Goal: Task Accomplishment & Management: Manage account settings

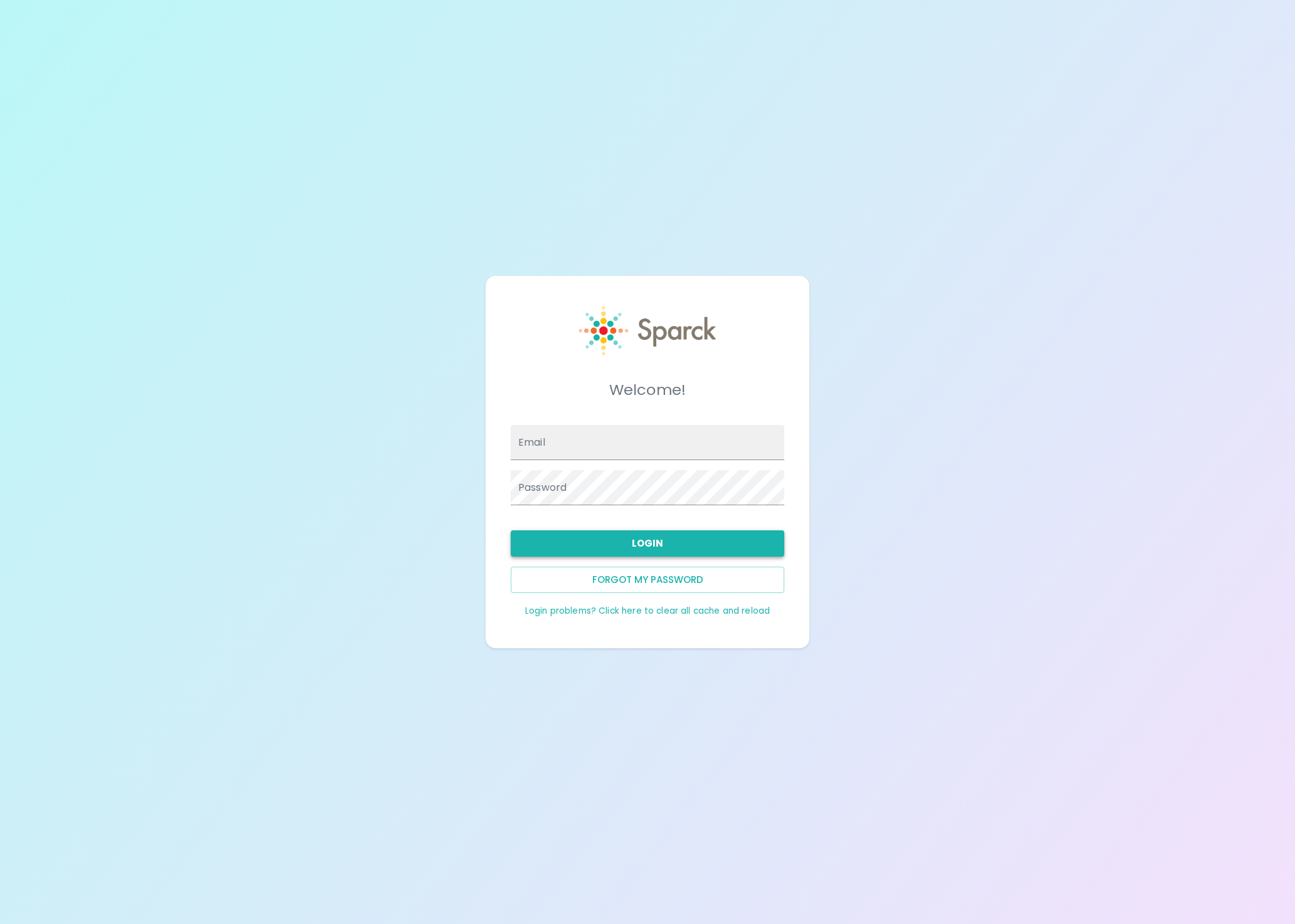
type input "admin@sparckco.com"
click at [592, 545] on button "Login" at bounding box center [648, 543] width 273 height 27
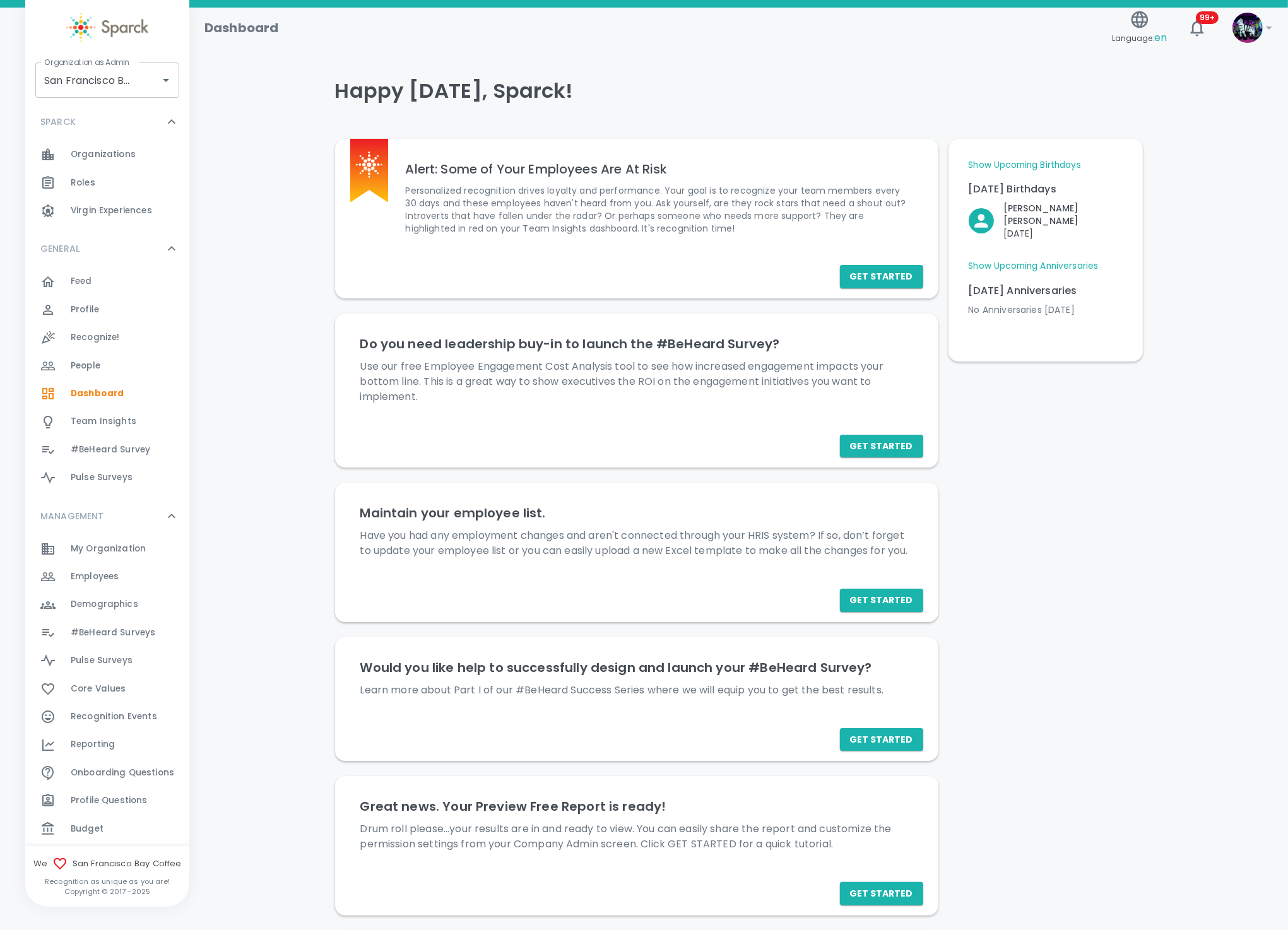
click at [985, 260] on link "Show Upcoming Anniversaries" at bounding box center [1034, 266] width 130 height 13
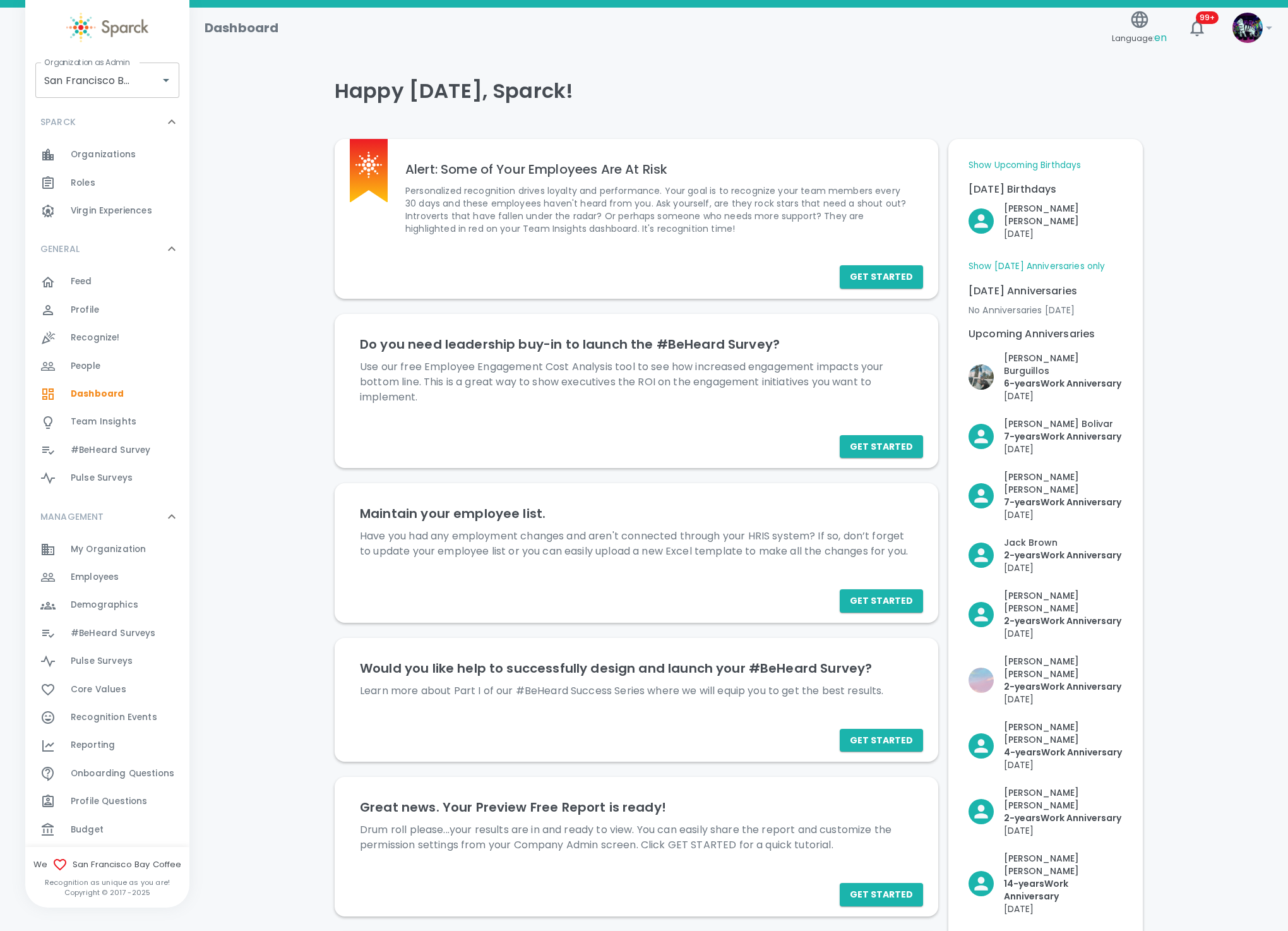
click at [93, 579] on span "Employees" at bounding box center [94, 578] width 48 height 13
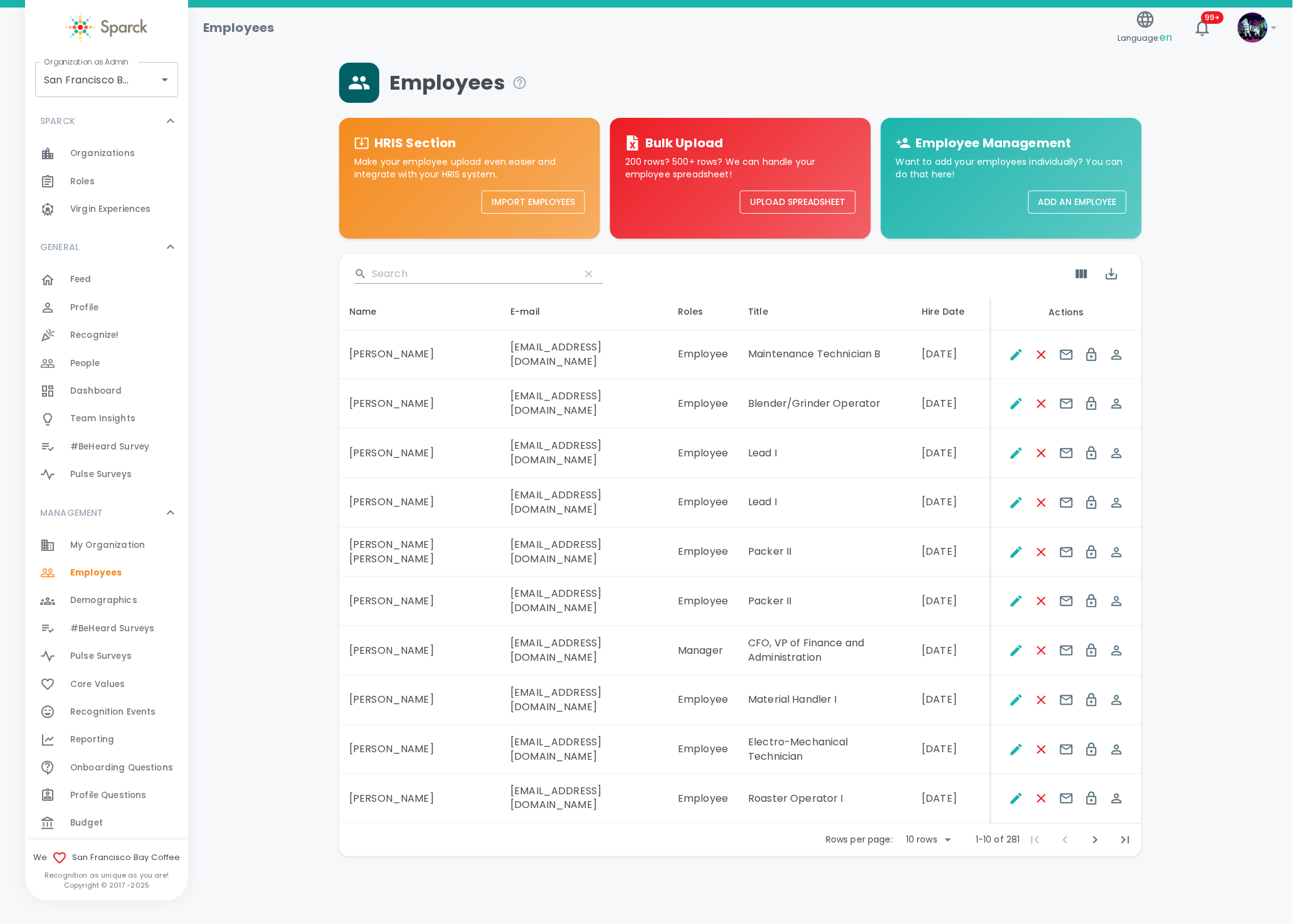
click at [464, 271] on input "Search" at bounding box center [471, 273] width 199 height 20
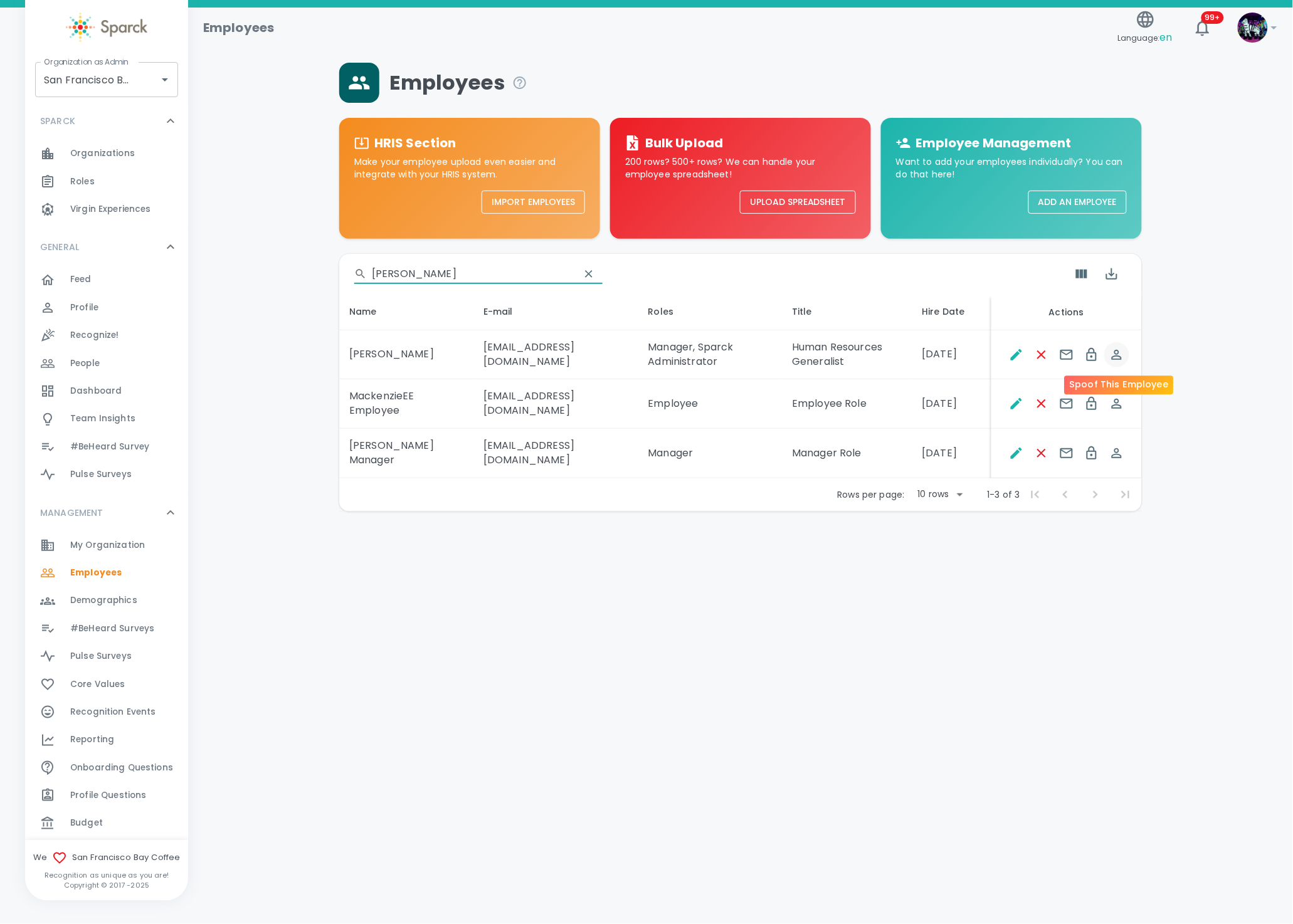
type input "macken"
click at [1117, 356] on icon "Spoof This Employee" at bounding box center [1118, 355] width 15 height 15
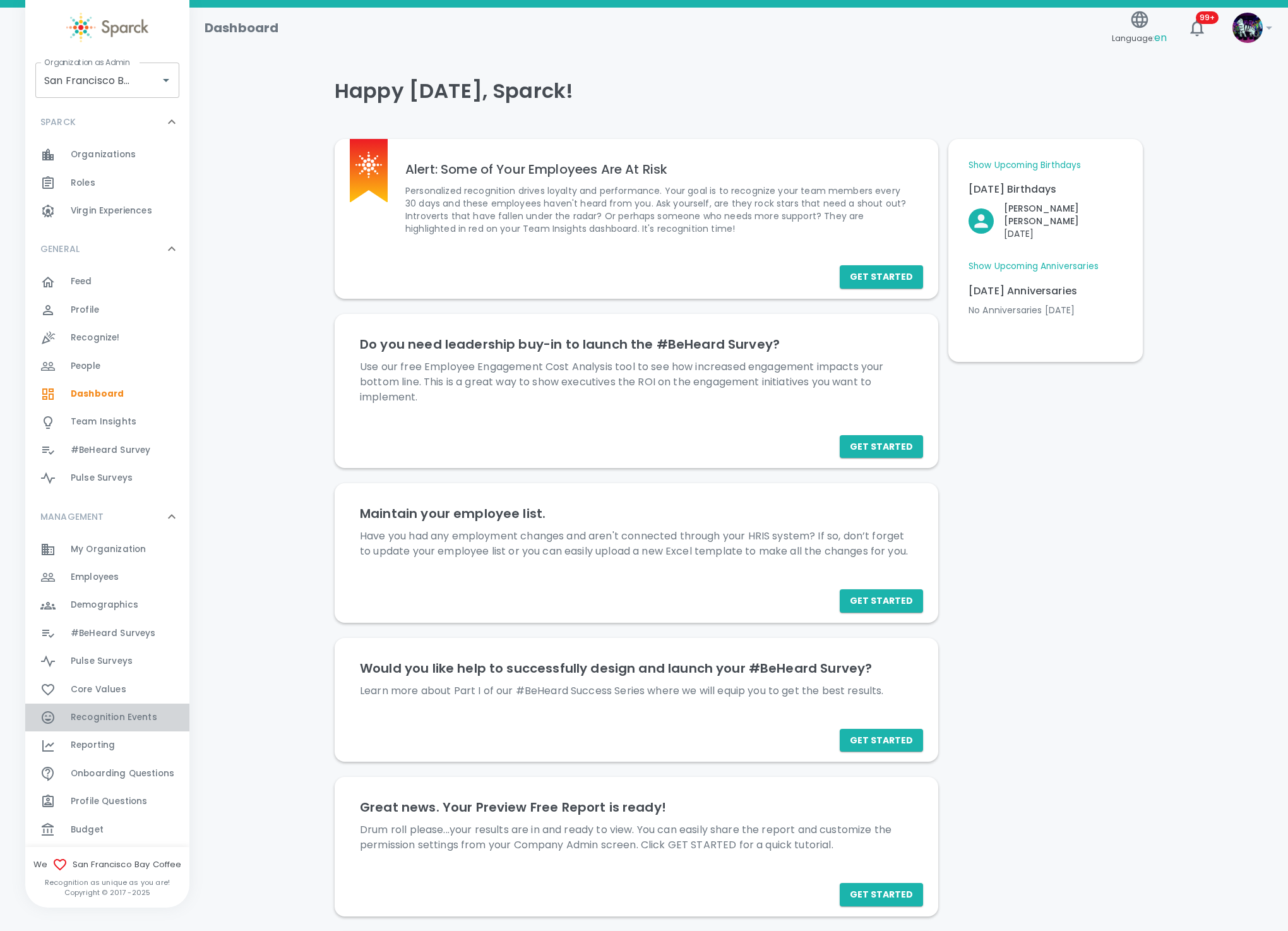
click at [111, 715] on span "Recognition Events" at bounding box center [114, 718] width 87 height 13
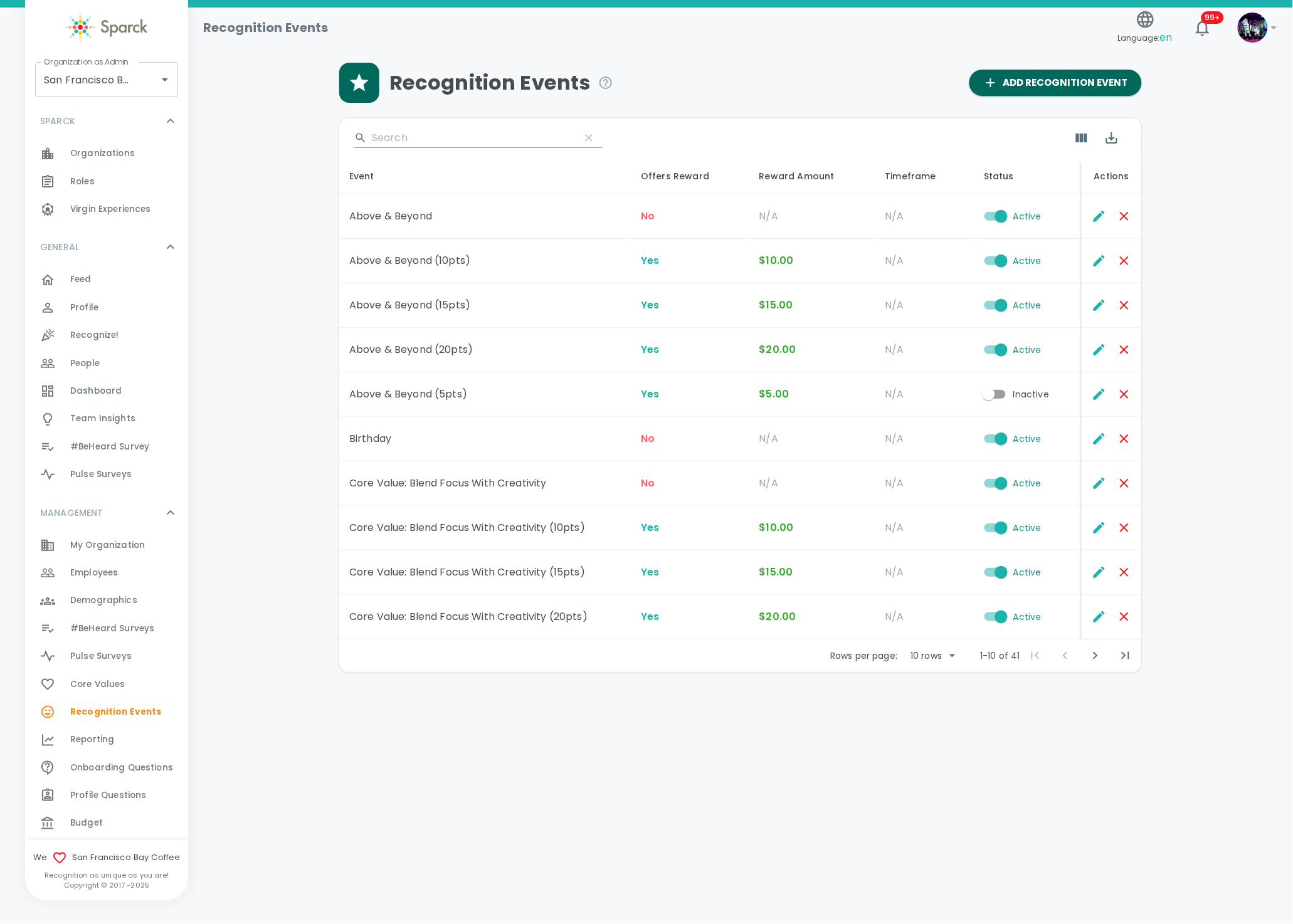
click at [943, 658] on body "Skip Navigation Recognition Events Language: en 99+ ! Organization as Admin [GE…" at bounding box center [646, 369] width 1293 height 738
drag, startPoint x: 921, startPoint y: 736, endPoint x: 922, endPoint y: 764, distance: 28.0
click at [922, 737] on li "20" at bounding box center [933, 727] width 58 height 22
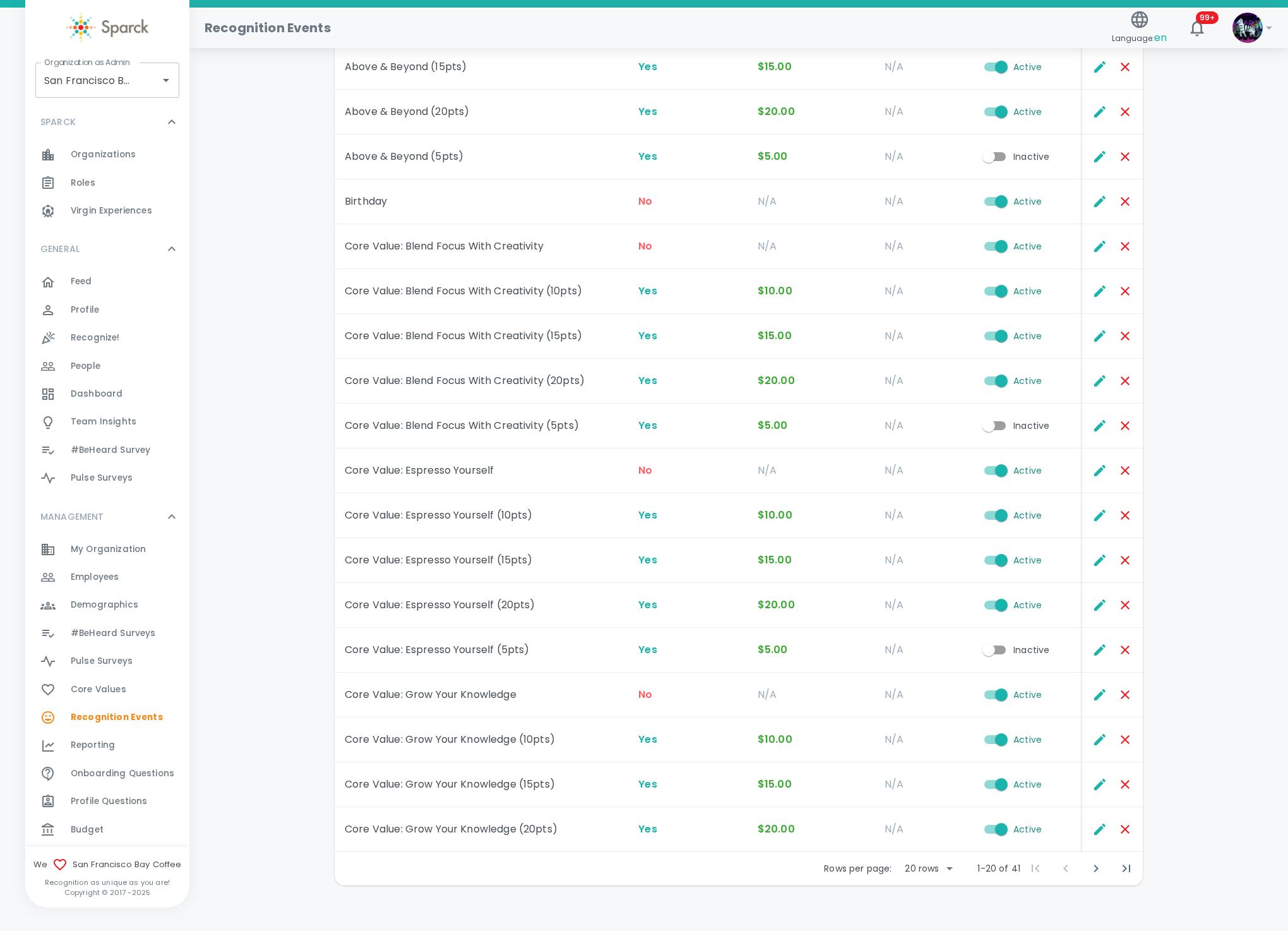
click at [919, 748] on tbody "Above & Beyond No N/A N/A Active Above & Beyond (10pts) Yes $10.00 N/A Active A…" at bounding box center [739, 404] width 808 height 897
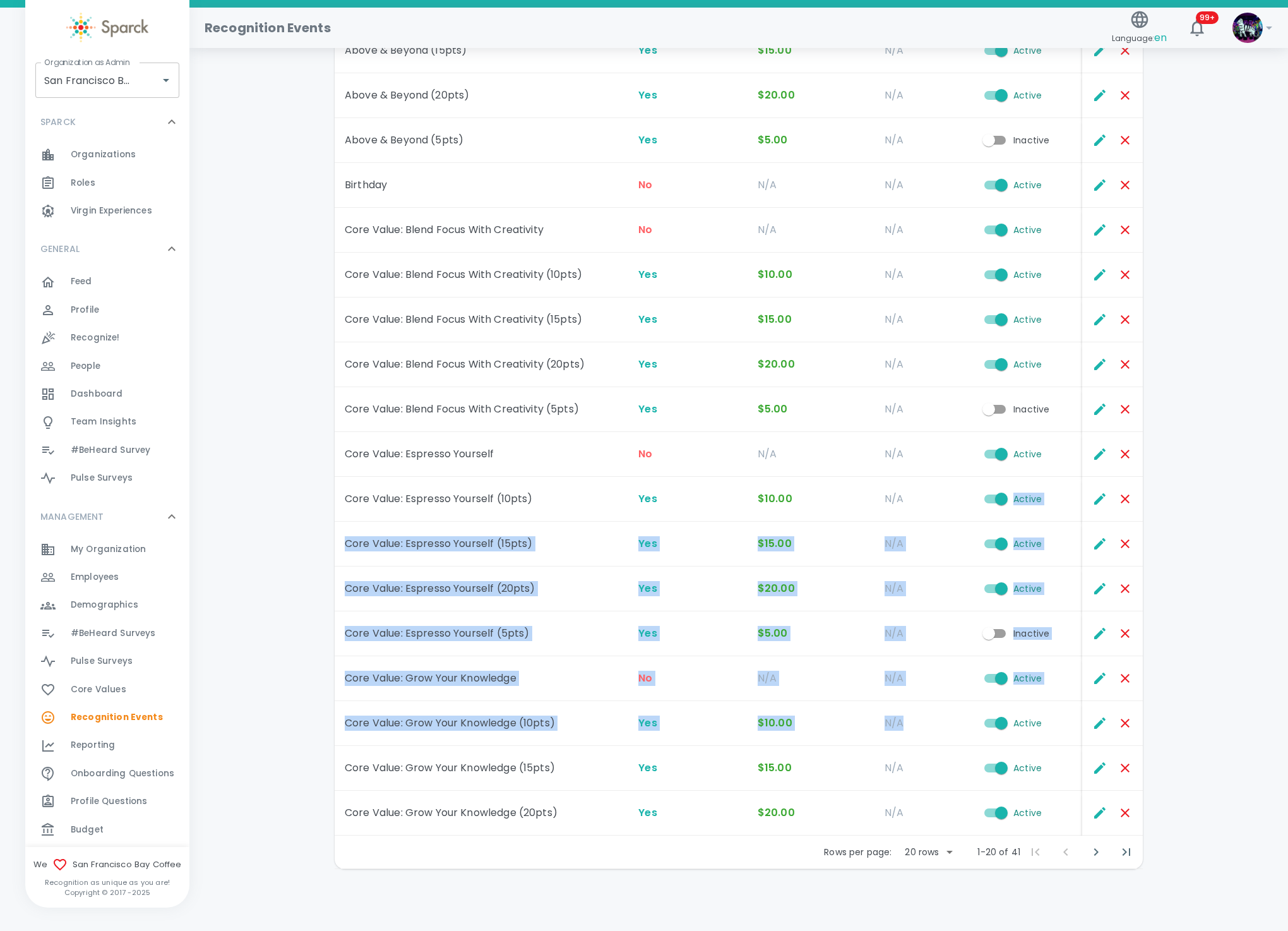
scroll to position [263, 0]
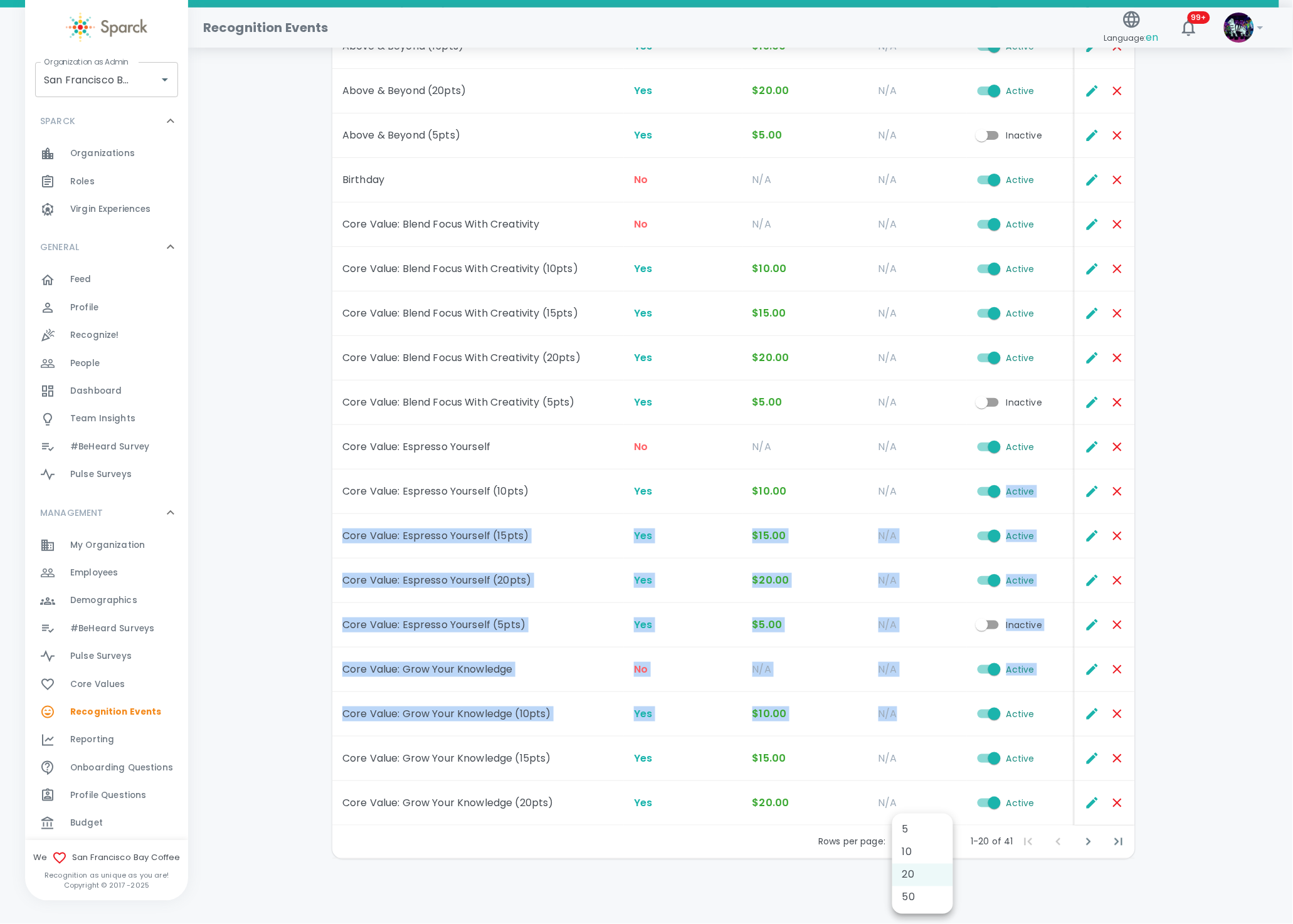
click at [941, 842] on body "Skip Navigation Recognition Events Language: en 99+ ! Organization as Admin [GE…" at bounding box center [646, 333] width 1293 height 1184
drag, startPoint x: 928, startPoint y: 894, endPoint x: 702, endPoint y: 914, distance: 226.9
click at [922, 901] on li "50" at bounding box center [922, 898] width 61 height 22
click at [702, 914] on div at bounding box center [646, 462] width 1293 height 924
type input "50"
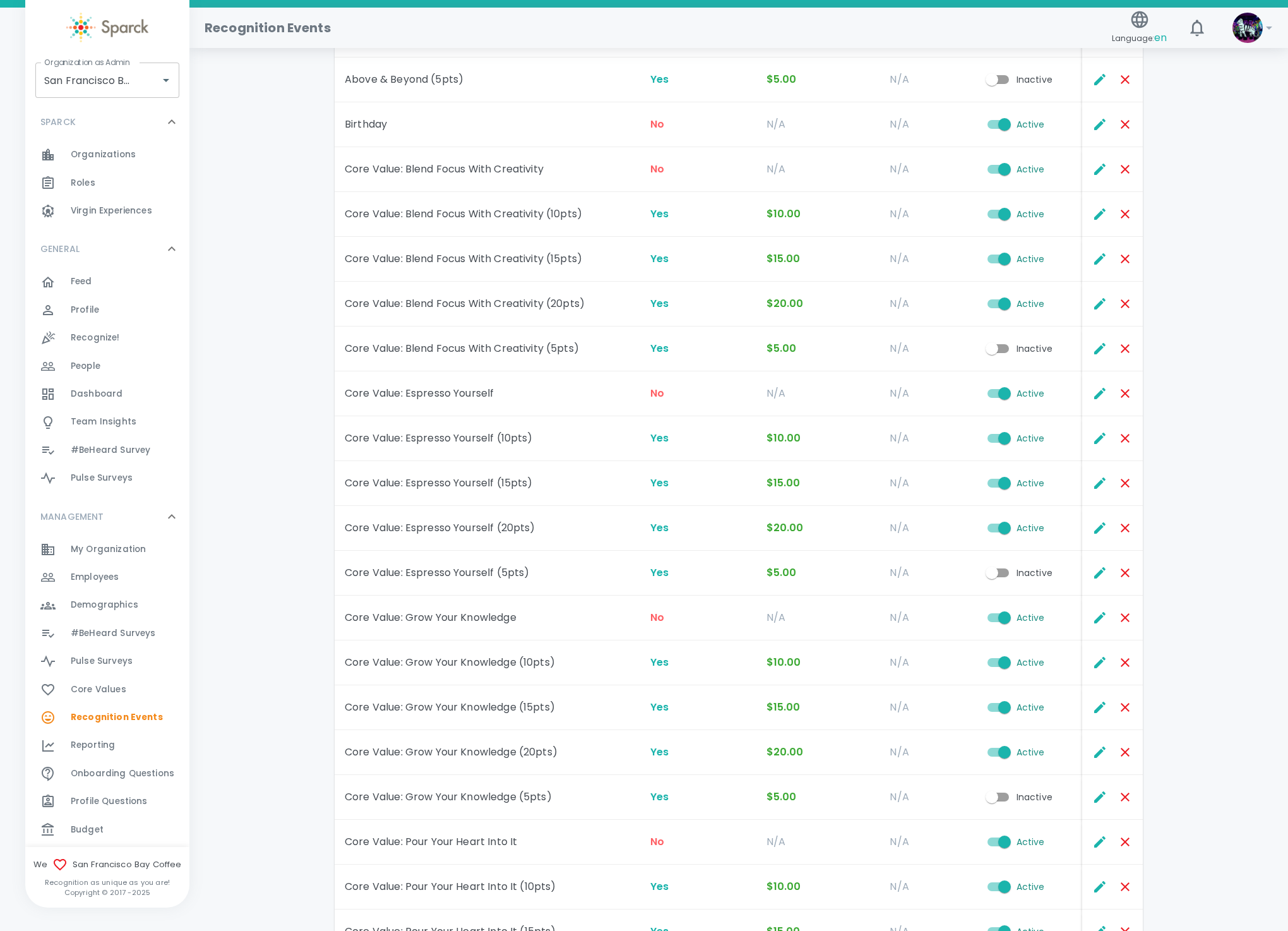
scroll to position [69, 0]
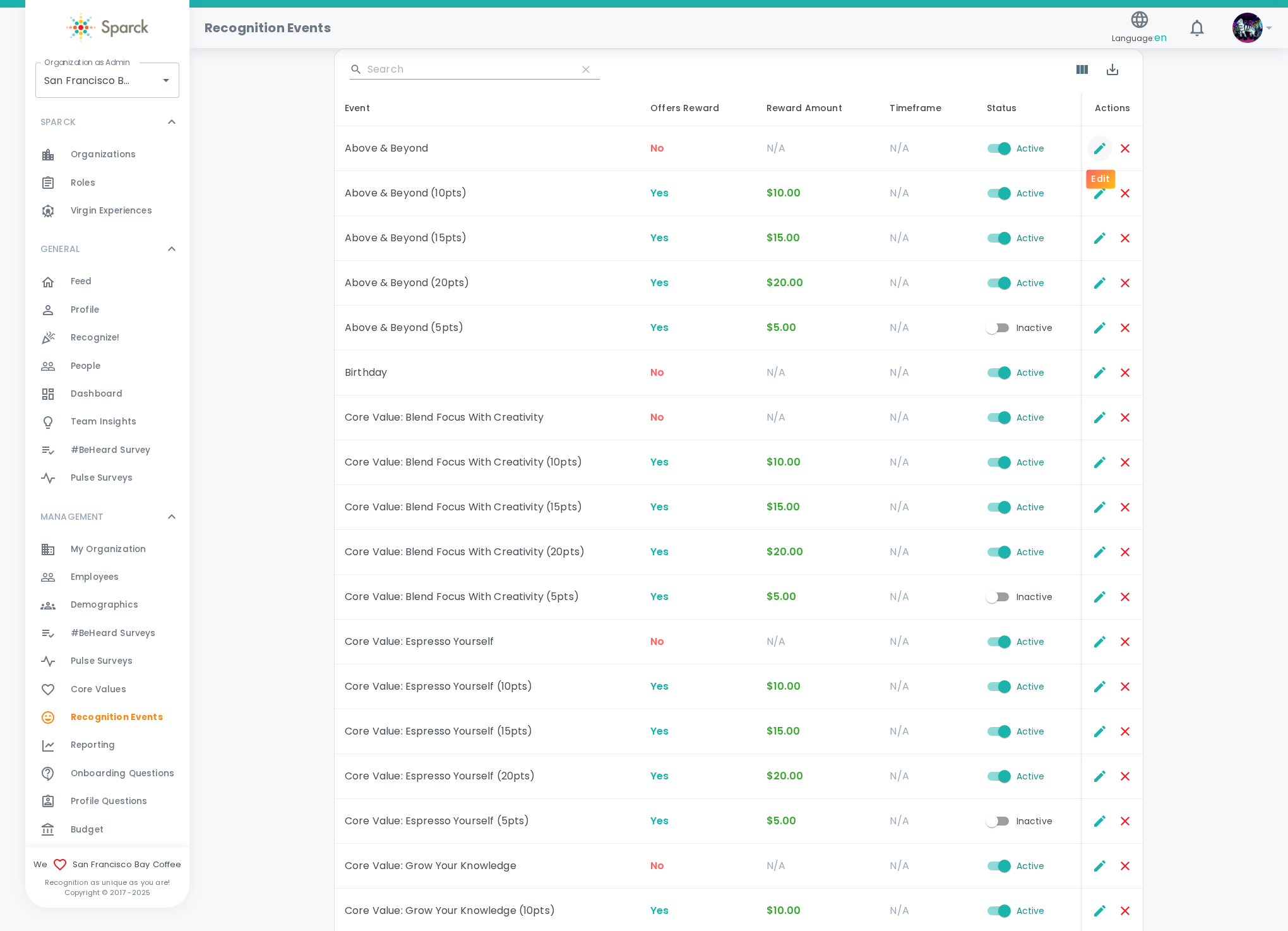
click at [1100, 154] on icon "Edit" at bounding box center [1100, 149] width 16 height 16
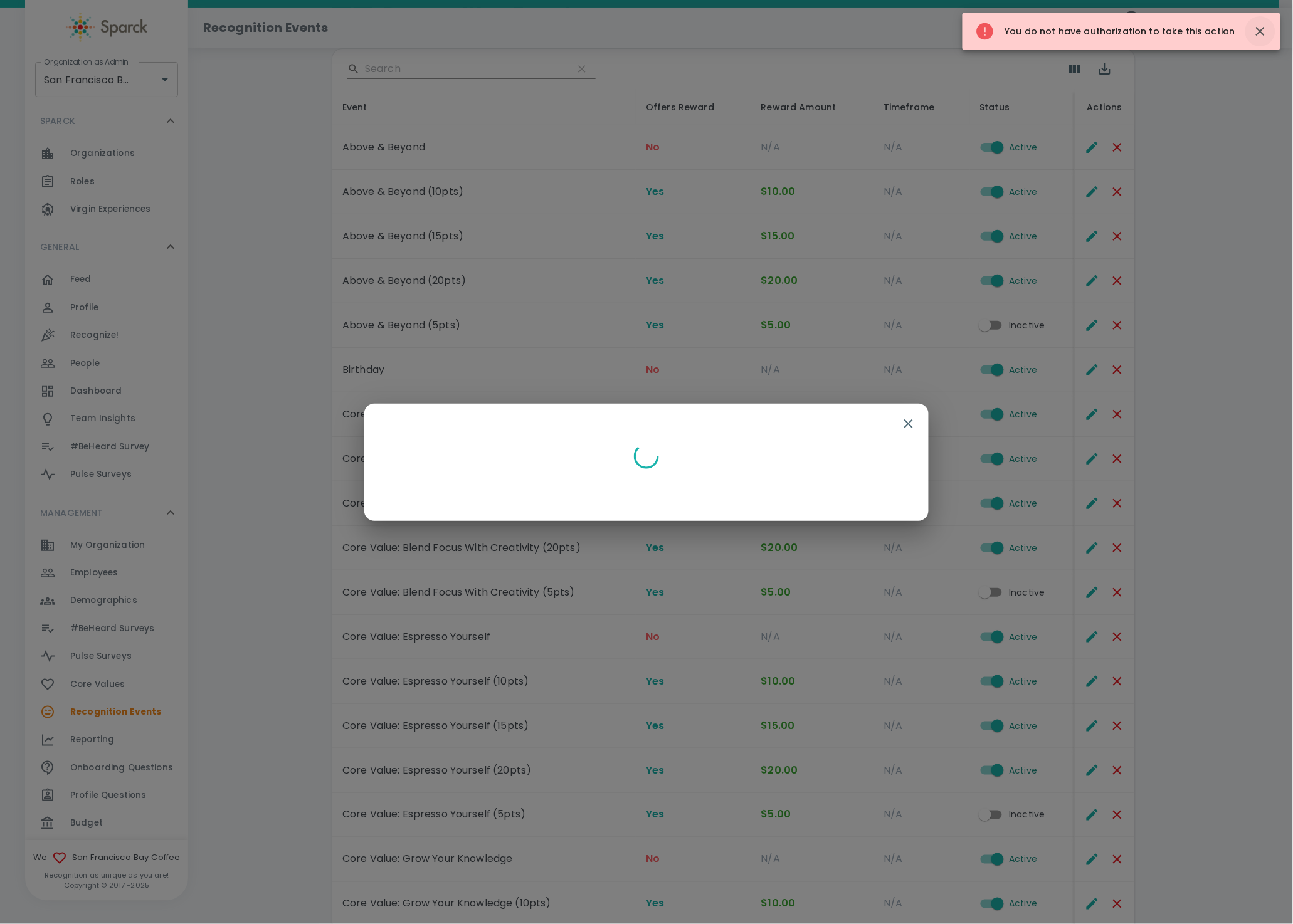
click at [1259, 28] on icon "button" at bounding box center [1261, 32] width 15 height 15
click at [902, 425] on icon "button" at bounding box center [909, 424] width 15 height 15
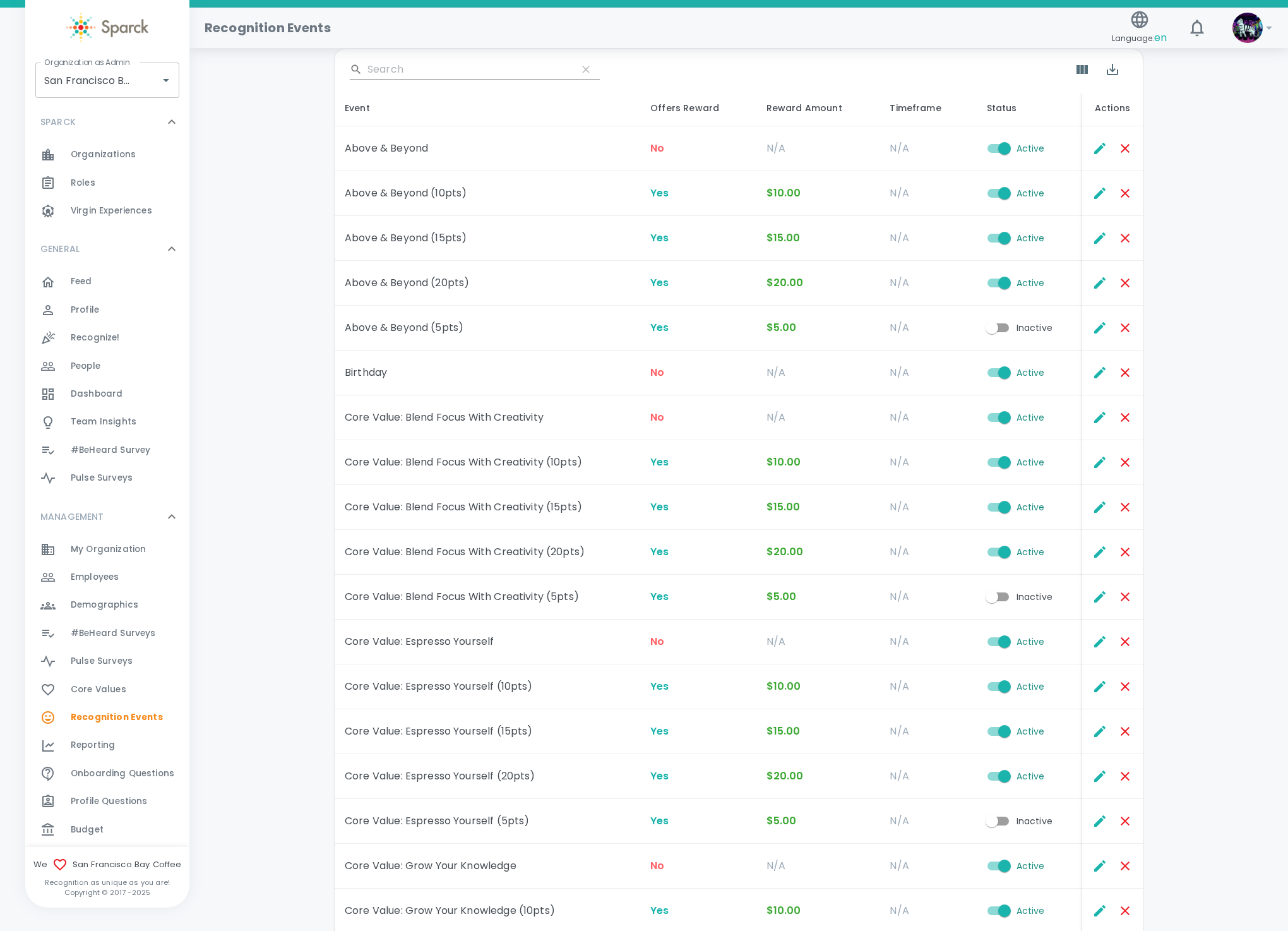
click at [911, 427] on td "N/A" at bounding box center [928, 418] width 97 height 45
click at [1104, 370] on icon "Edit" at bounding box center [1099, 372] width 11 height 11
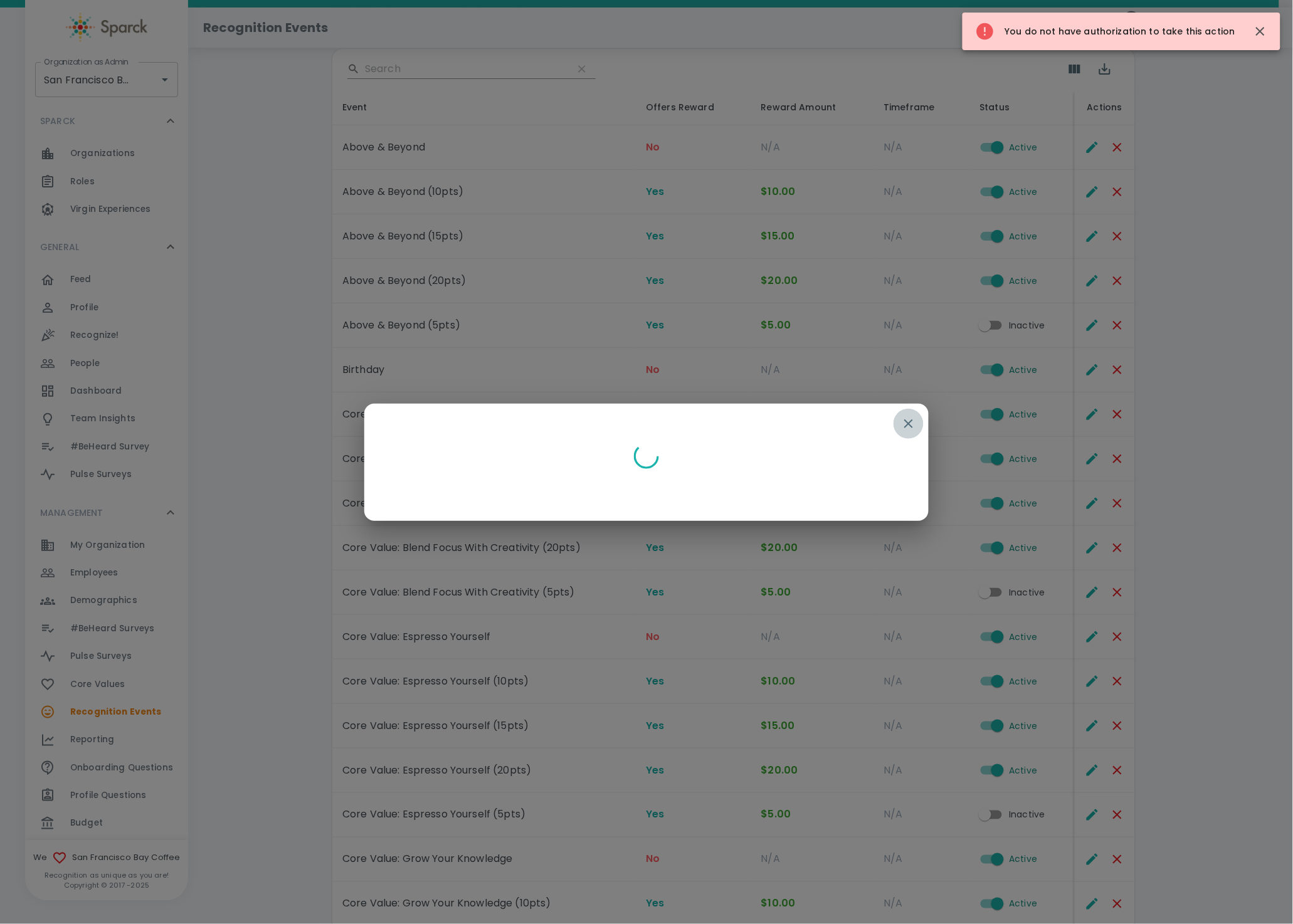
drag, startPoint x: 902, startPoint y: 420, endPoint x: 905, endPoint y: 428, distance: 8.5
click at [908, 417] on icon "button" at bounding box center [909, 424] width 15 height 15
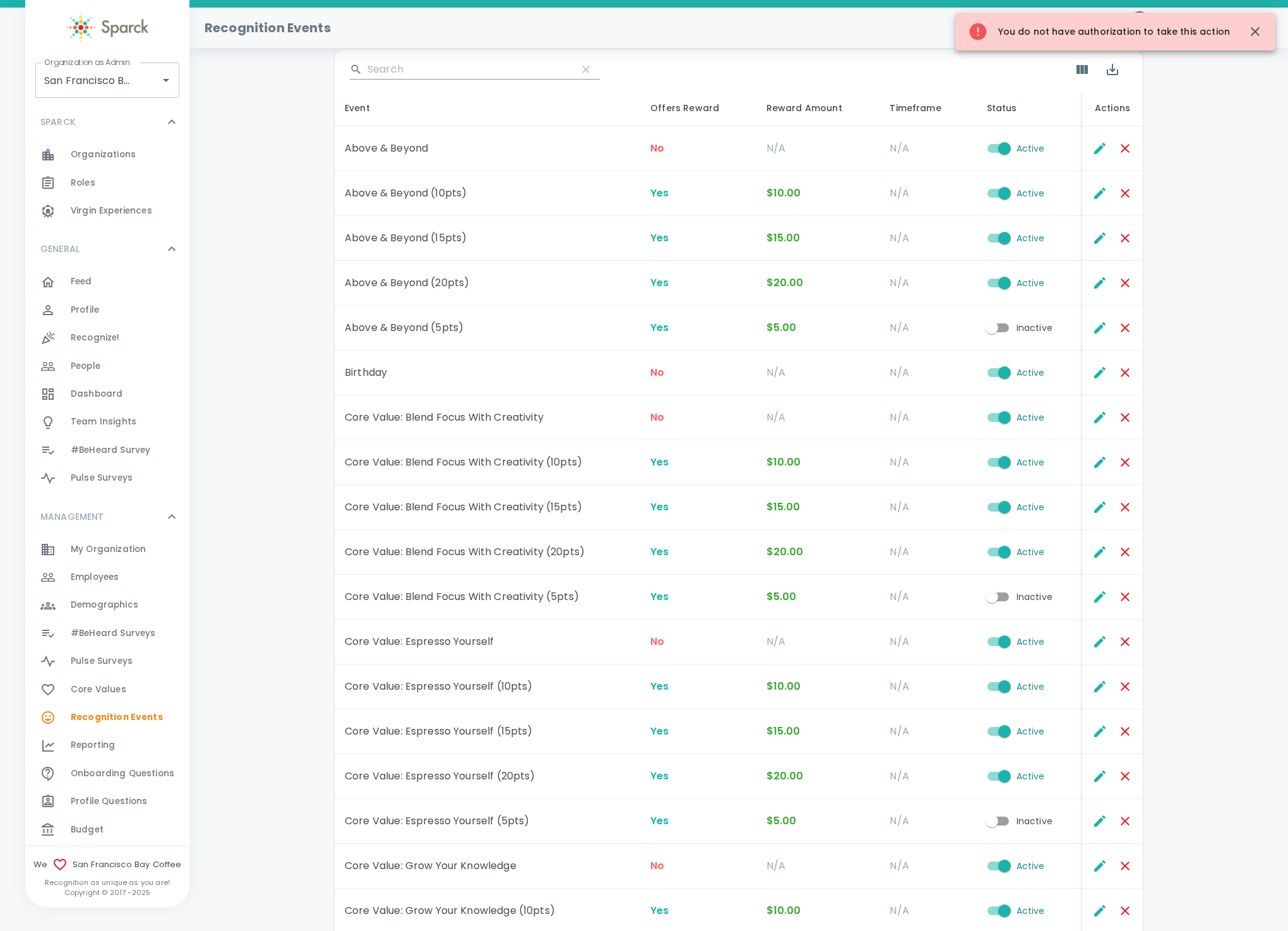
click at [910, 431] on td "N/A" at bounding box center [928, 418] width 97 height 45
click at [90, 94] on div "San Francisco Bay Coffee • 1357 Organization as Admin" at bounding box center [107, 80] width 144 height 36
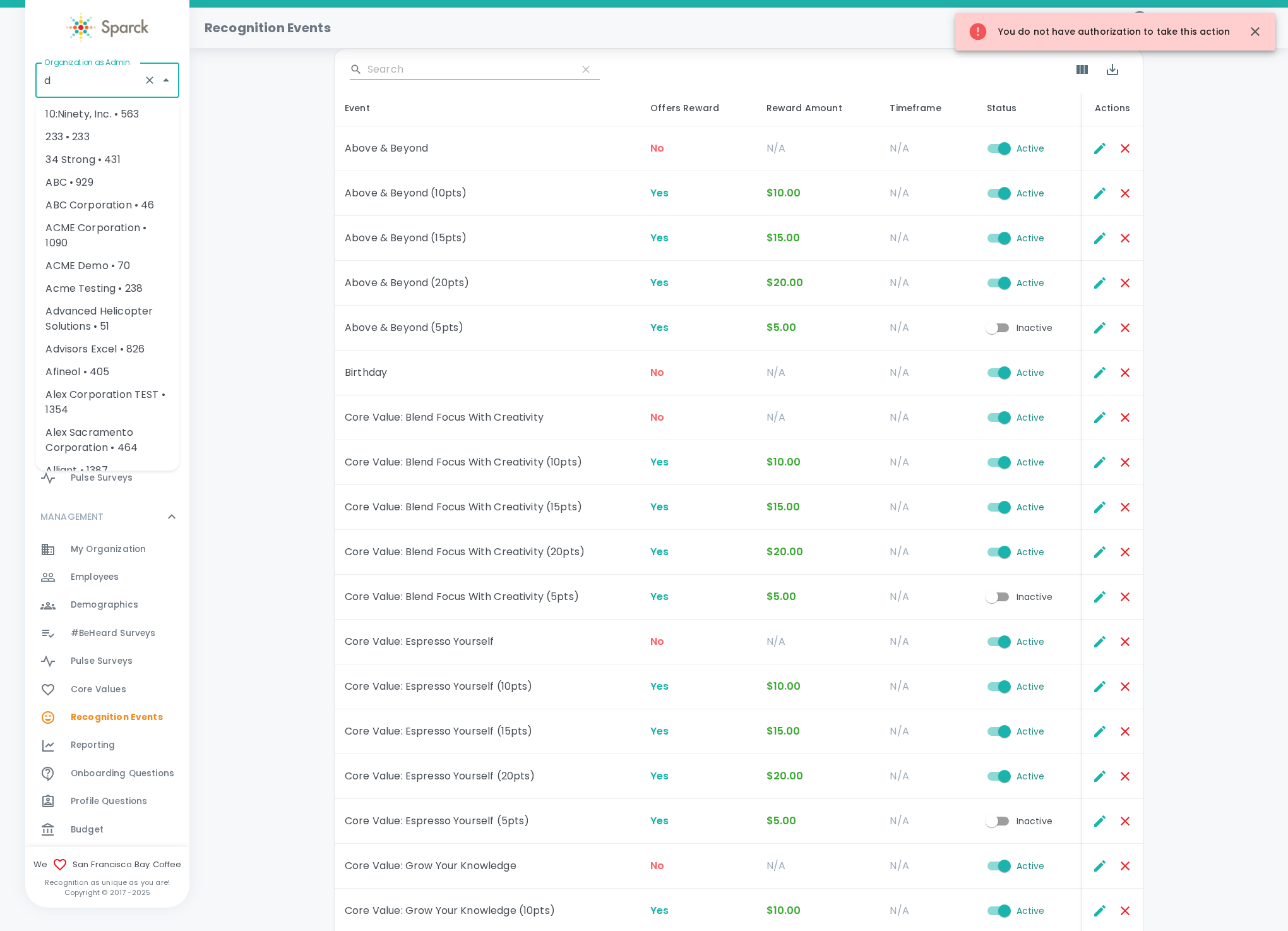
scroll to position [0, 0]
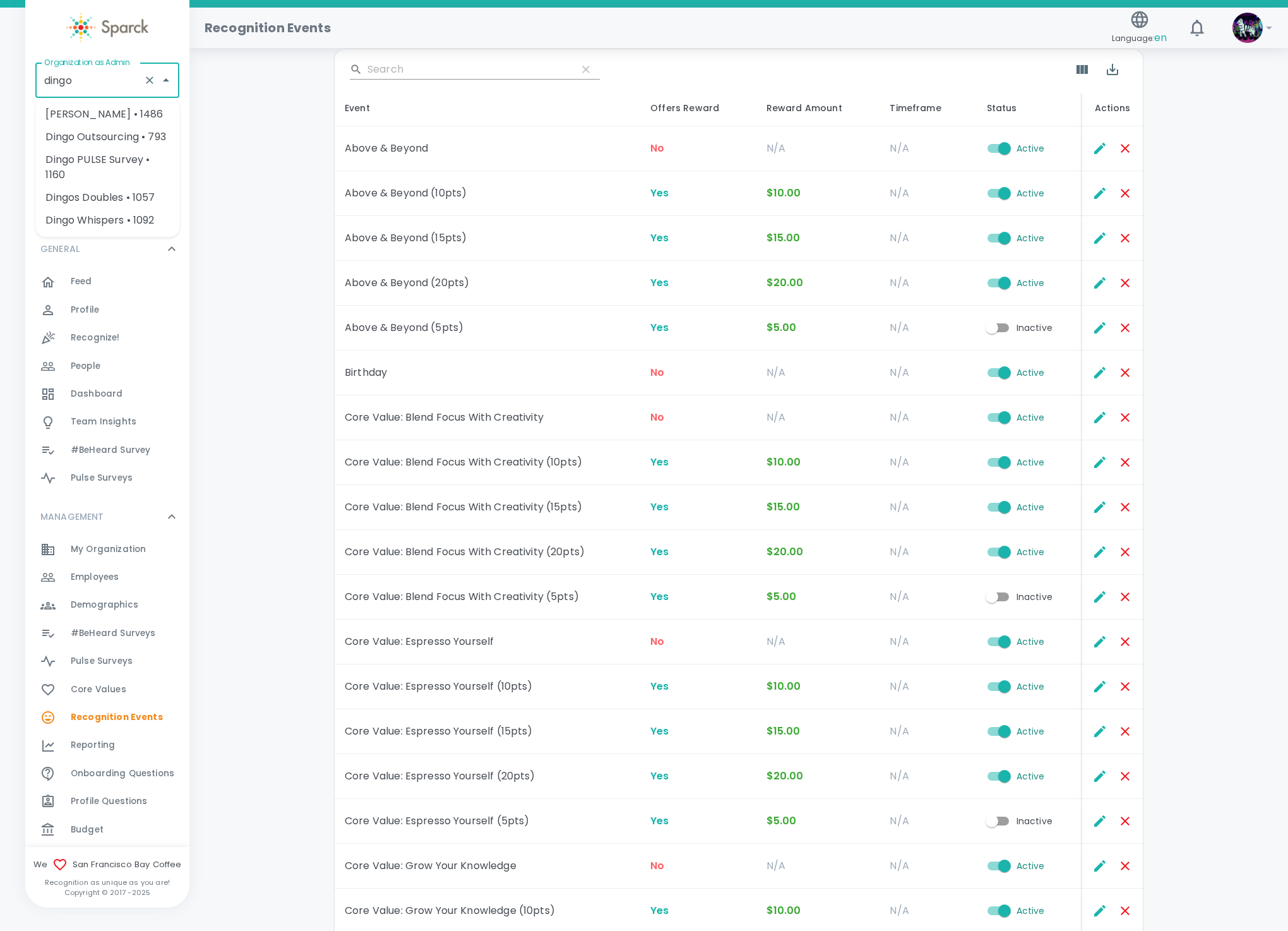
click at [111, 123] on li "[PERSON_NAME] • 1486" at bounding box center [107, 114] width 144 height 23
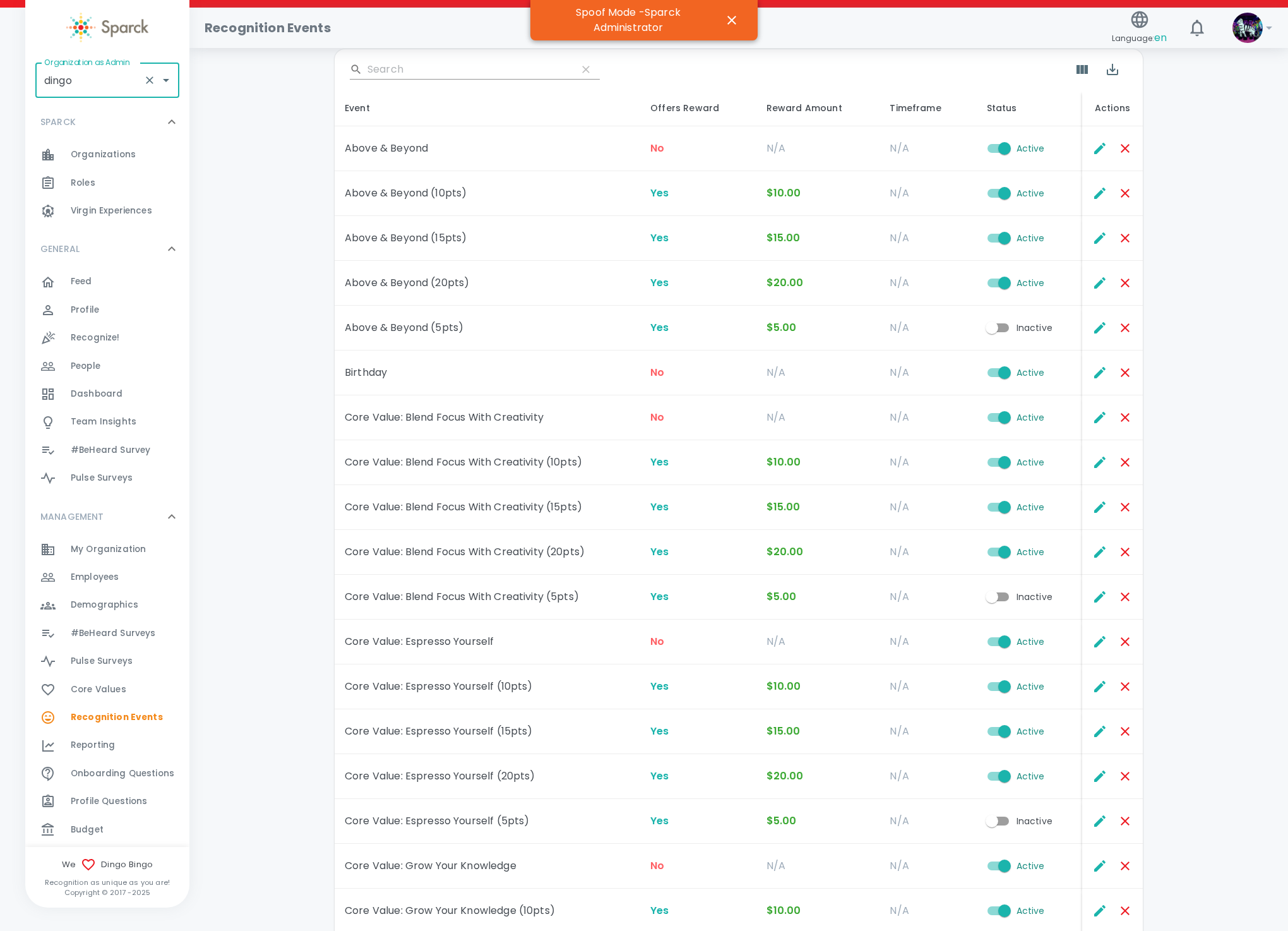
type input "[PERSON_NAME] • 1486"
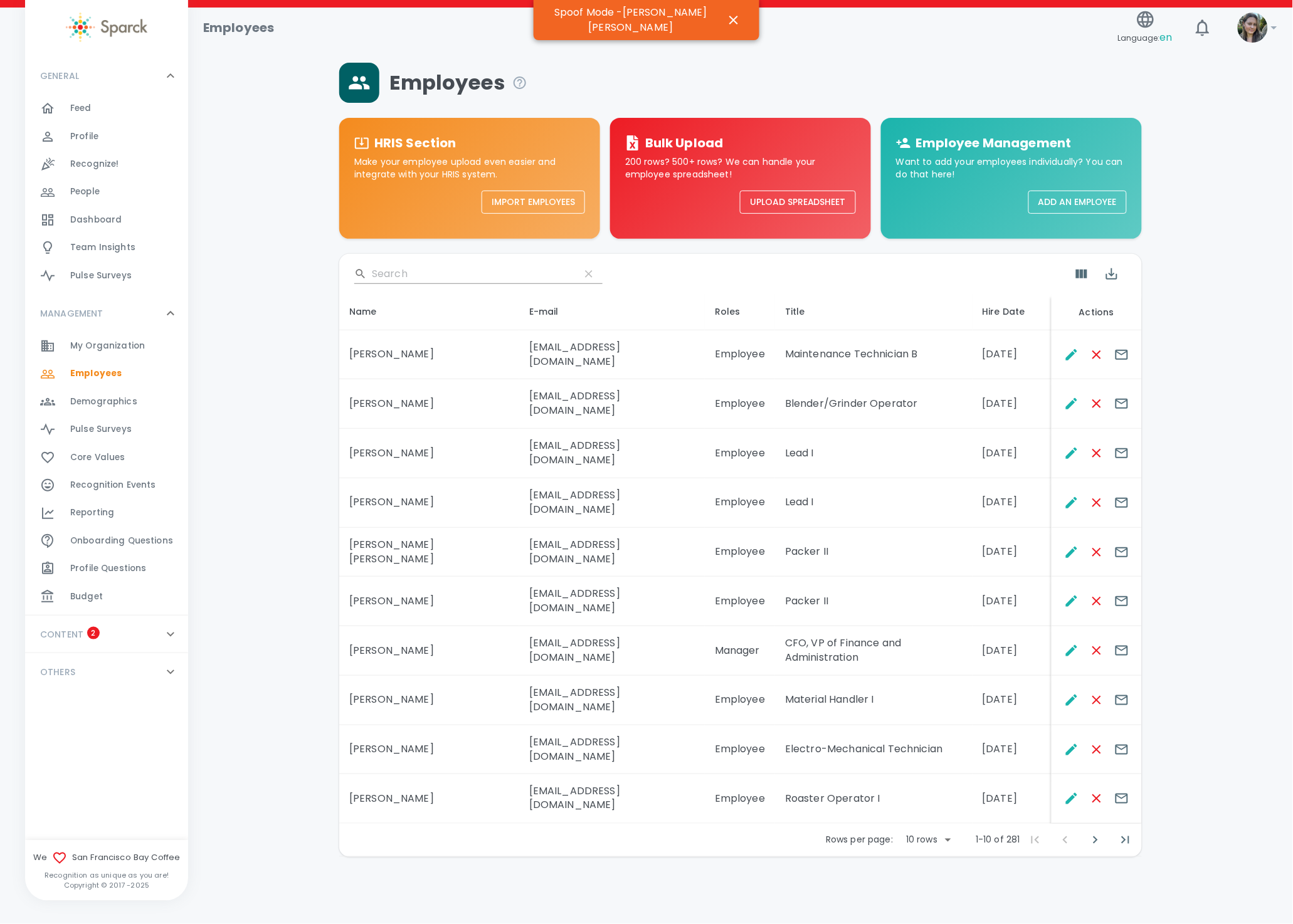
click at [131, 242] on div "Team Insights 0" at bounding box center [129, 248] width 118 height 17
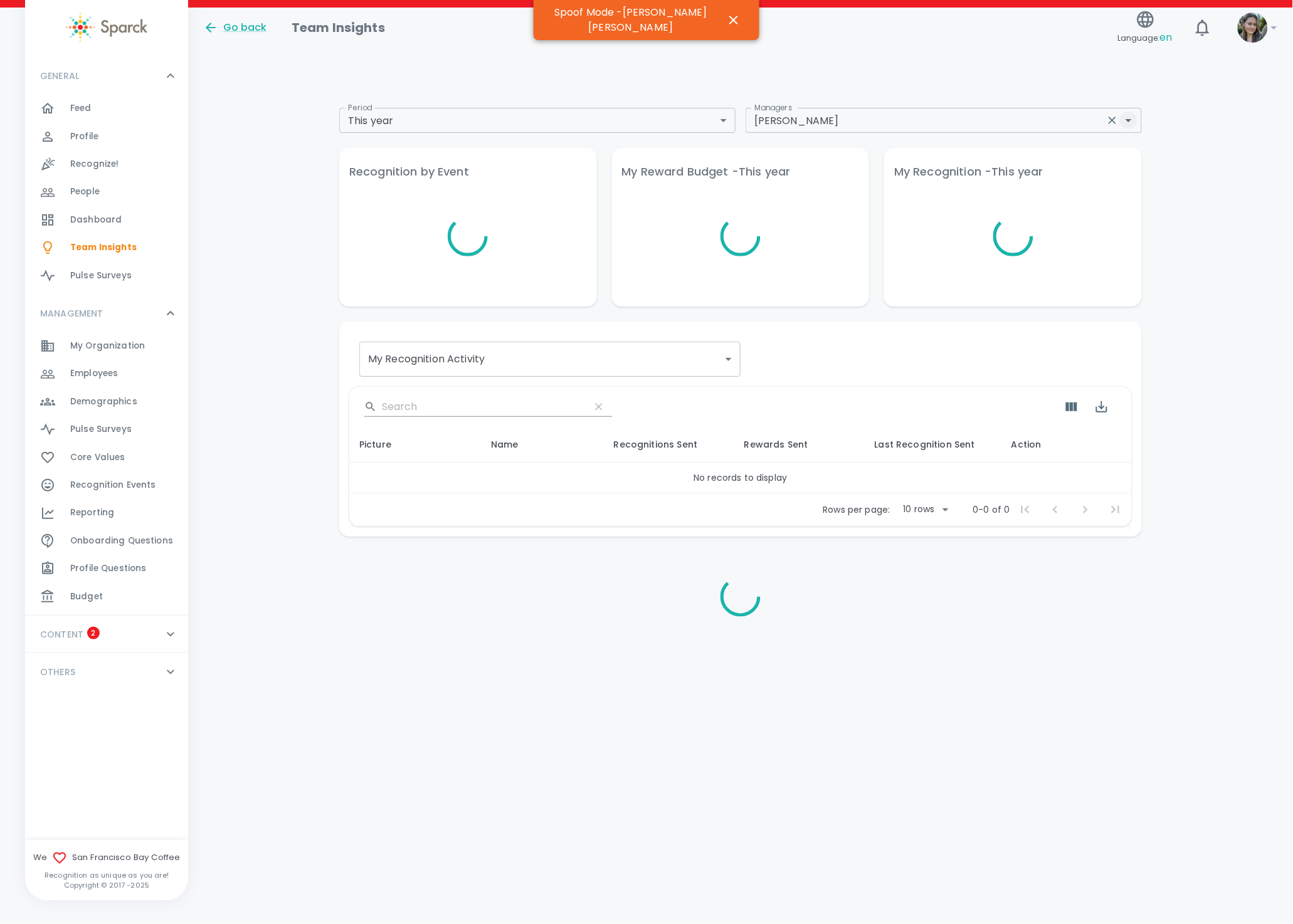
click at [1134, 118] on icon "Open" at bounding box center [1130, 120] width 15 height 15
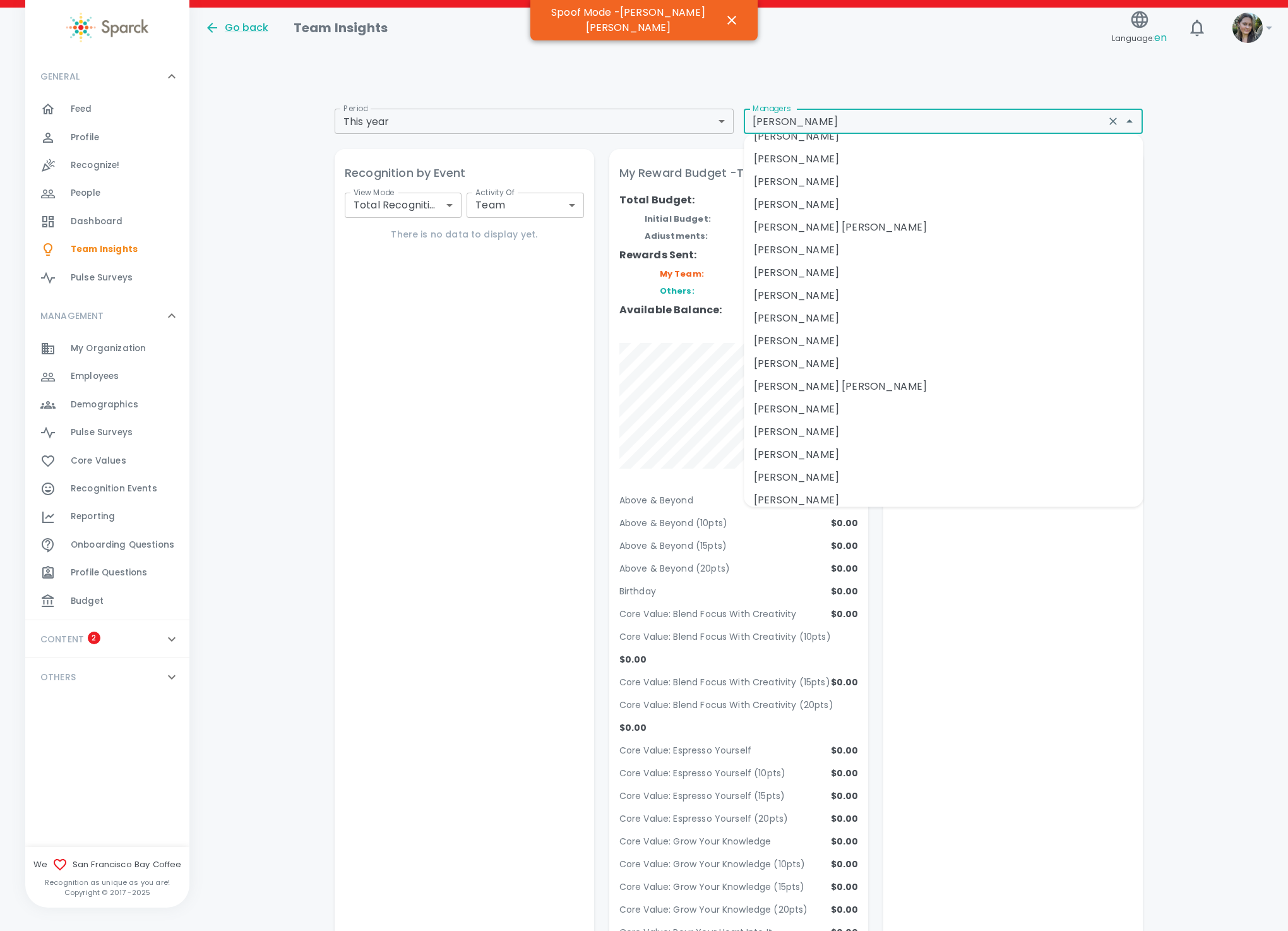
scroll to position [190, 0]
click at [816, 424] on li "Monica Loncich" at bounding box center [943, 416] width 399 height 23
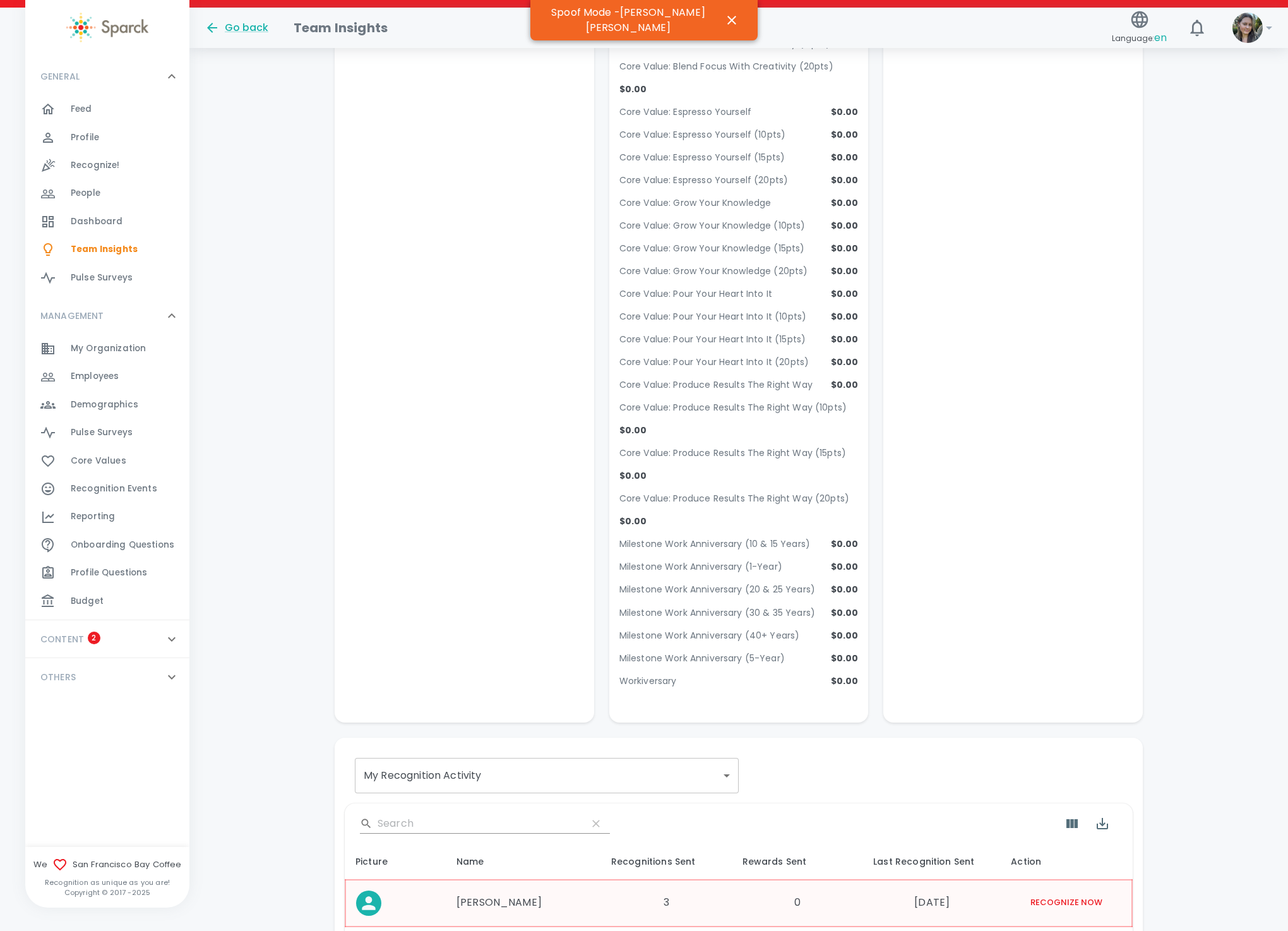
scroll to position [0, 0]
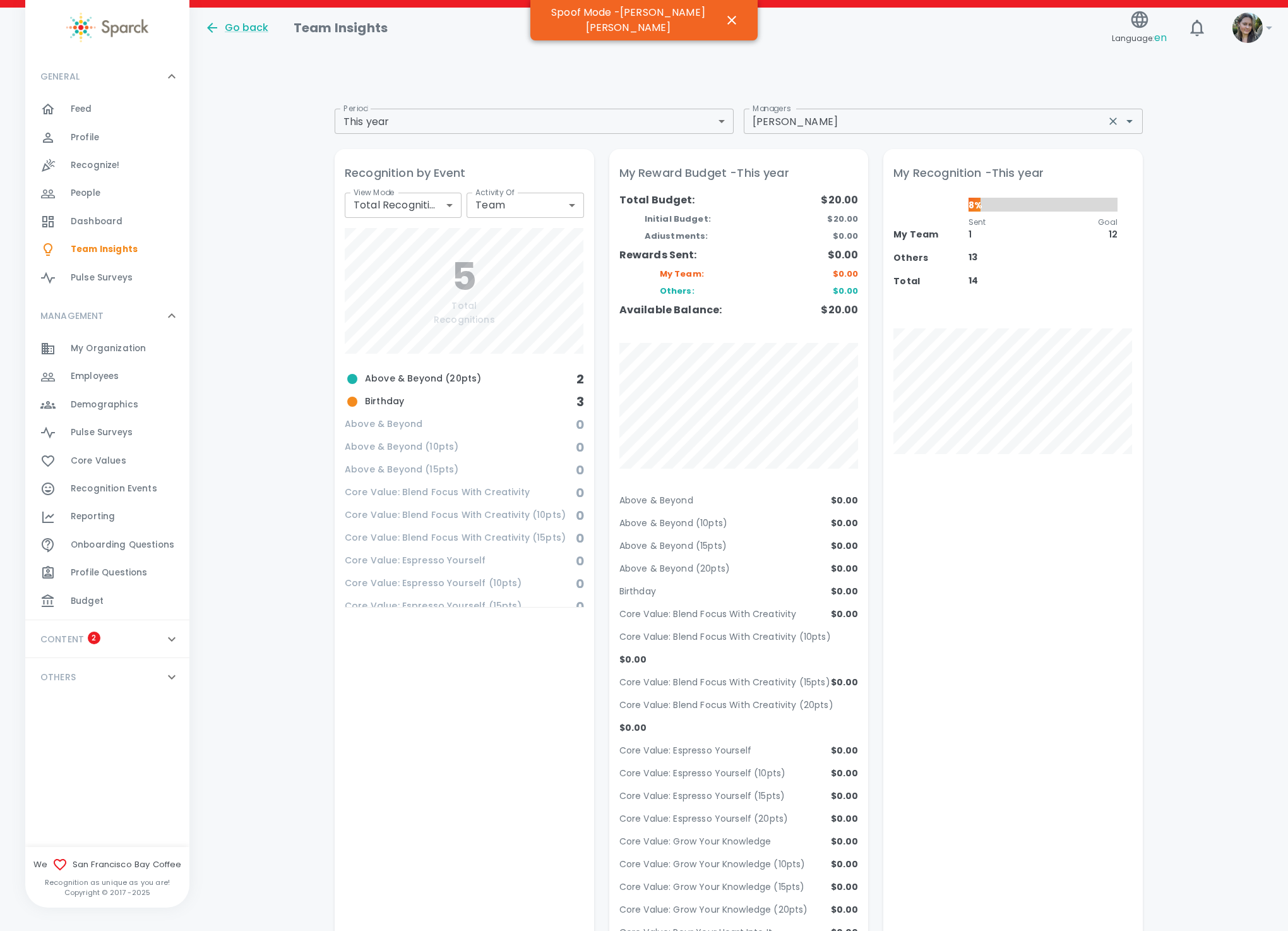
drag, startPoint x: 805, startPoint y: 94, endPoint x: 765, endPoint y: 121, distance: 48.3
click at [787, 109] on div "Period This year ytd Period Managers Monica Loncich Managers Recognition by Eve…" at bounding box center [739, 879] width 808 height 1632
click at [764, 121] on input "Monica Loncich" at bounding box center [924, 121] width 354 height 17
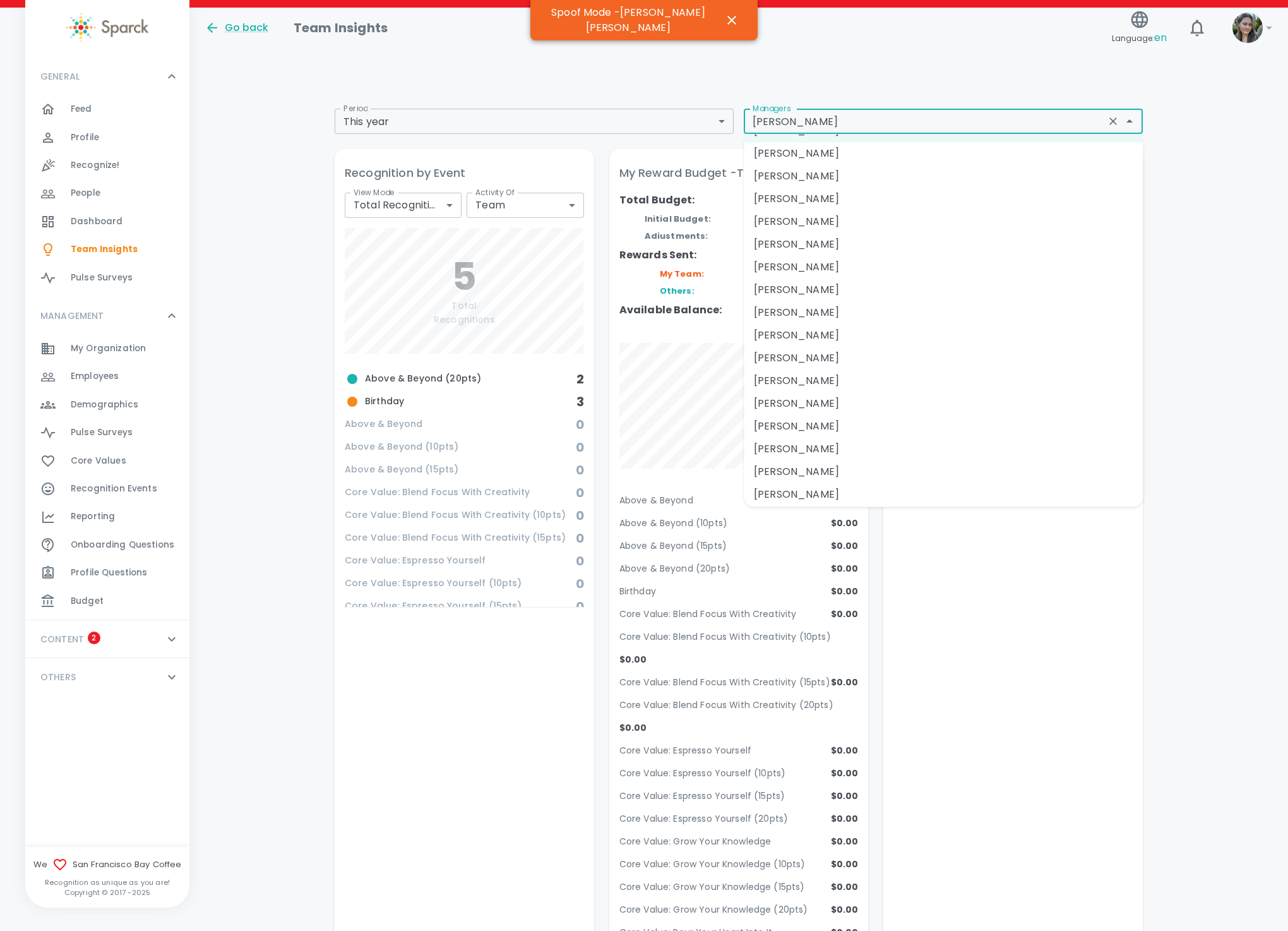
scroll to position [444, 0]
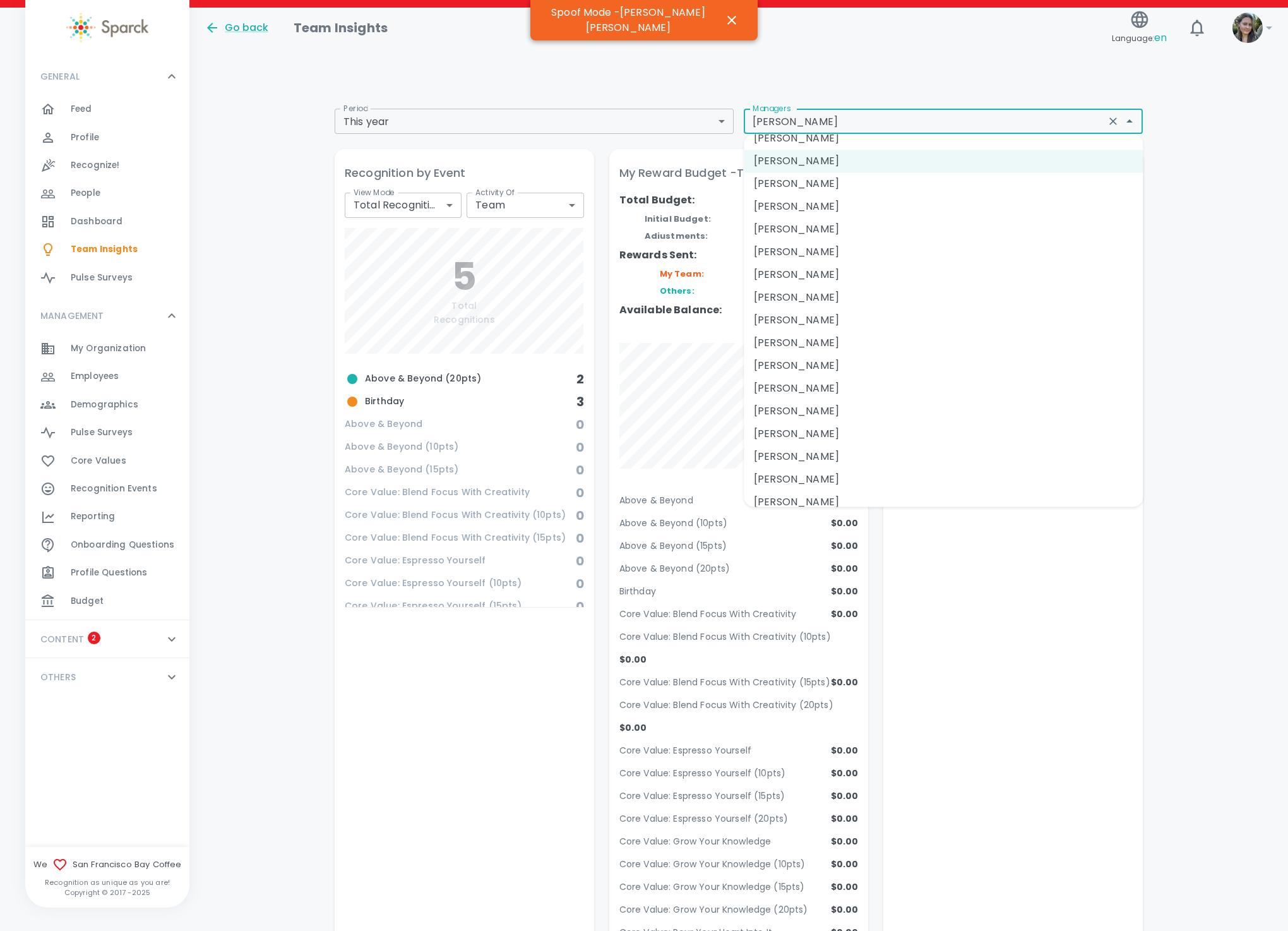
click at [823, 321] on li "Hasneet Narayan" at bounding box center [943, 320] width 399 height 23
type input "Hasneet Narayan"
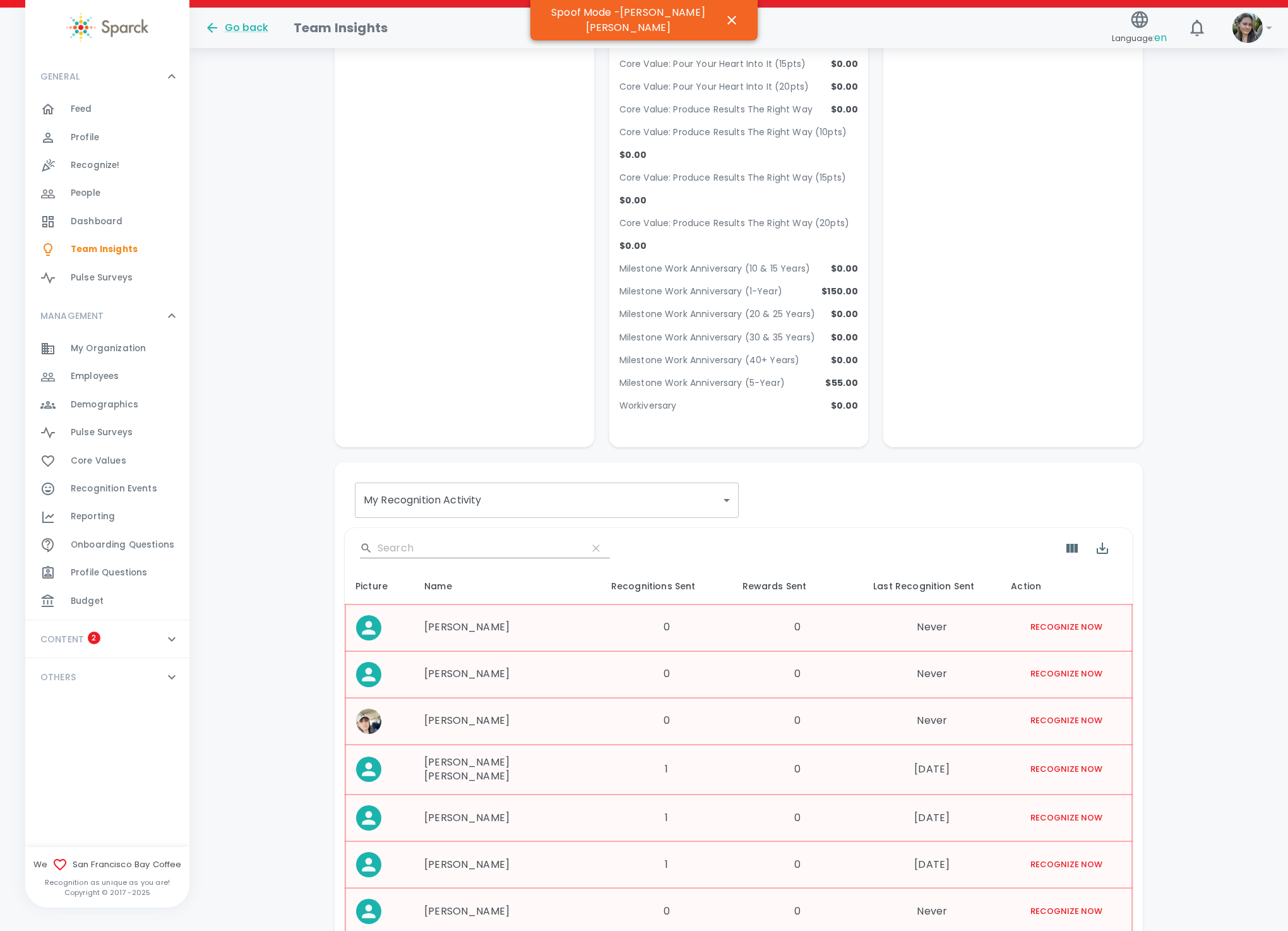
scroll to position [441, 0]
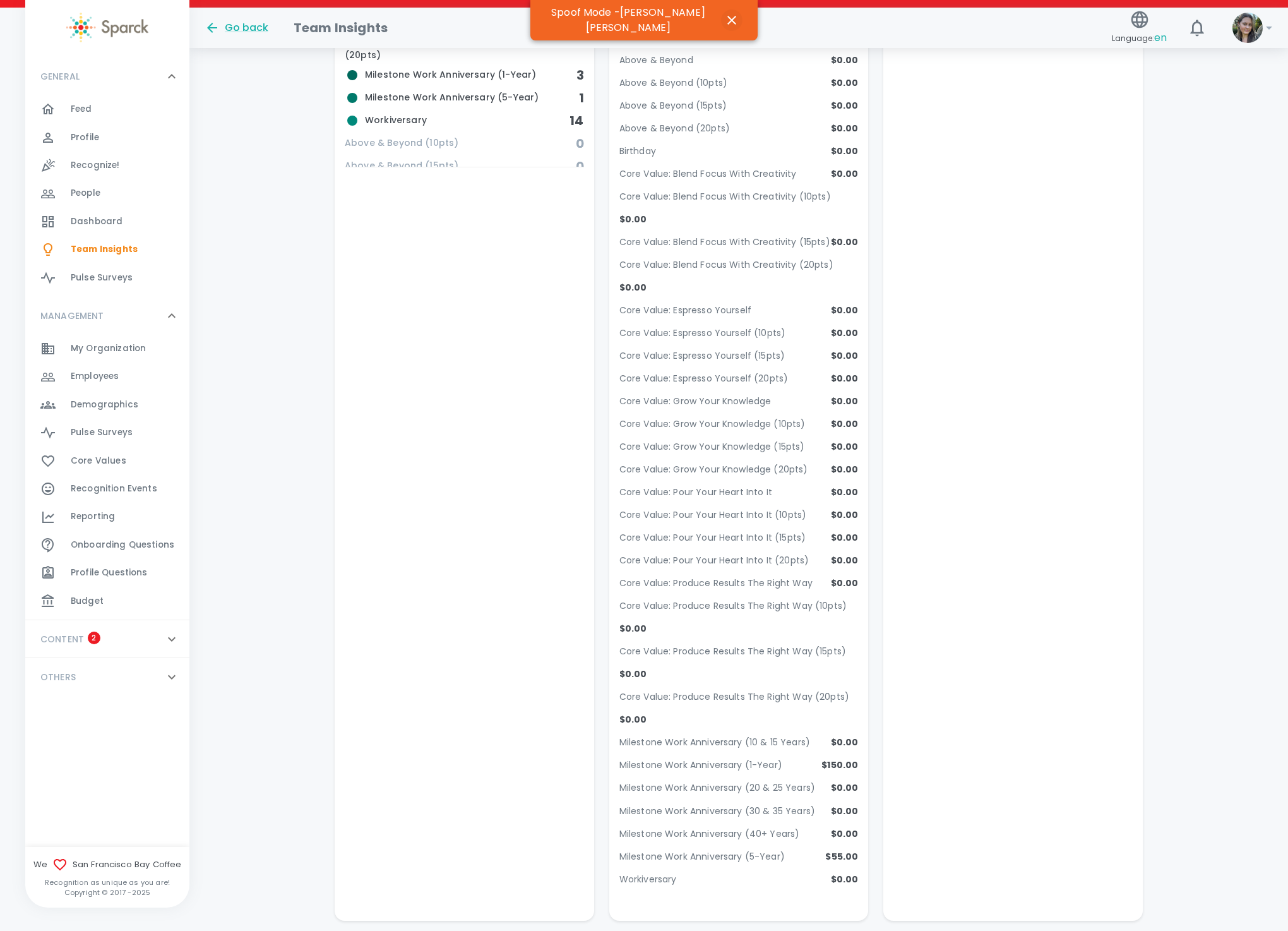
click at [724, 16] on icon "button" at bounding box center [732, 21] width 16 height 16
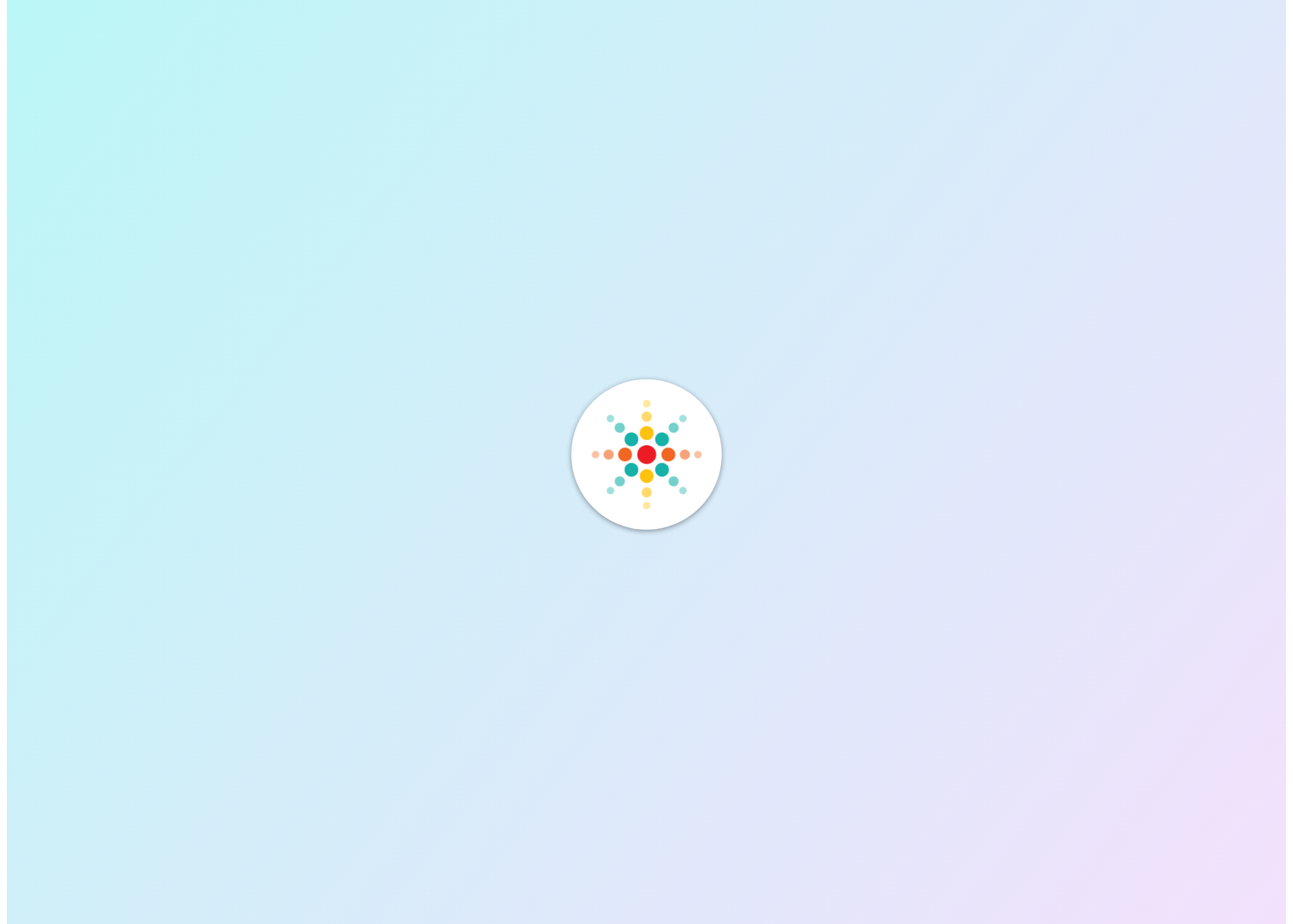
scroll to position [0, 0]
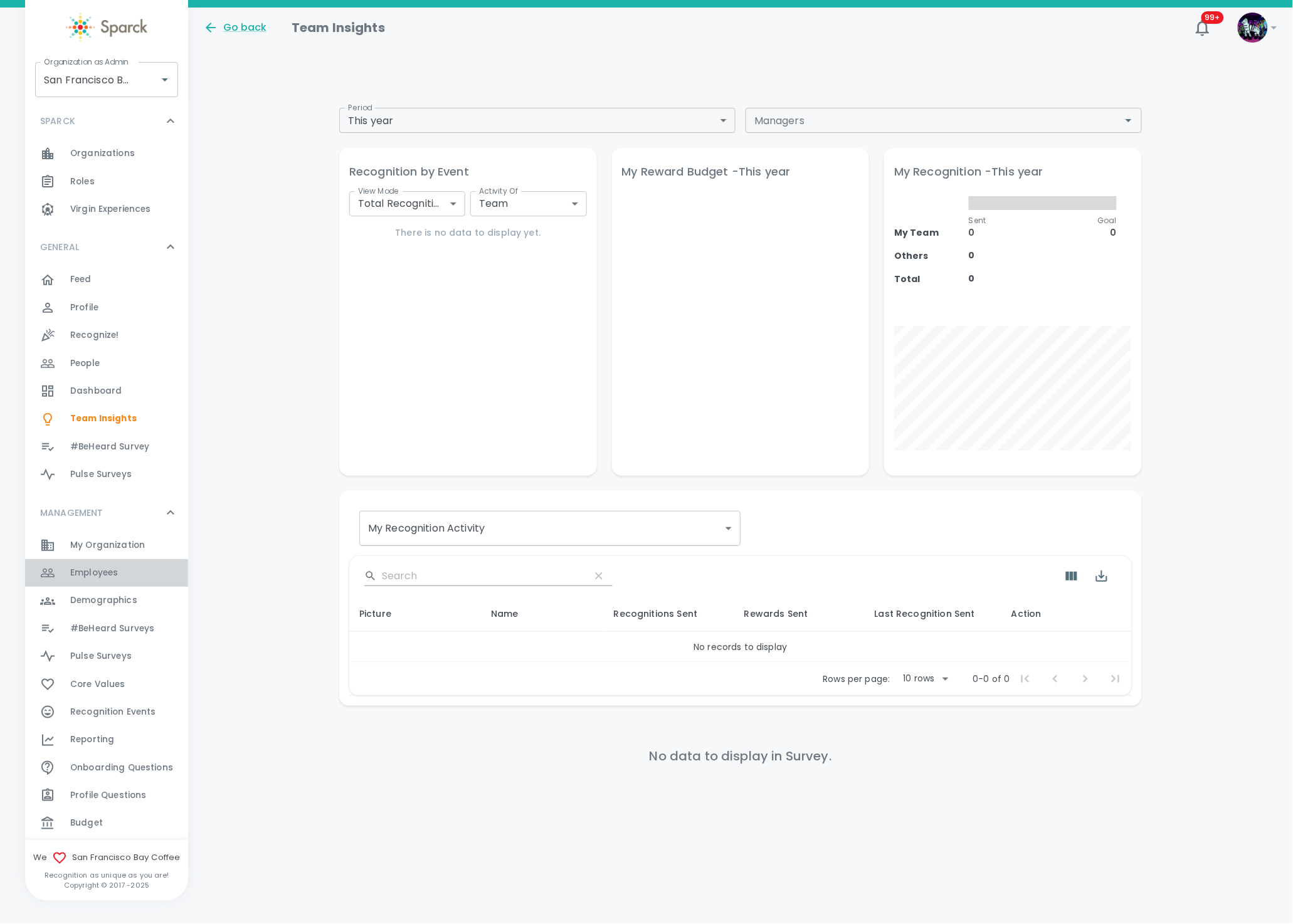
click at [140, 578] on div "Employees 0" at bounding box center [129, 573] width 118 height 17
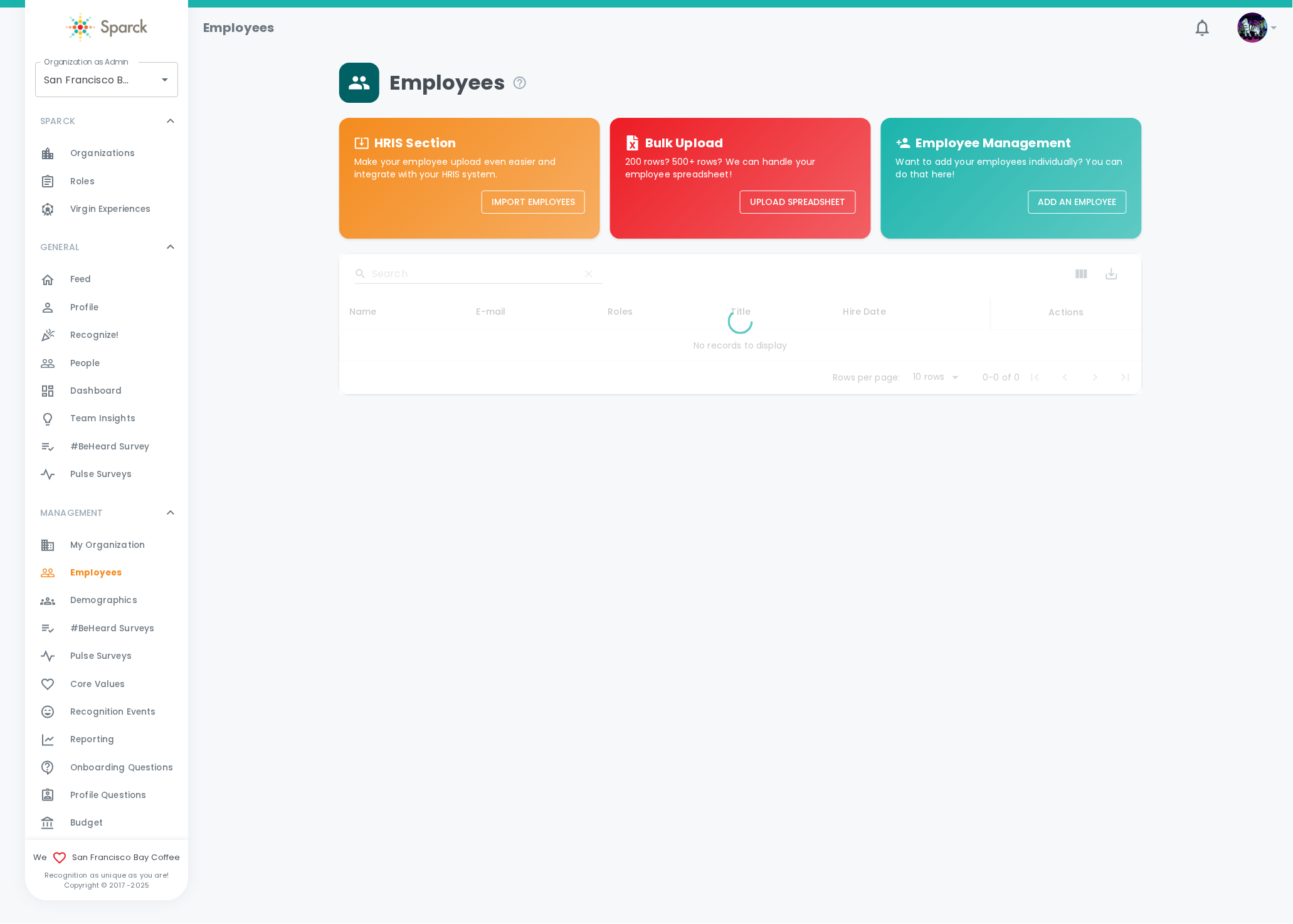
click at [431, 276] on div at bounding box center [741, 323] width 803 height 140
click at [416, 266] on div at bounding box center [741, 323] width 803 height 140
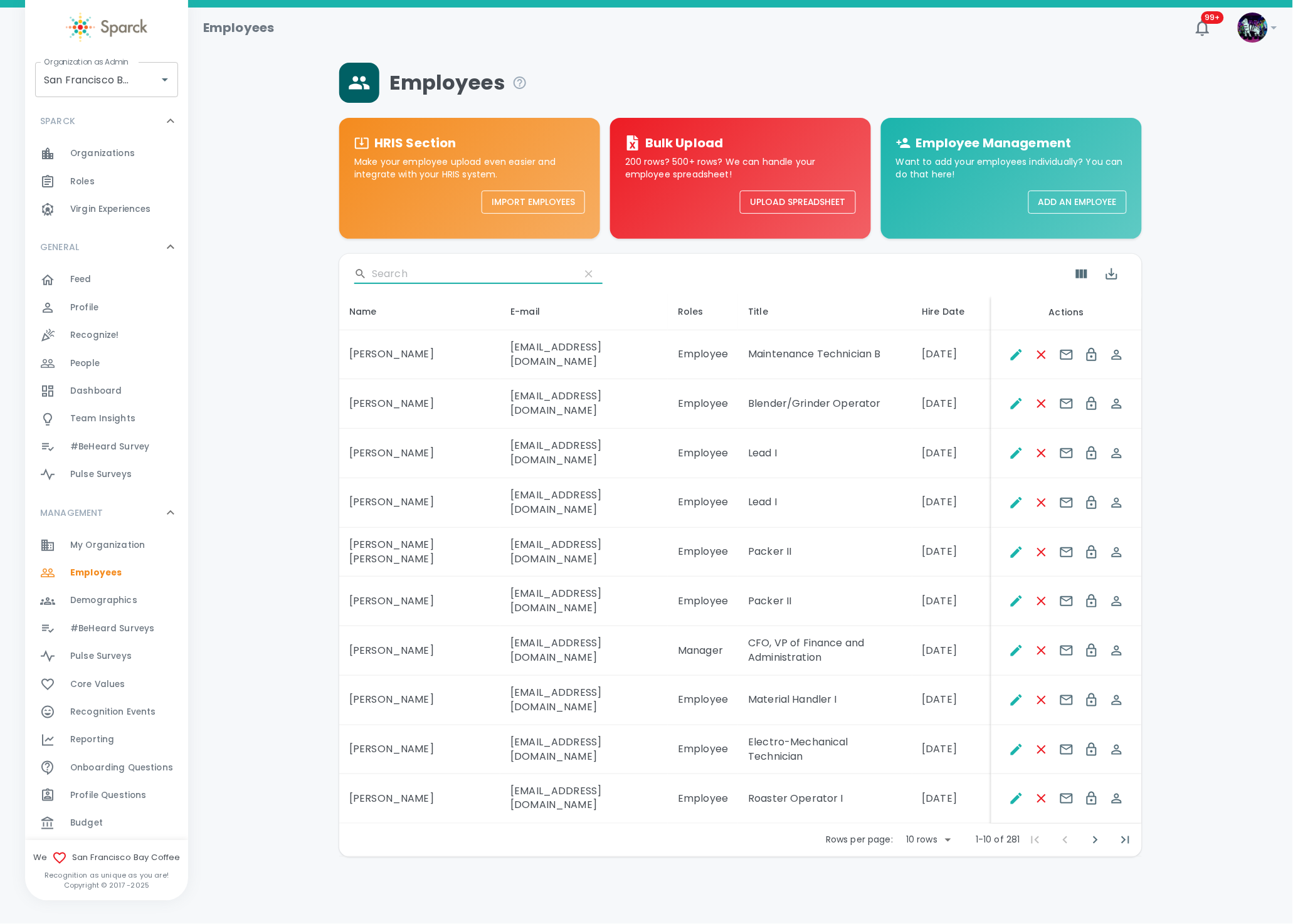
click at [392, 266] on input "Search" at bounding box center [471, 273] width 199 height 20
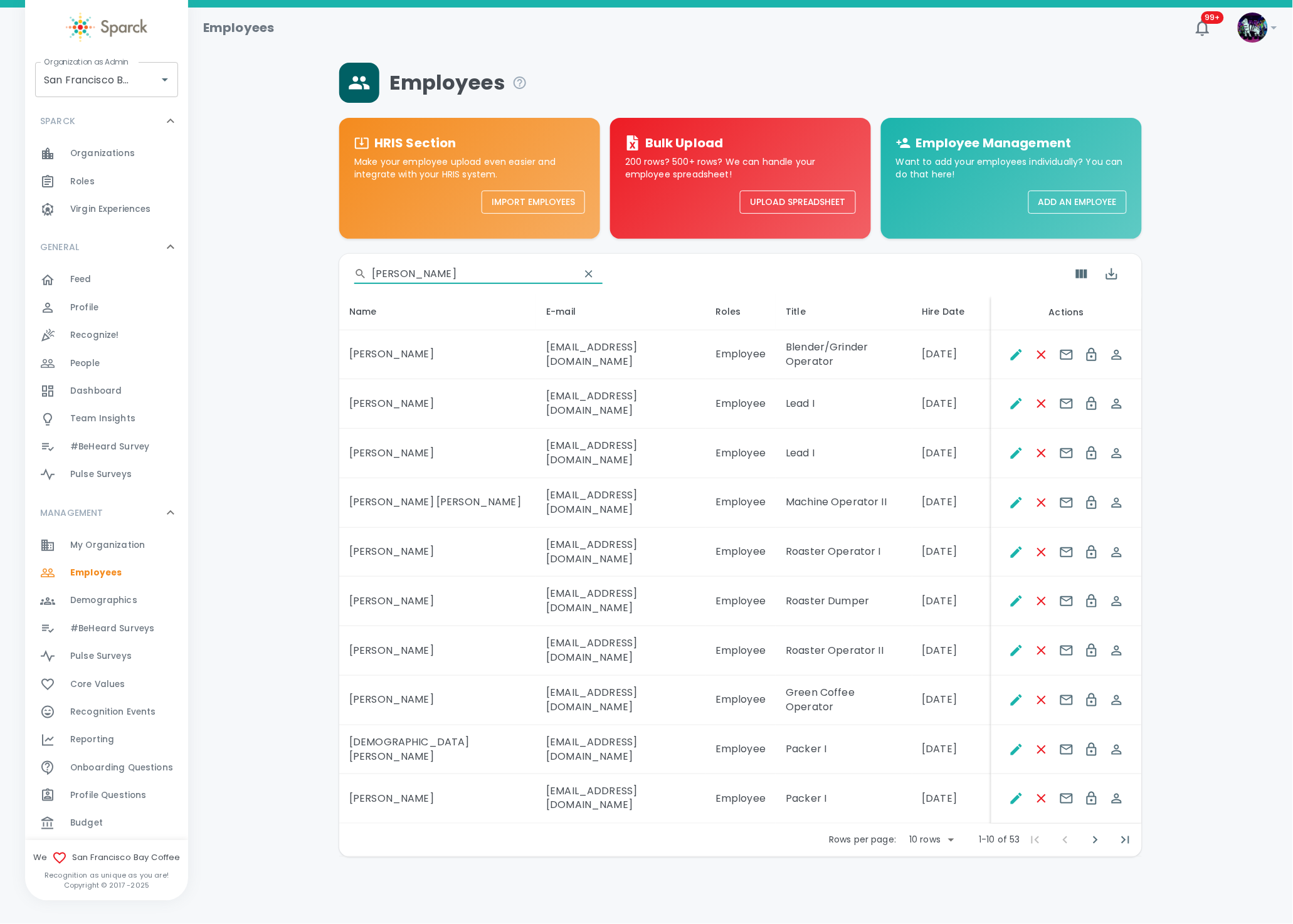
type input "hasneet"
click at [941, 708] on body "Skip Navigation Employees 99+ ! Organization as Admin San Francisco Bay Coffee …" at bounding box center [646, 461] width 1293 height 922
click at [935, 792] on li "20" at bounding box center [930, 783] width 58 height 22
type input "20"
click at [952, 720] on body "Skip Navigation Employees 99+ ! Organization as Admin San Francisco Bay Coffee …" at bounding box center [646, 461] width 1293 height 922
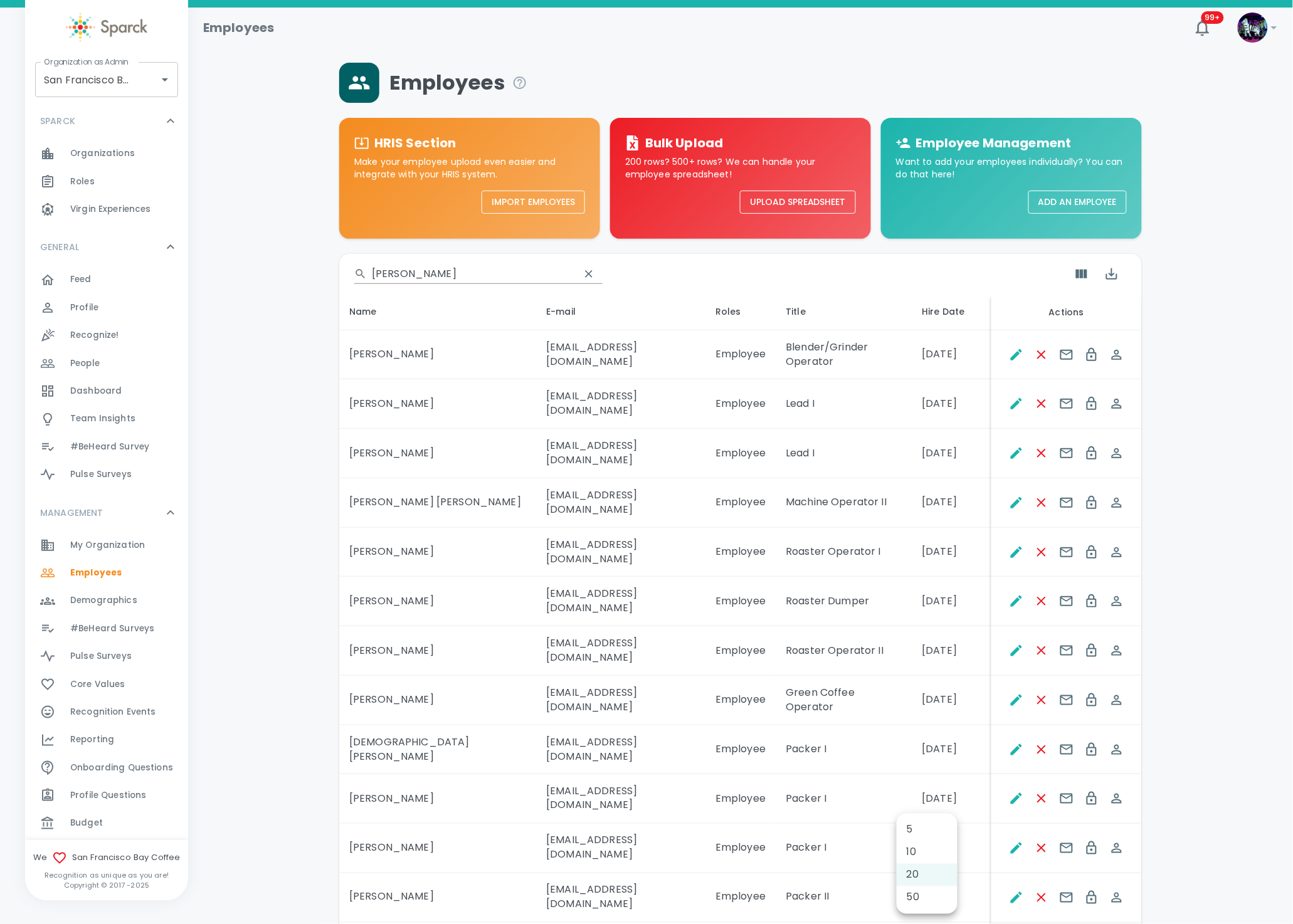
click at [766, 697] on div at bounding box center [646, 462] width 1293 height 924
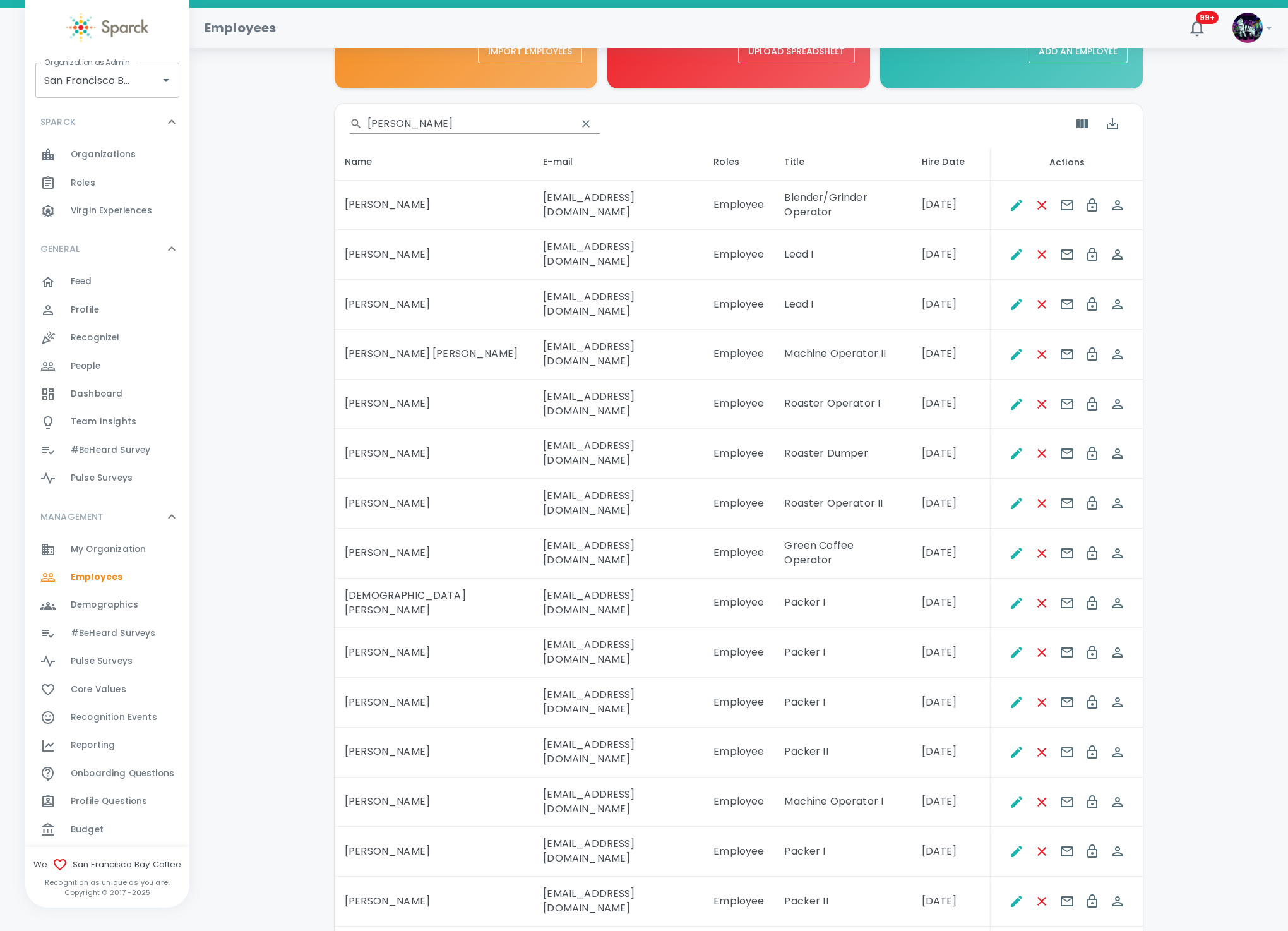
scroll to position [223, 0]
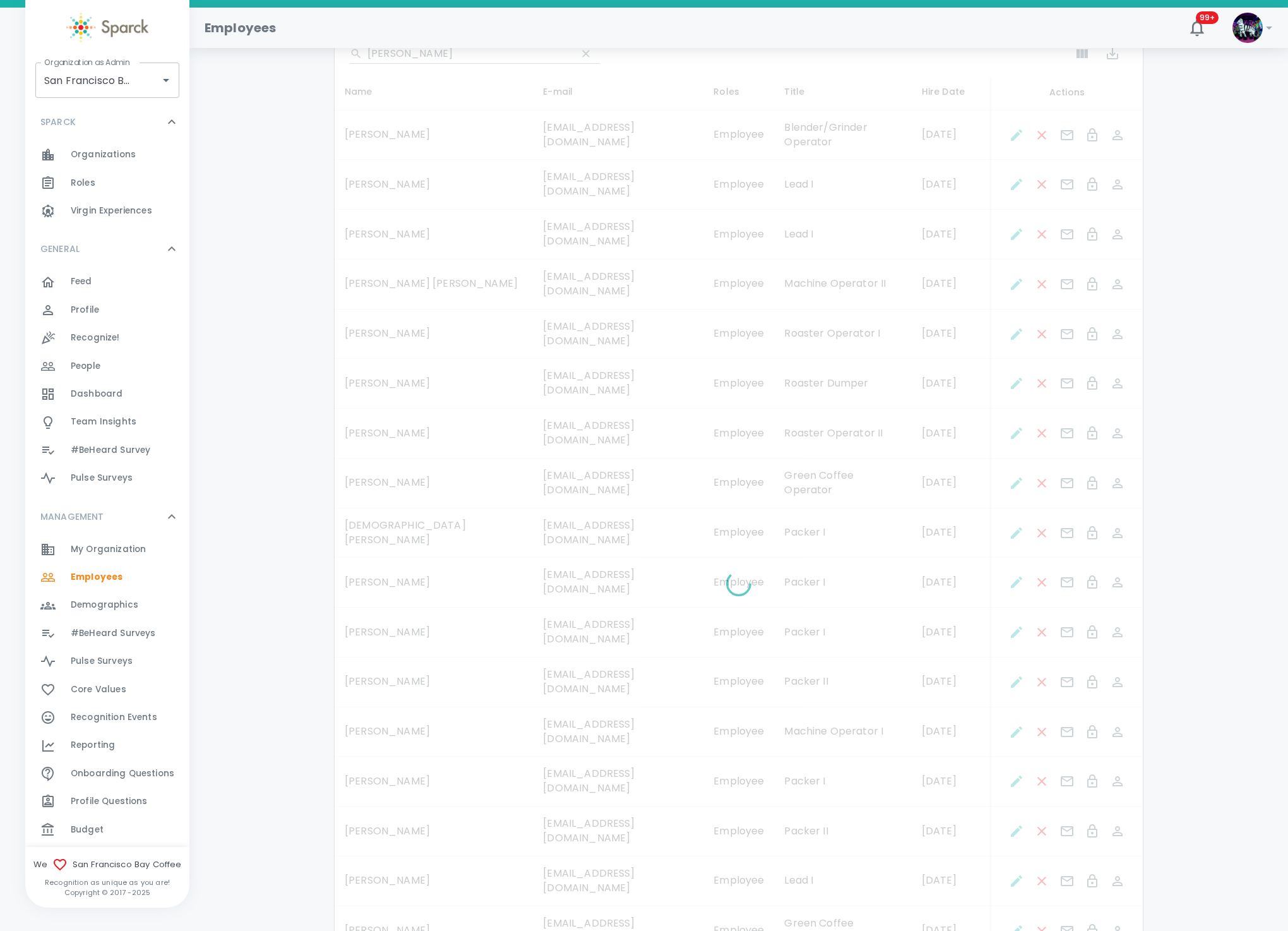
click at [1098, 857] on div at bounding box center [739, 586] width 808 height 1106
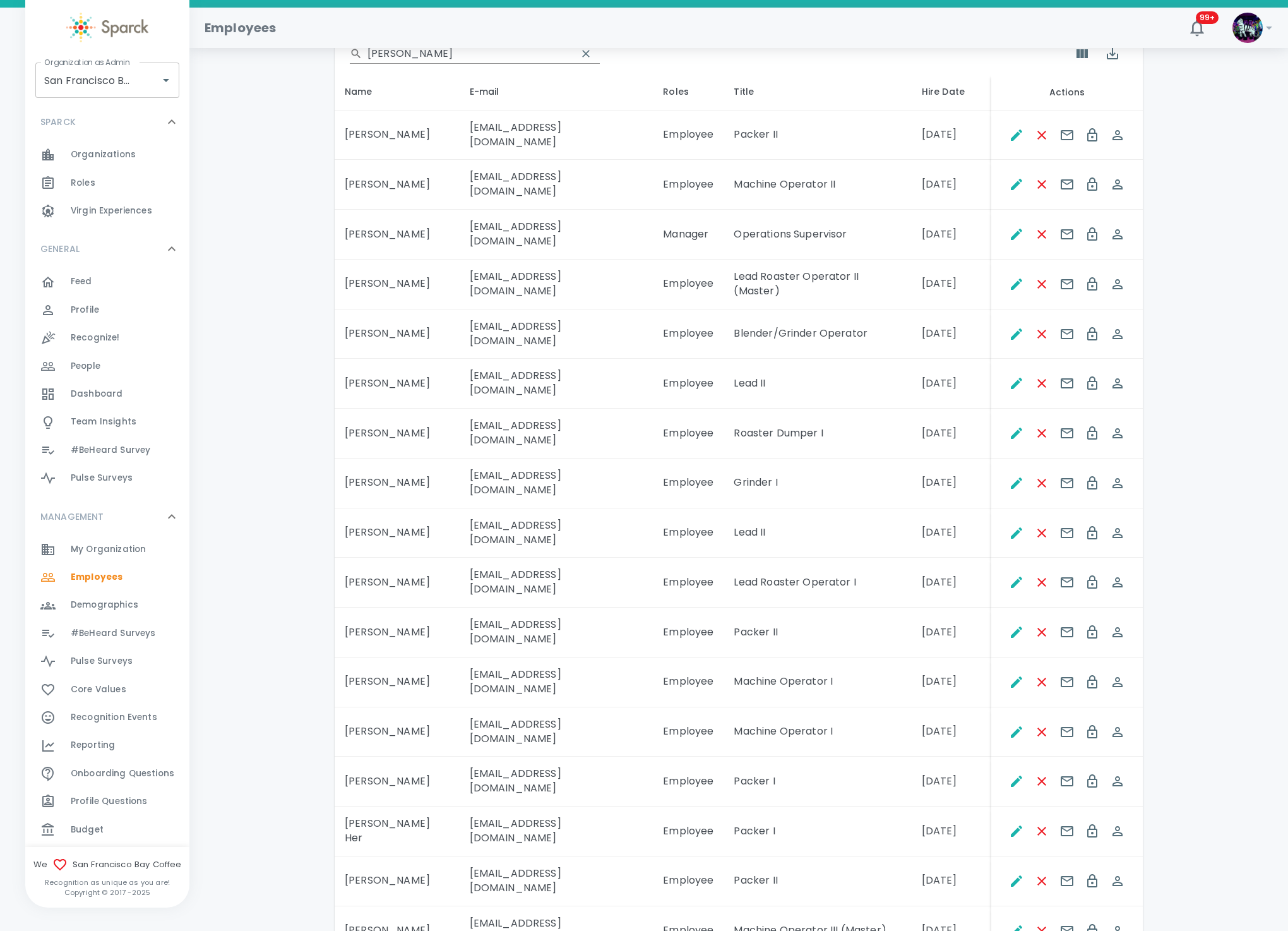
scroll to position [208, 0]
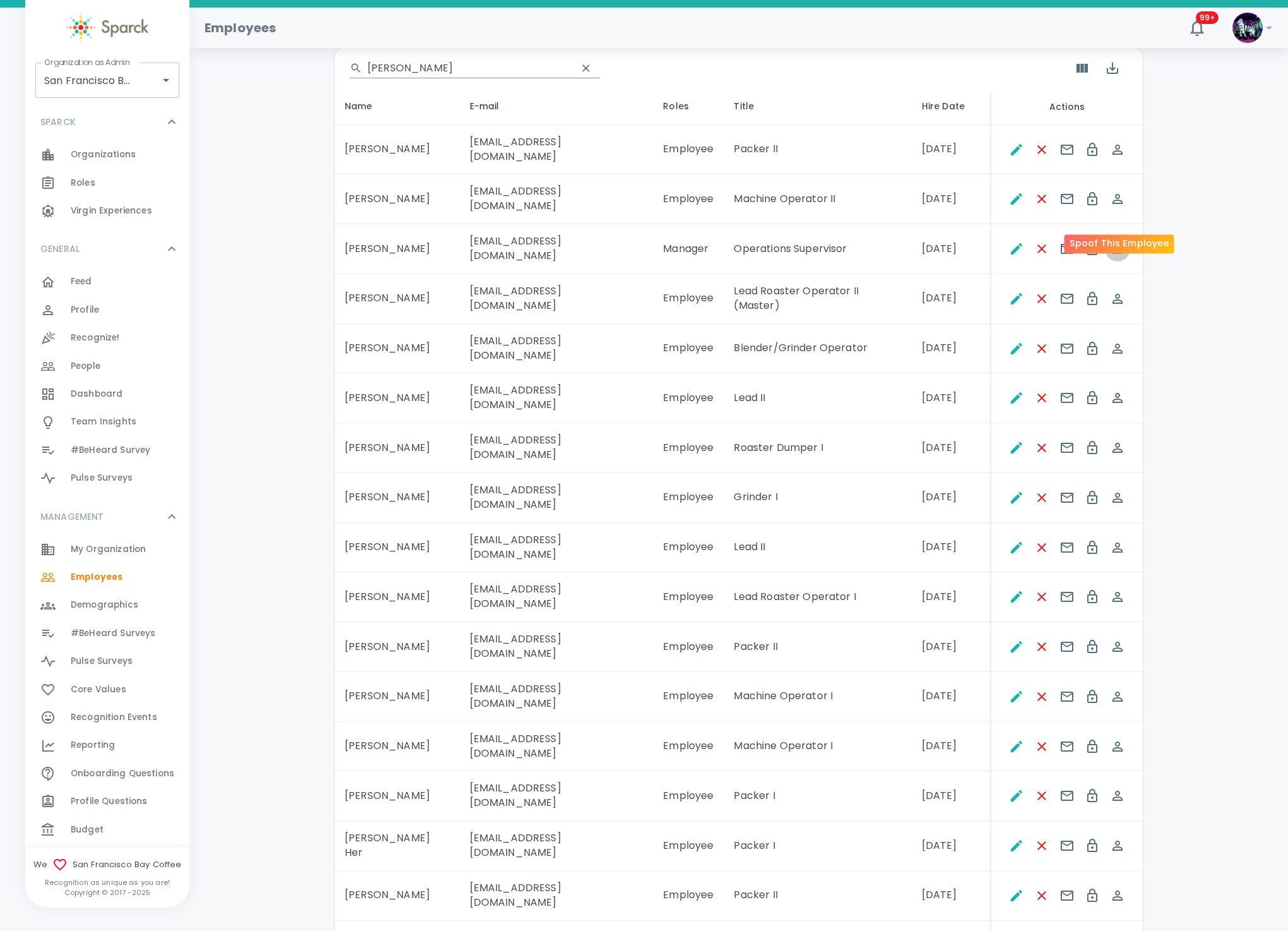
click at [1117, 242] on icon "Spoof This Employee" at bounding box center [1118, 249] width 16 height 16
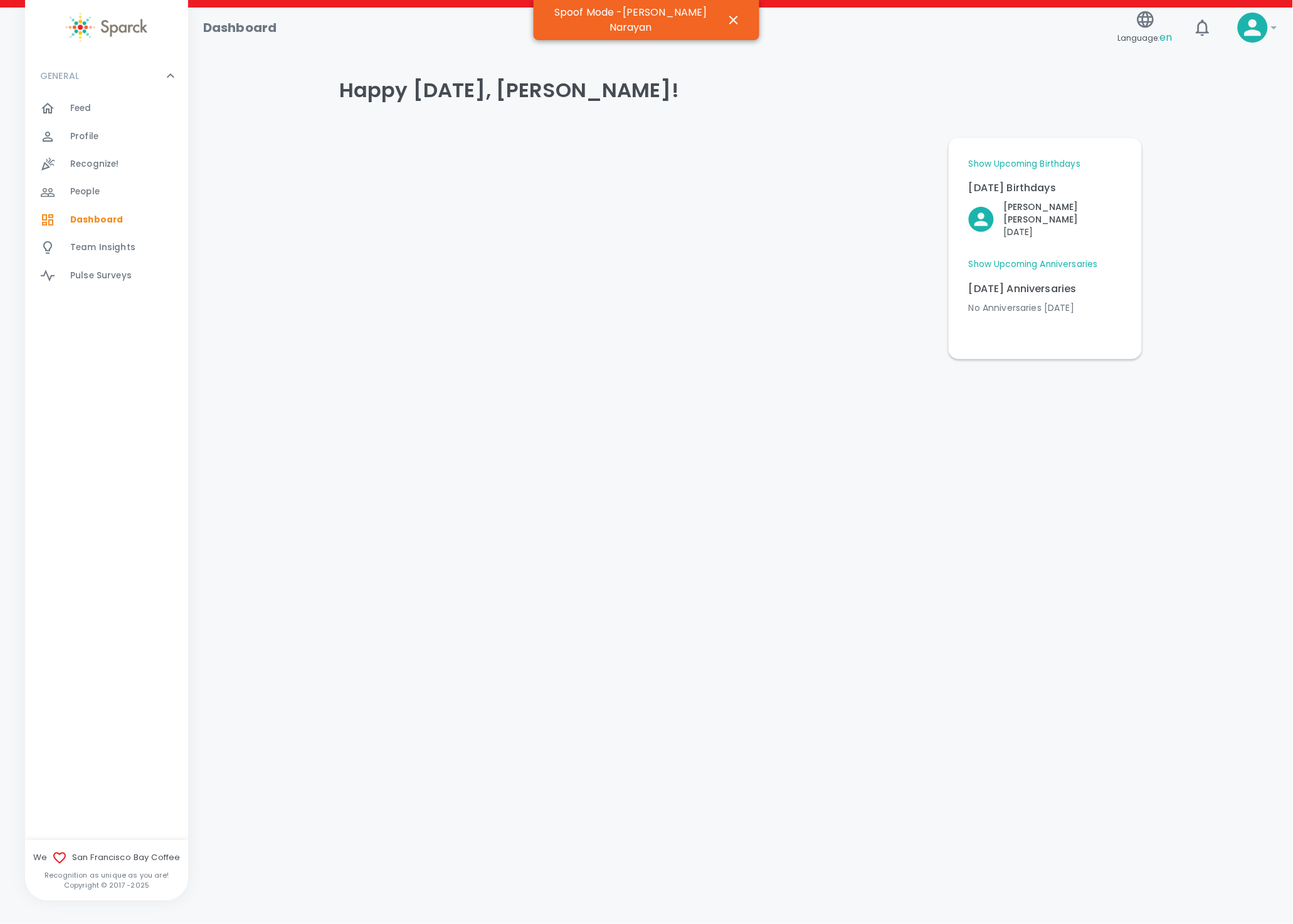
click at [1017, 259] on link "Show Upcoming Anniversaries" at bounding box center [1033, 265] width 129 height 13
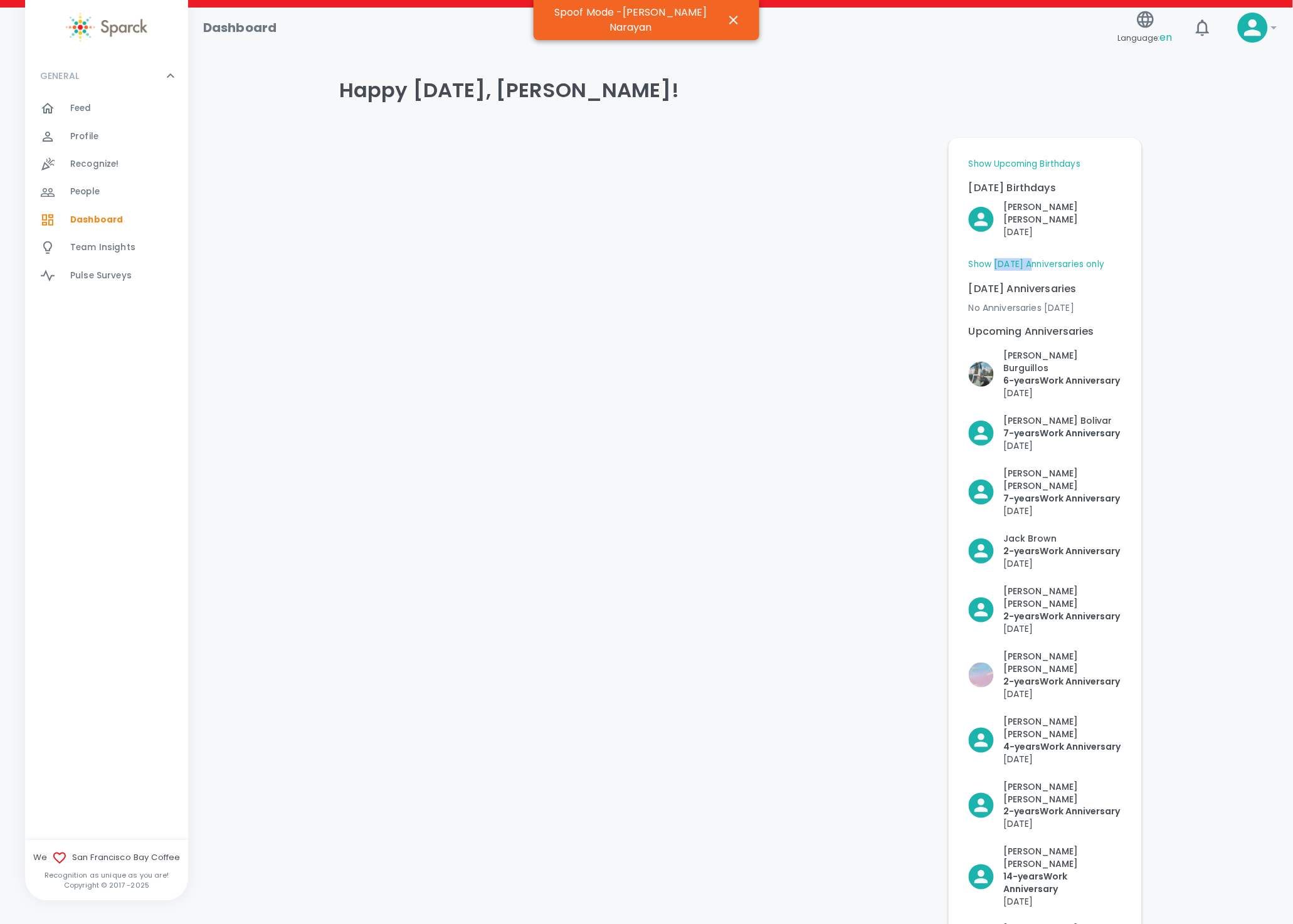
click at [1020, 259] on link "Show Today's Anniversaries only" at bounding box center [1037, 265] width 136 height 13
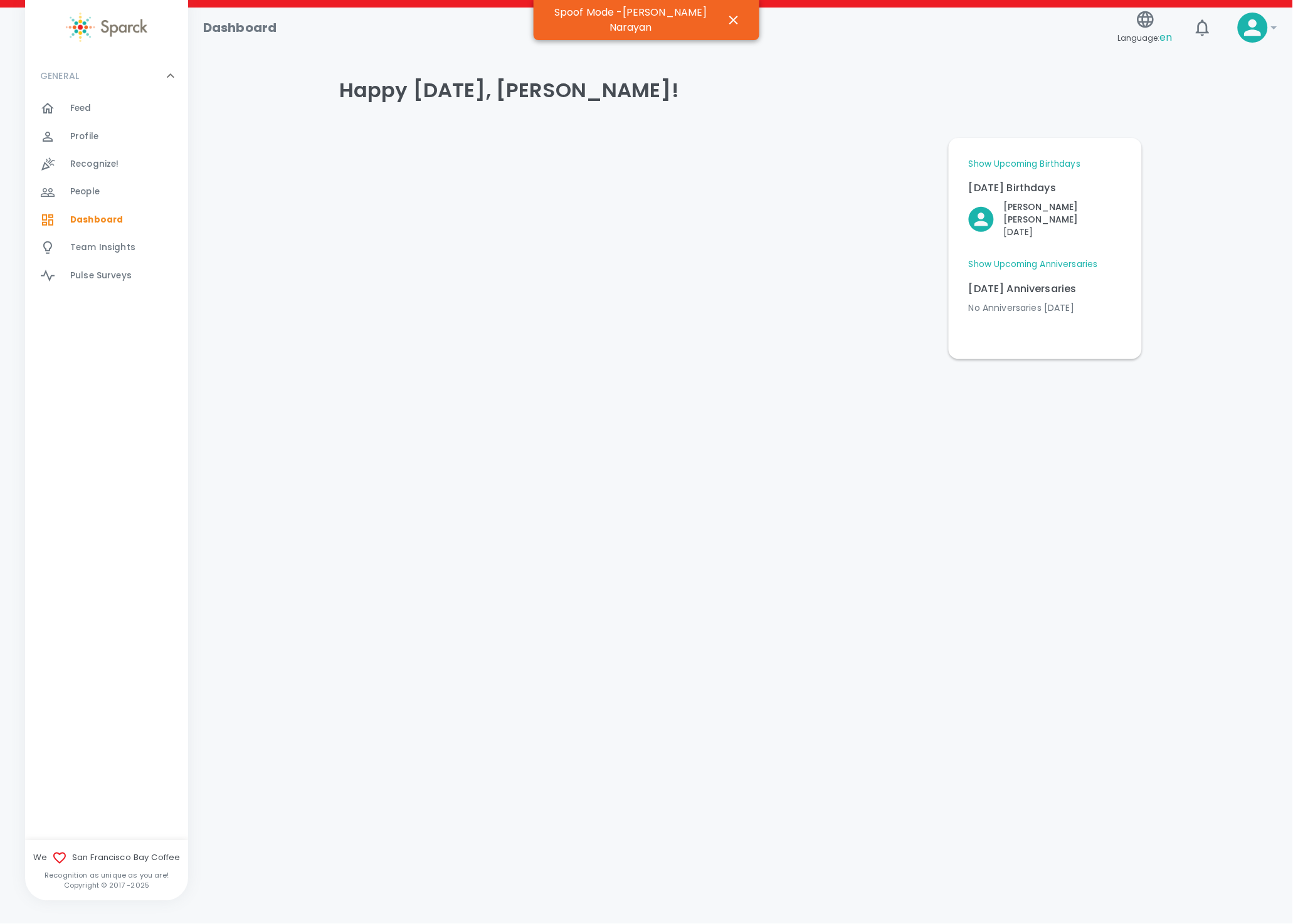
click at [1017, 259] on link "Show Upcoming Anniversaries" at bounding box center [1033, 265] width 129 height 13
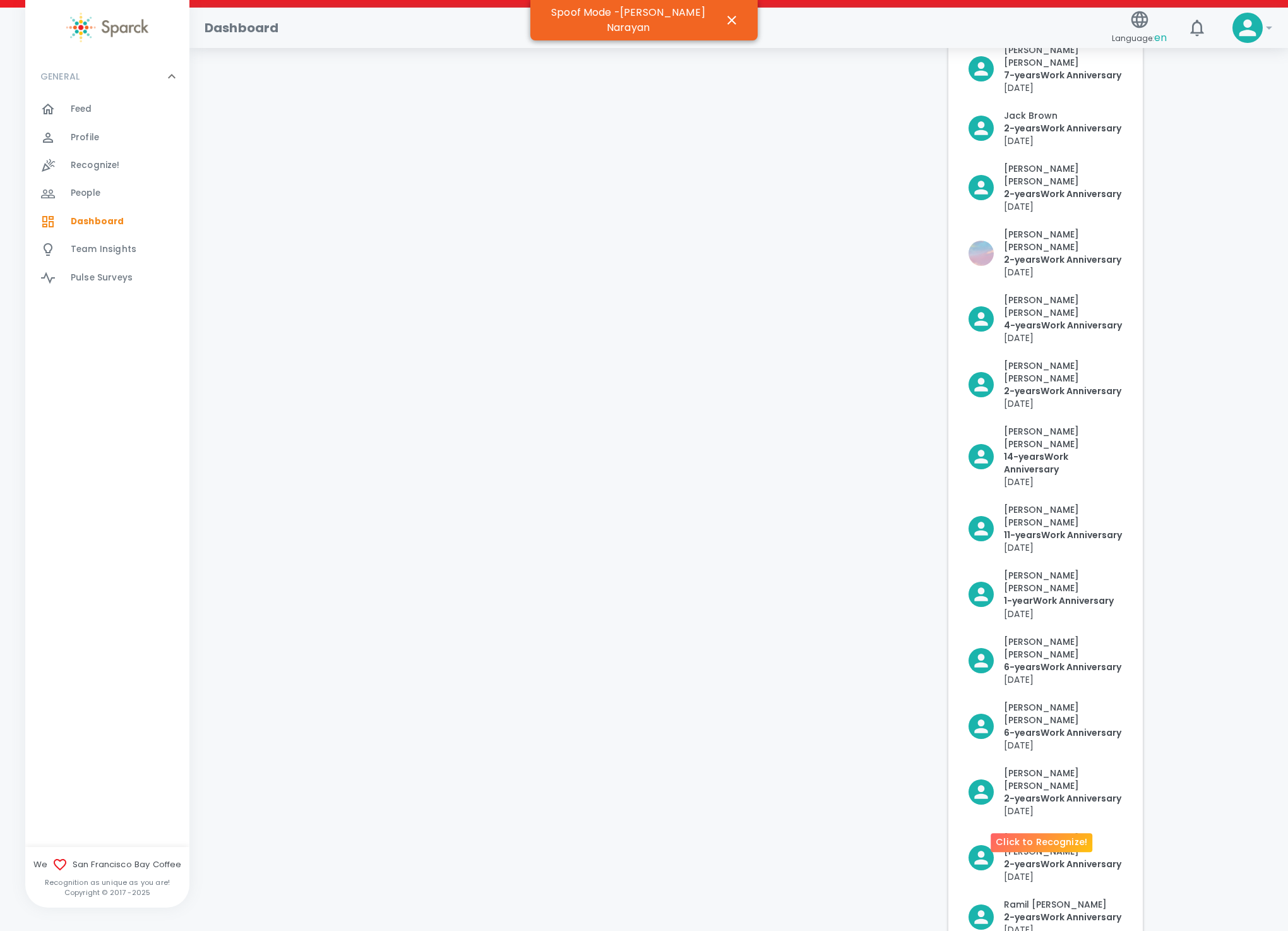
scroll to position [473, 0]
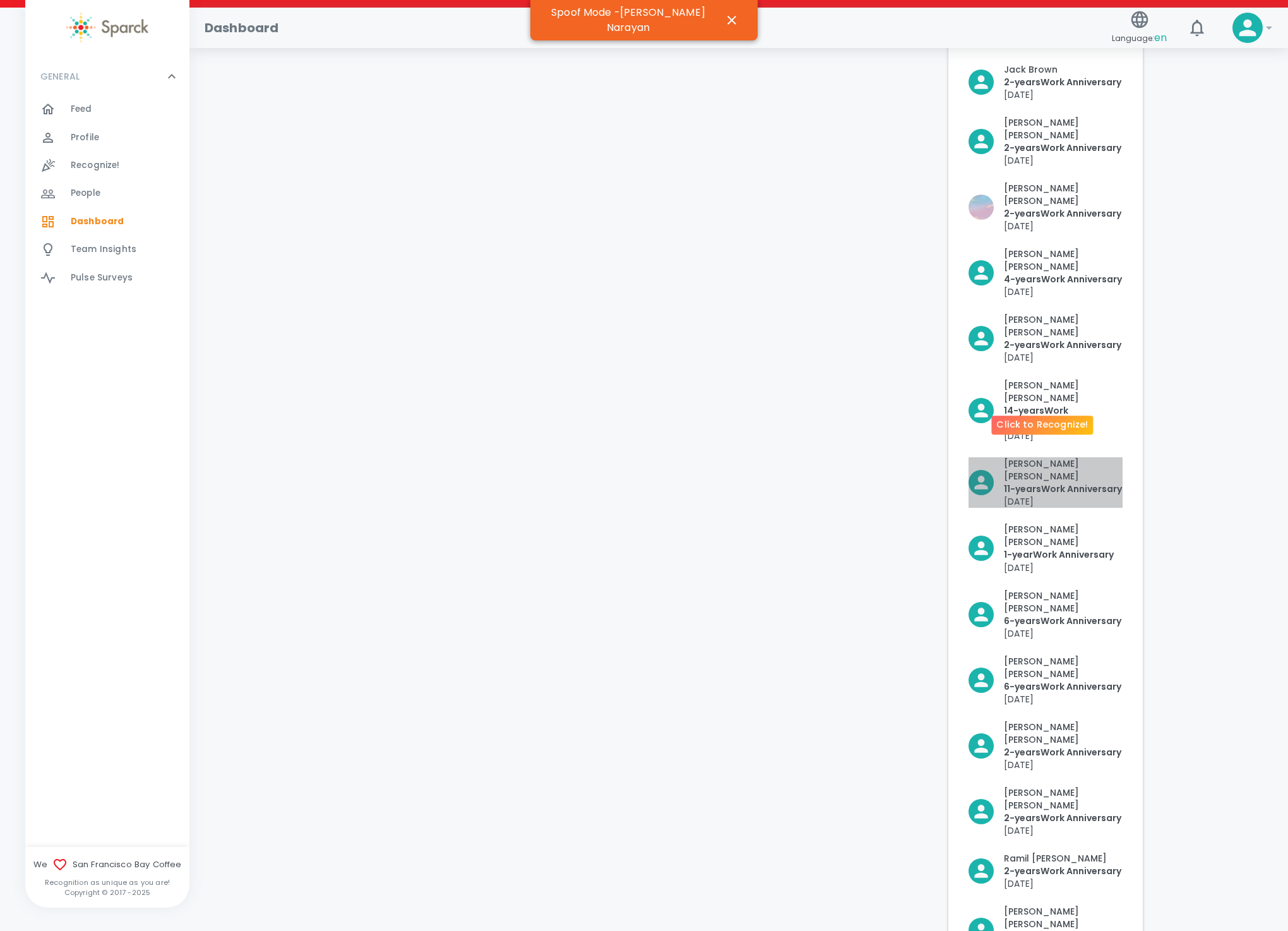
click at [1021, 482] on p "11- years Work Anniversary" at bounding box center [1063, 488] width 119 height 13
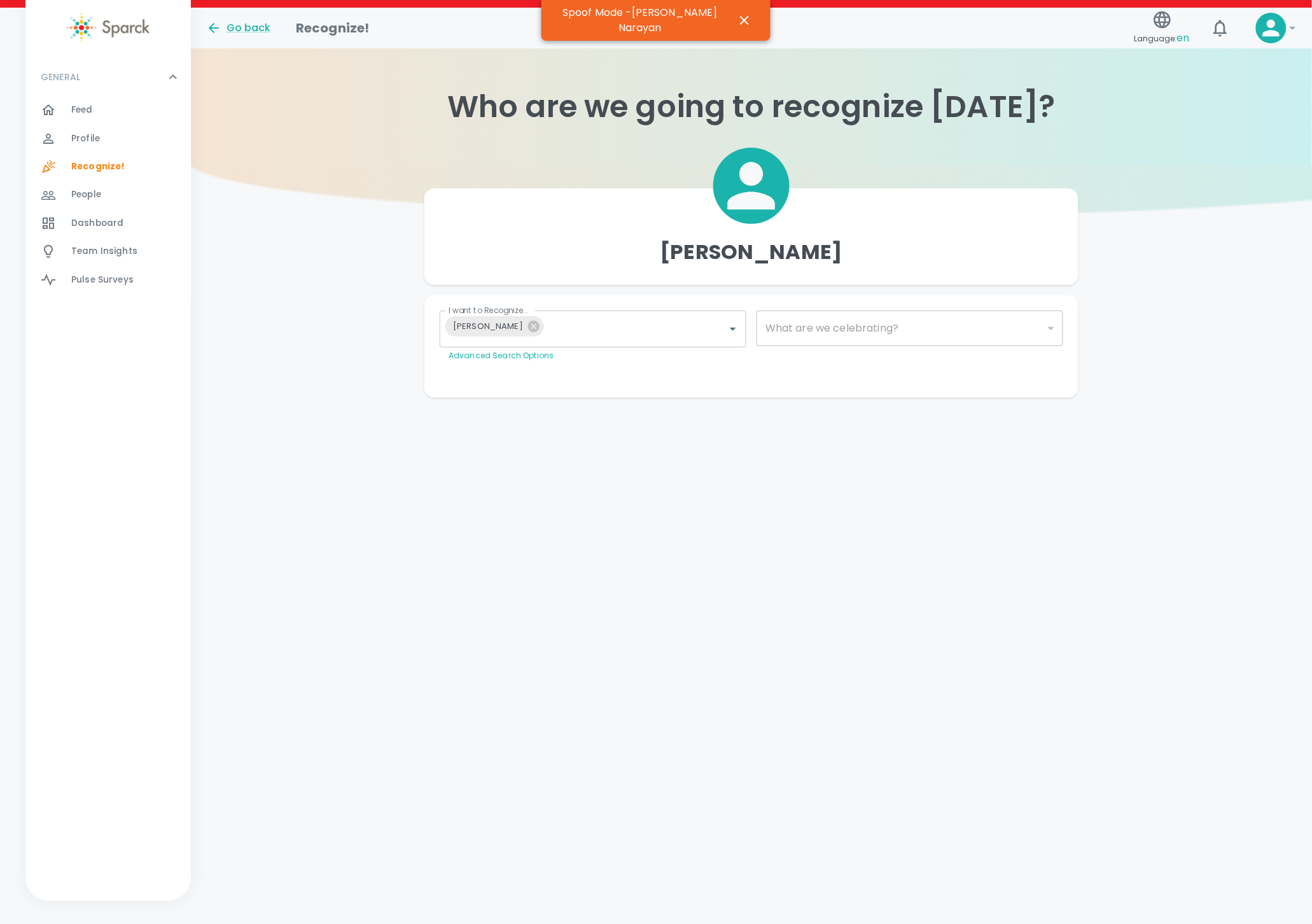
type input "2073"
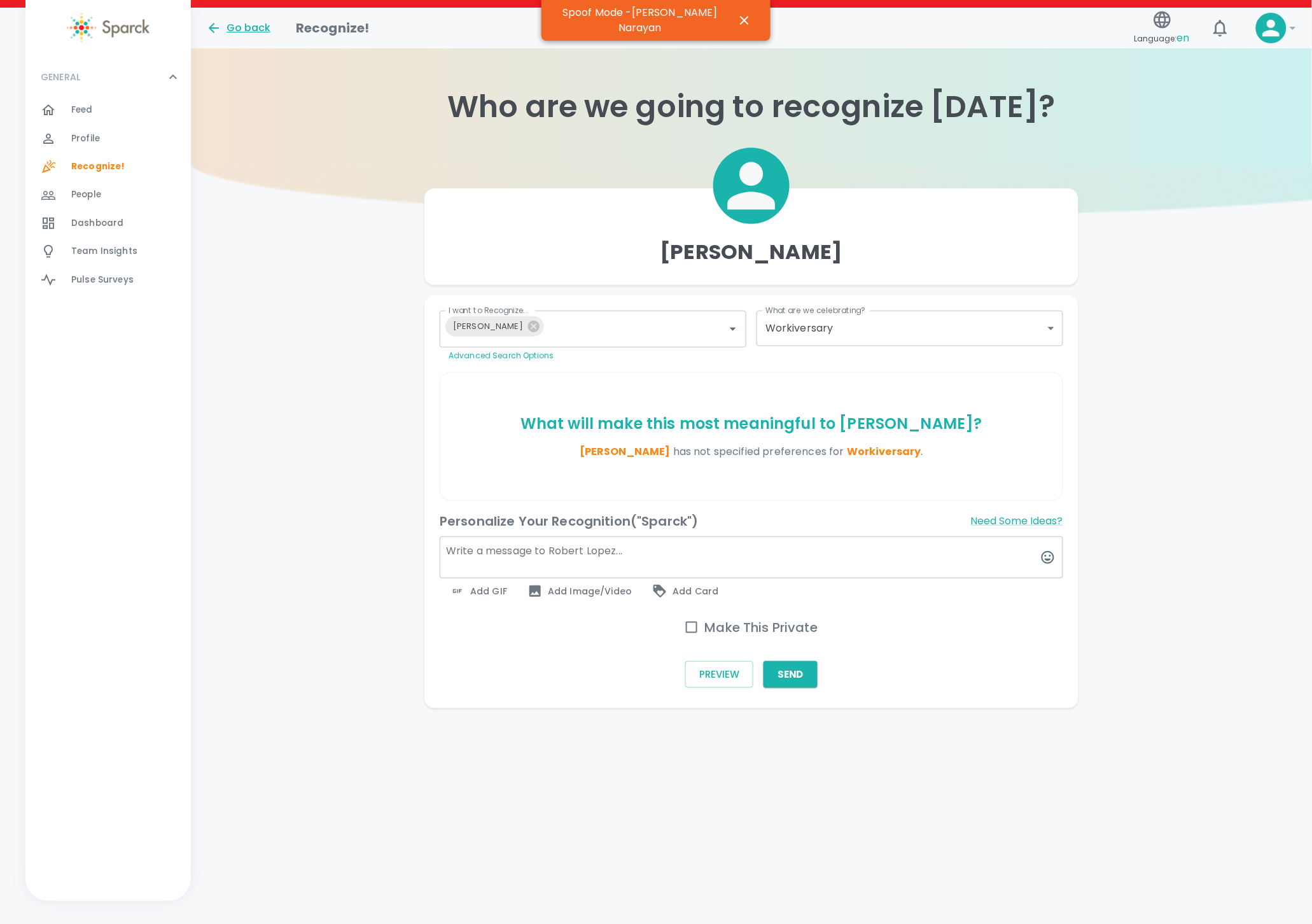
click at [240, 30] on div "Go back" at bounding box center [238, 28] width 65 height 16
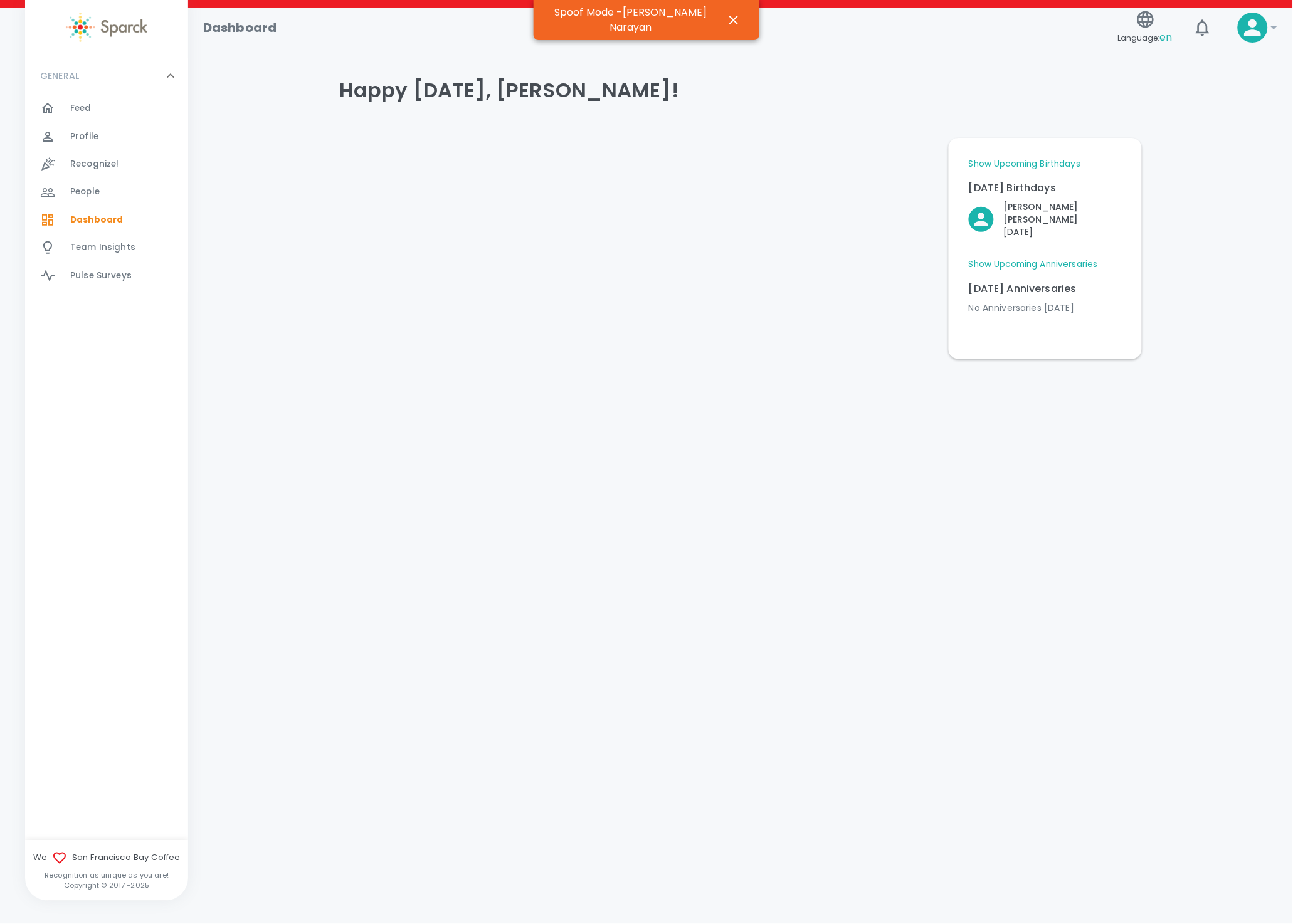
click at [1017, 259] on div "Show Upcoming Anniversaries Today's Anniversaries No Anniversaries today Upcomi…" at bounding box center [1045, 291] width 153 height 65
click at [1018, 259] on link "Show Upcoming Anniversaries" at bounding box center [1033, 265] width 129 height 13
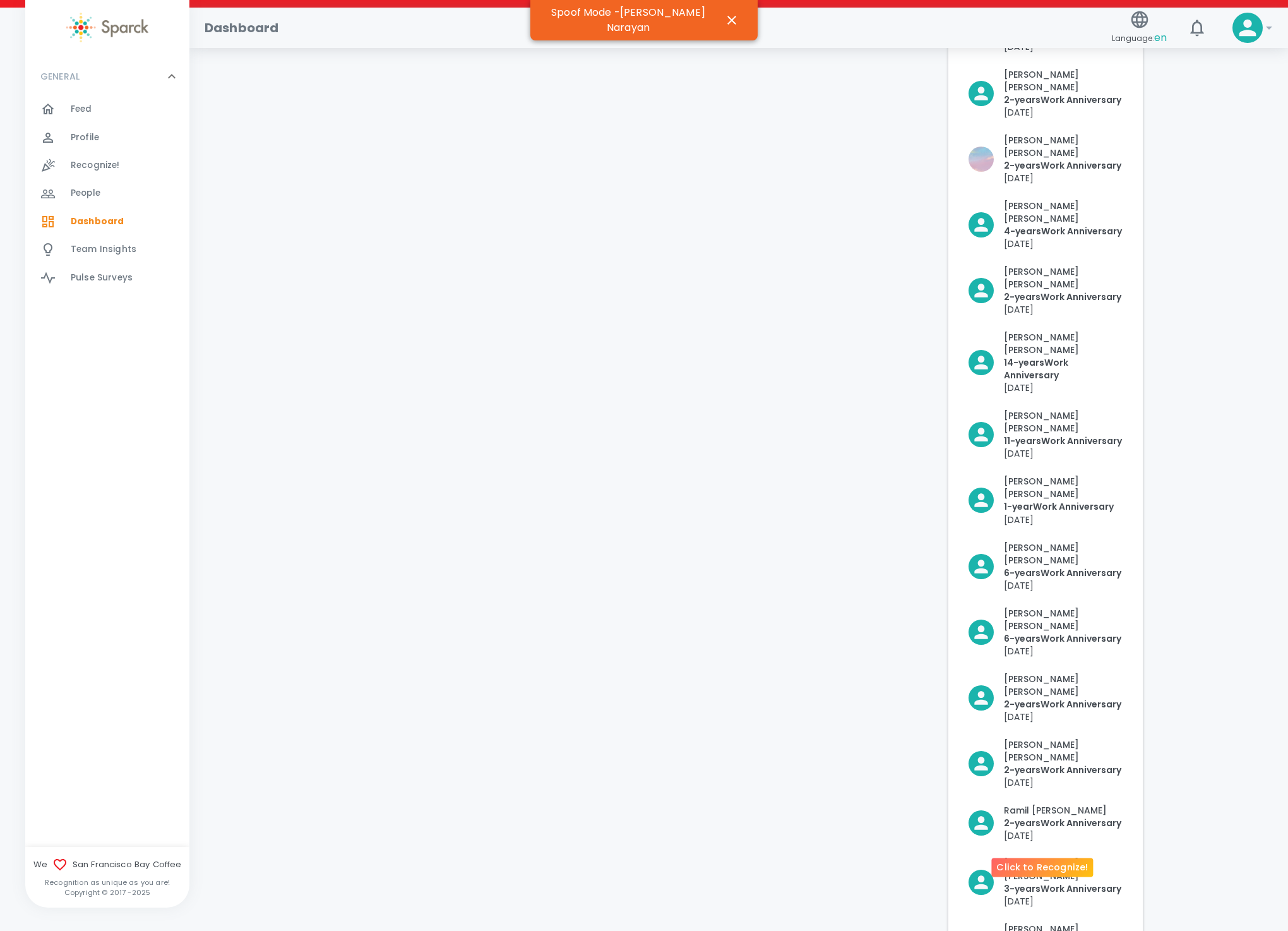
scroll to position [545, 0]
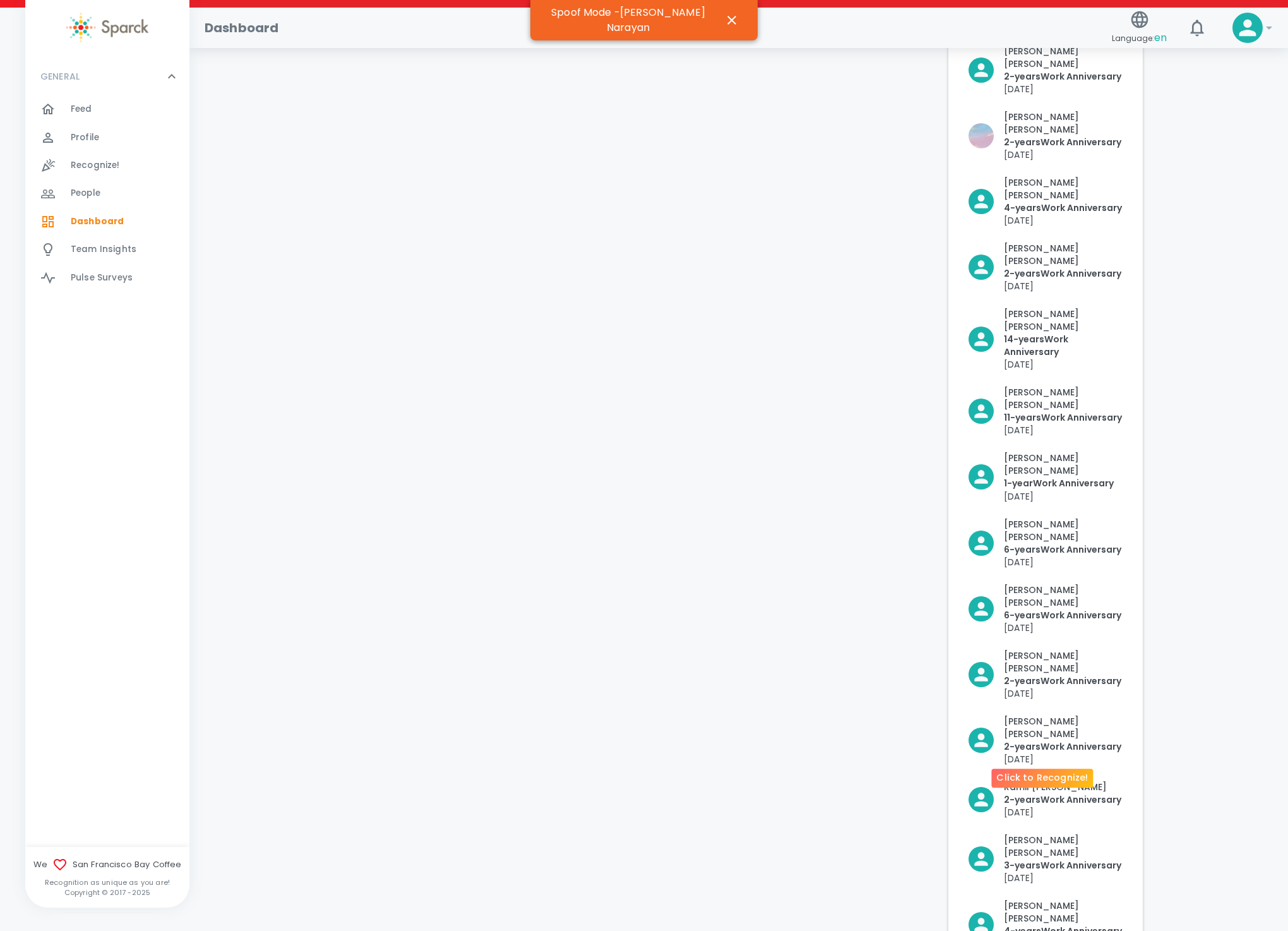
click at [1064, 925] on p "4- years Work Anniversary" at bounding box center [1063, 931] width 119 height 13
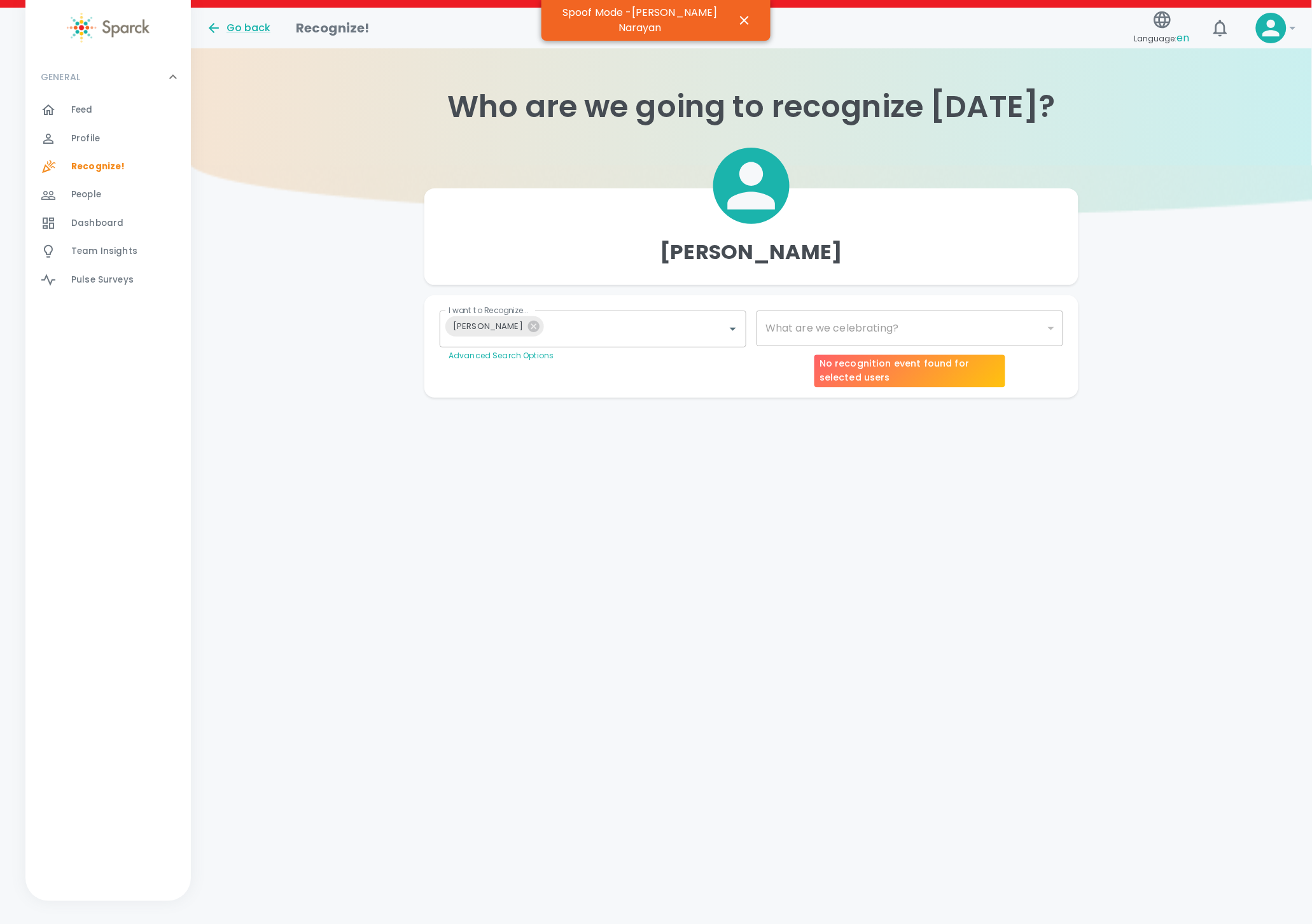
type input "2073"
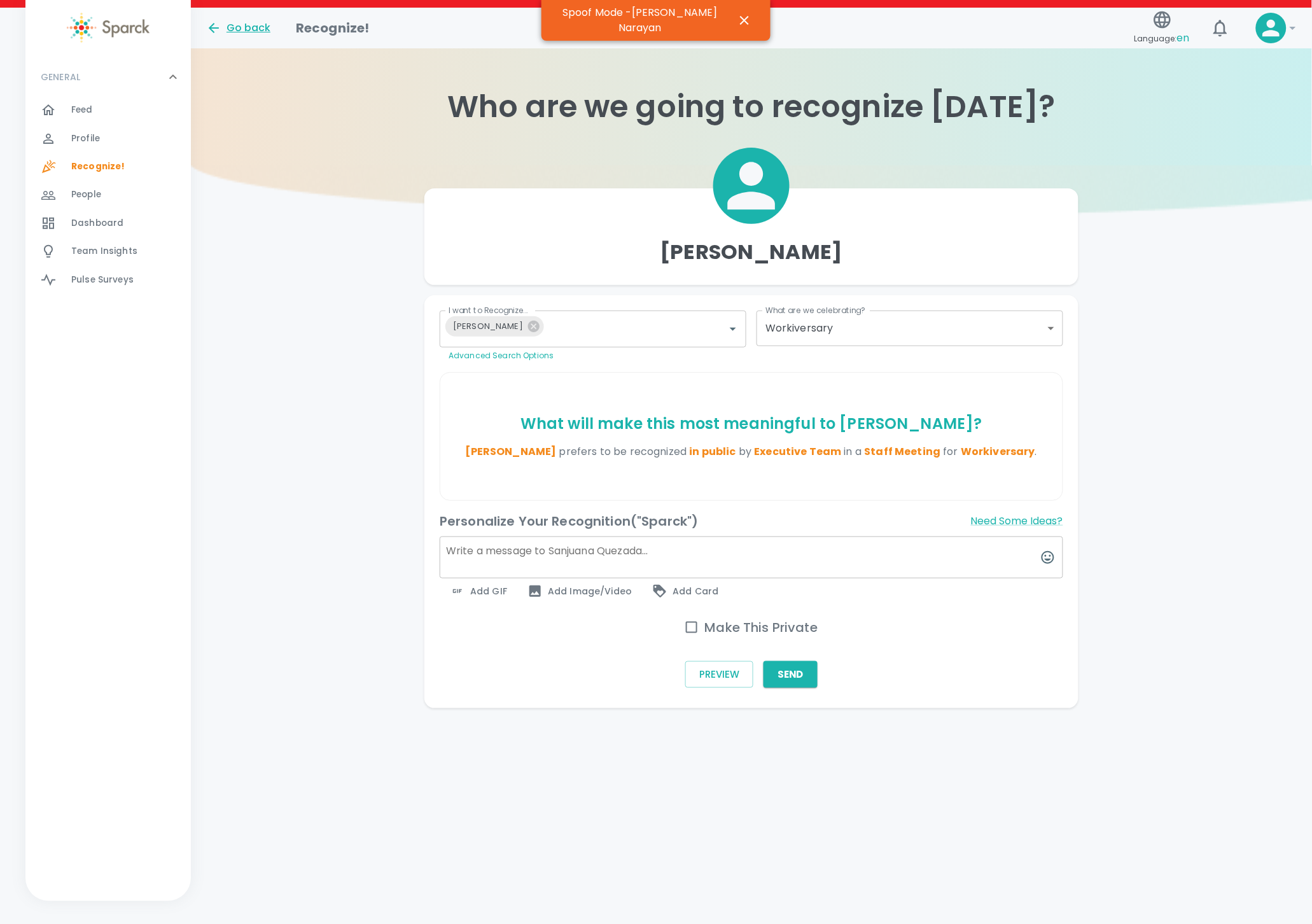
click at [243, 31] on div "Go back" at bounding box center [238, 28] width 65 height 16
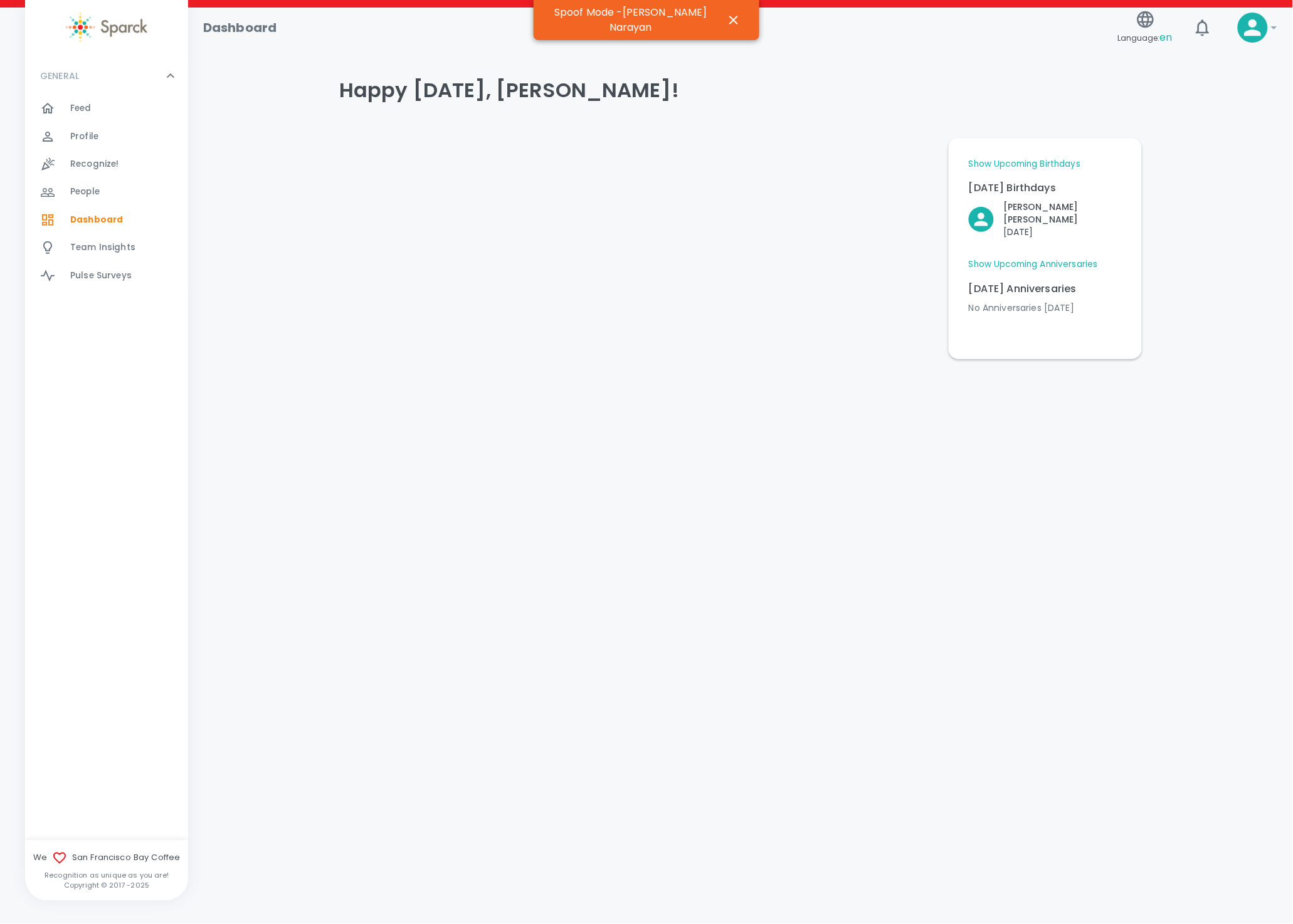
click at [1020, 259] on link "Show Upcoming Anniversaries" at bounding box center [1033, 265] width 129 height 13
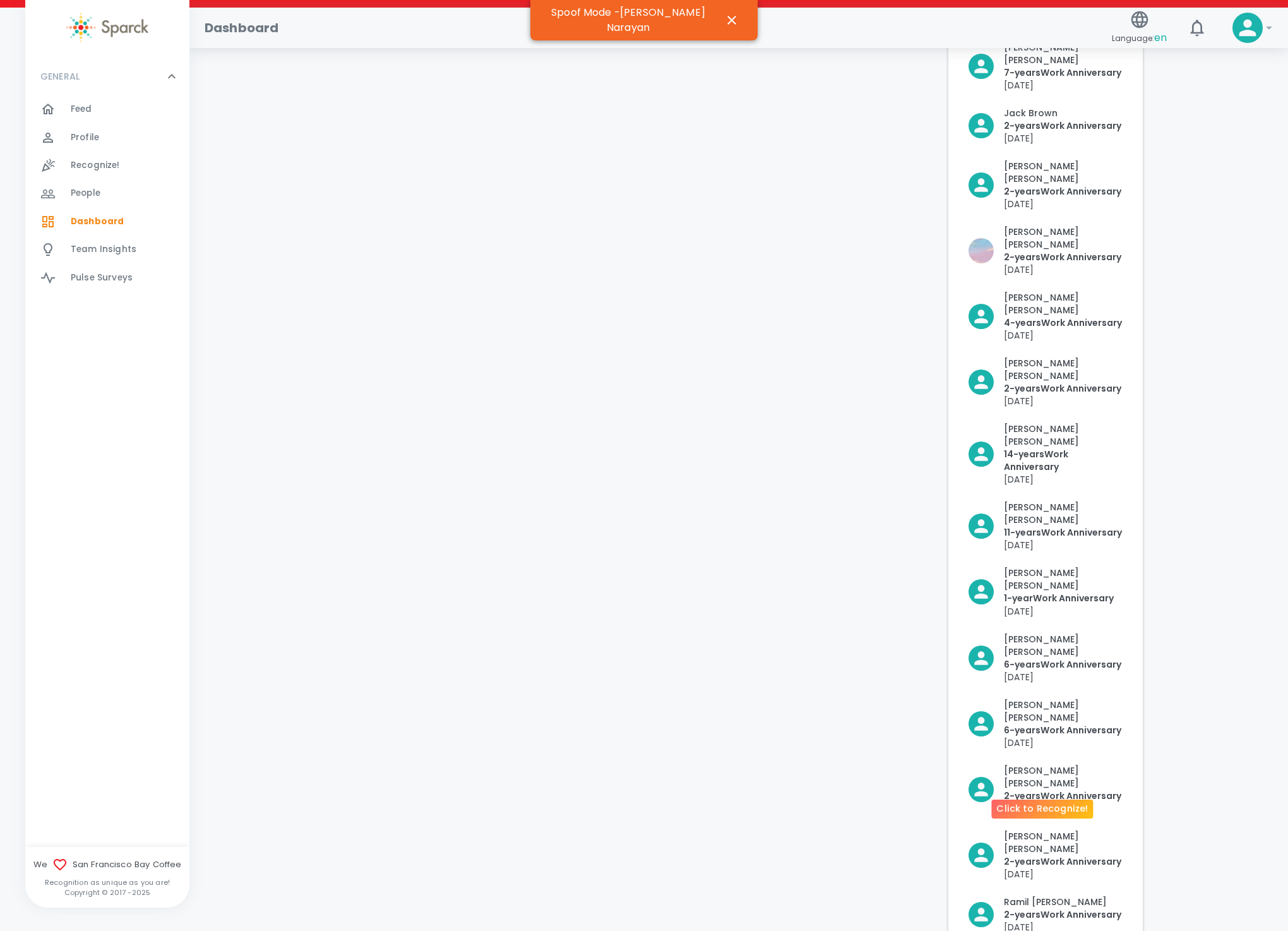
scroll to position [545, 0]
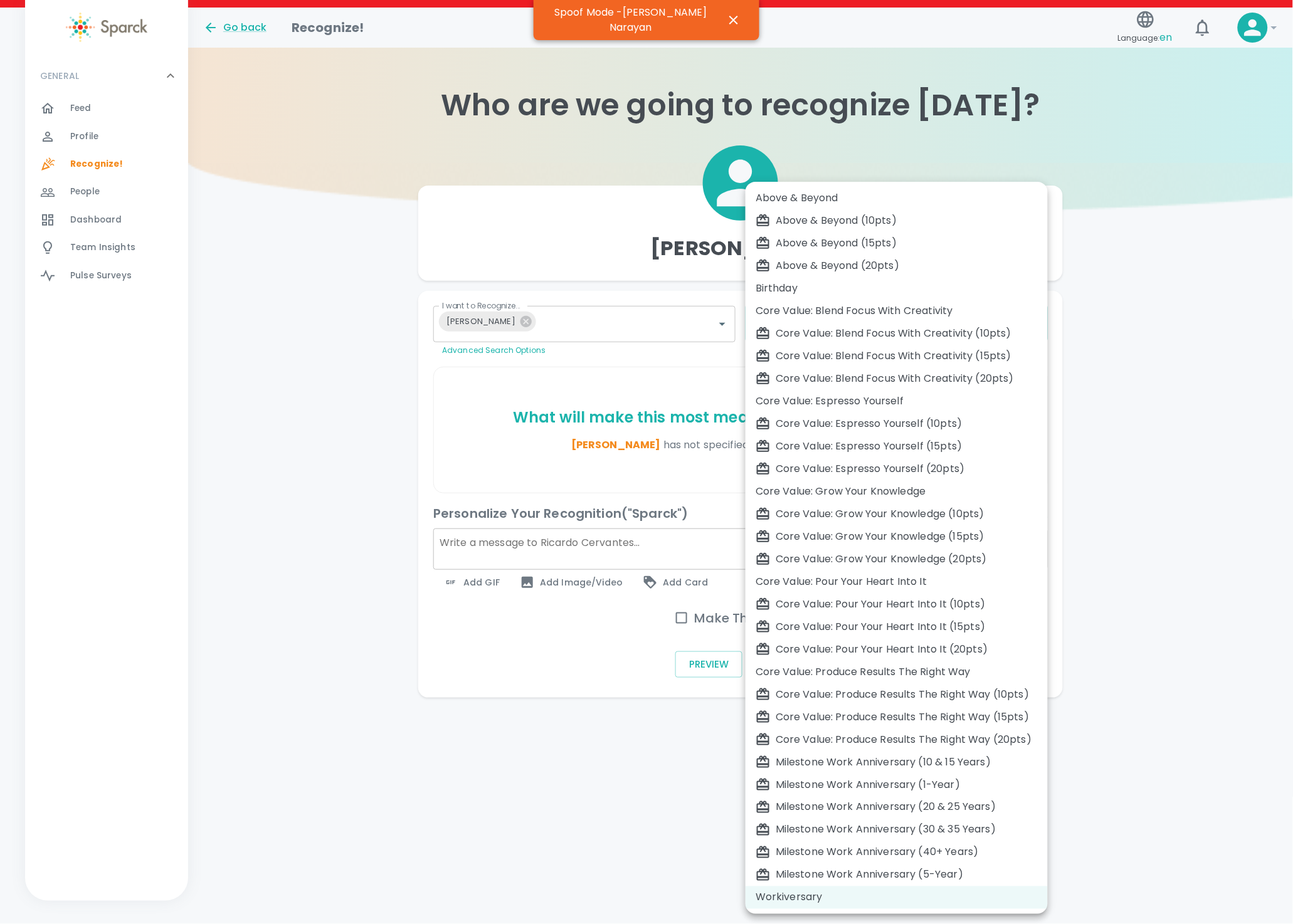
click at [855, 326] on body "Skip Navigation Go back Recognize! Language: en ! GENERAL 0 Feed 0 Profile 0 Re…" at bounding box center [646, 374] width 1293 height 748
click at [916, 756] on div "Milestone Work Anniversary (10 & 15 Years)" at bounding box center [897, 762] width 282 height 15
type input "2106"
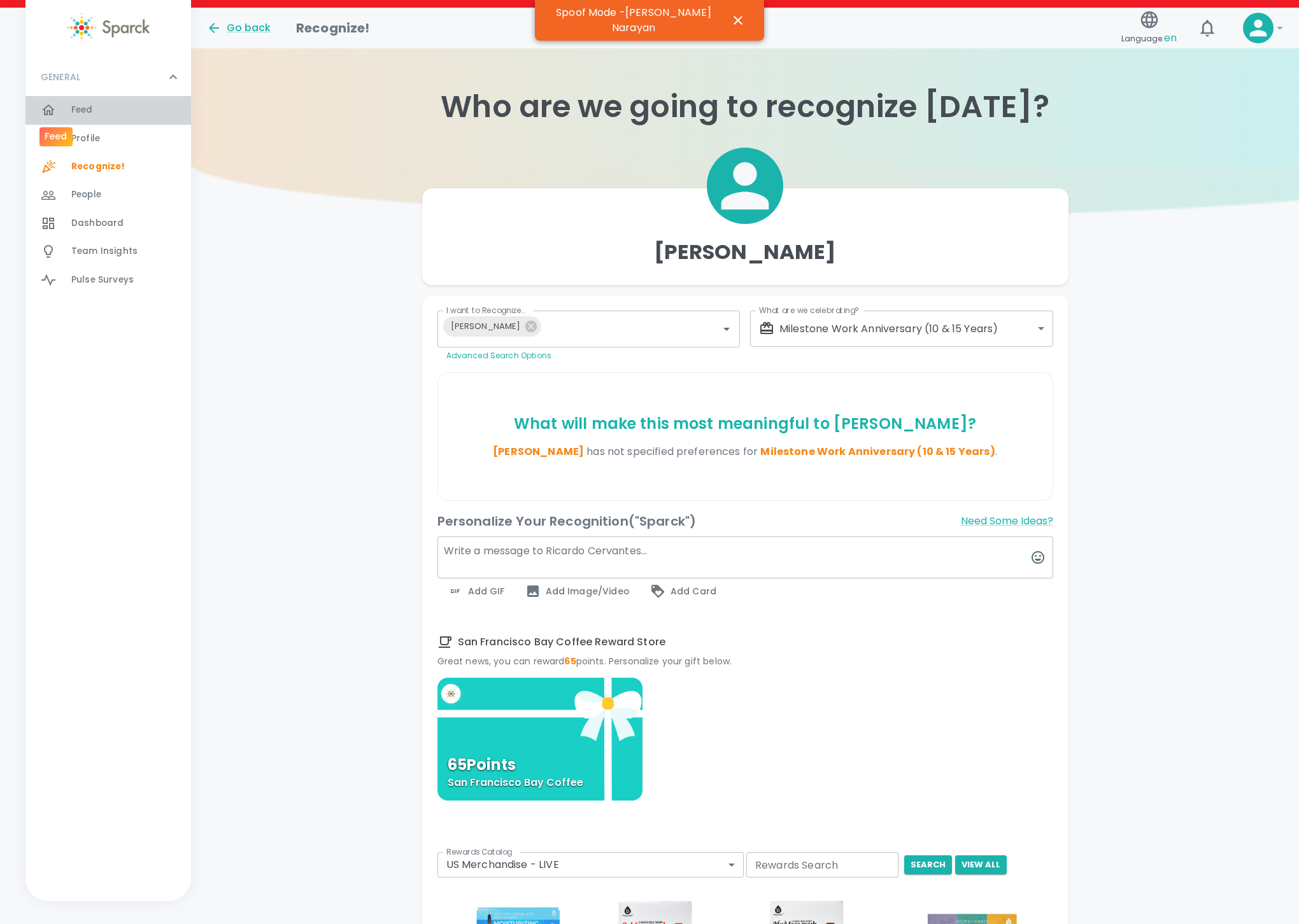
click at [53, 103] on icon at bounding box center [49, 110] width 16 height 16
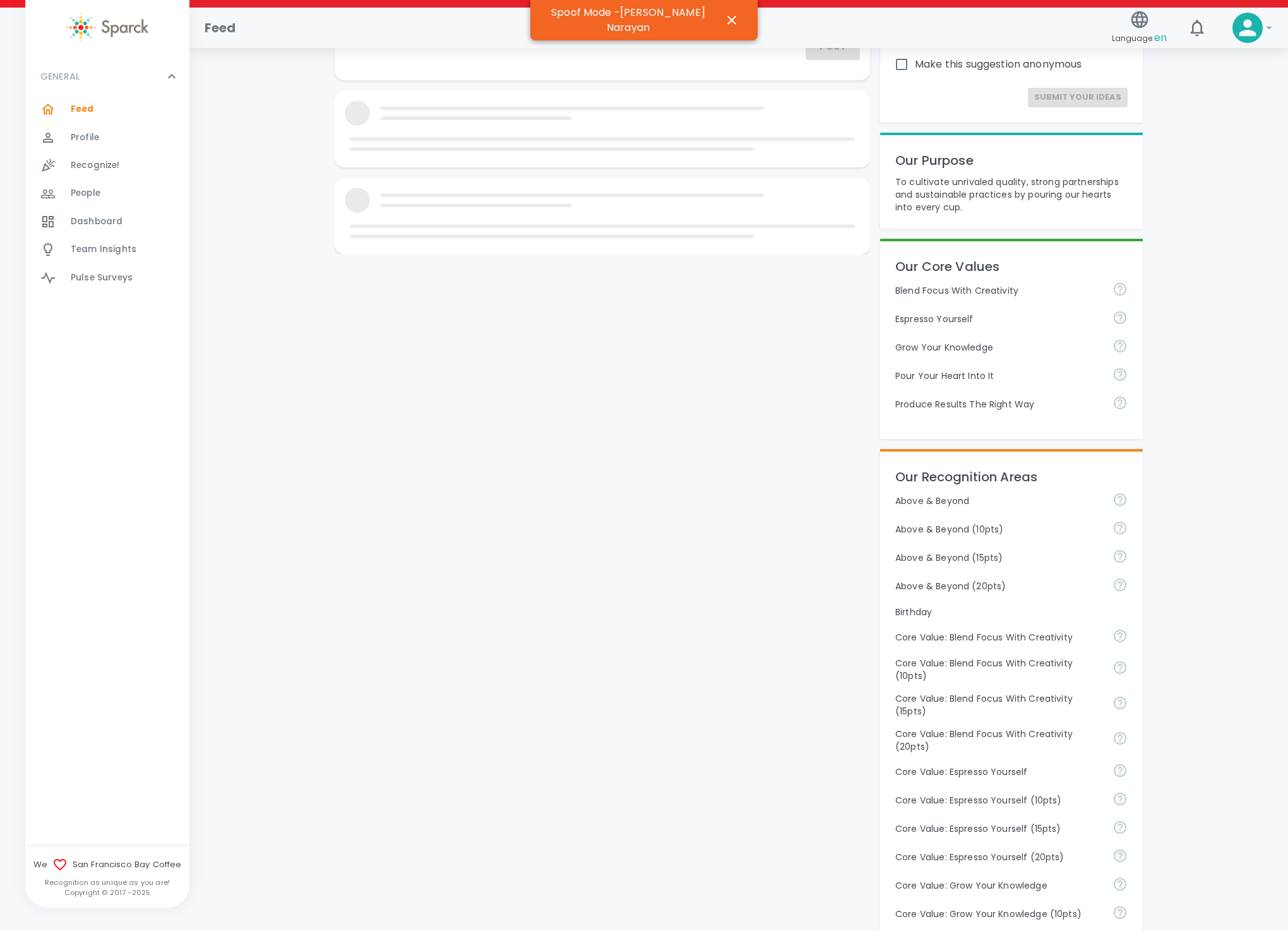
scroll to position [379, 0]
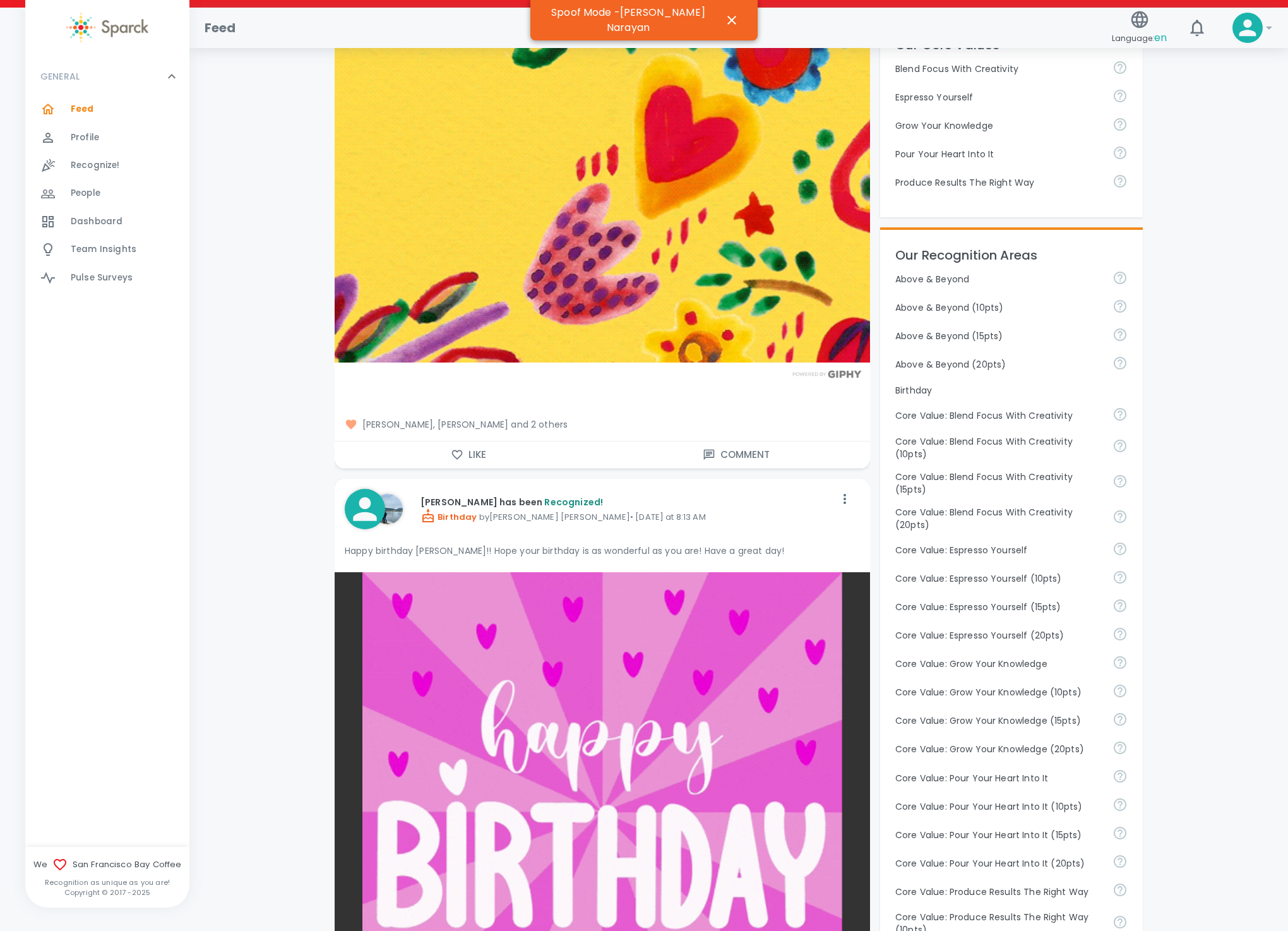
click at [1054, 278] on p "Above & Beyond" at bounding box center [999, 279] width 207 height 13
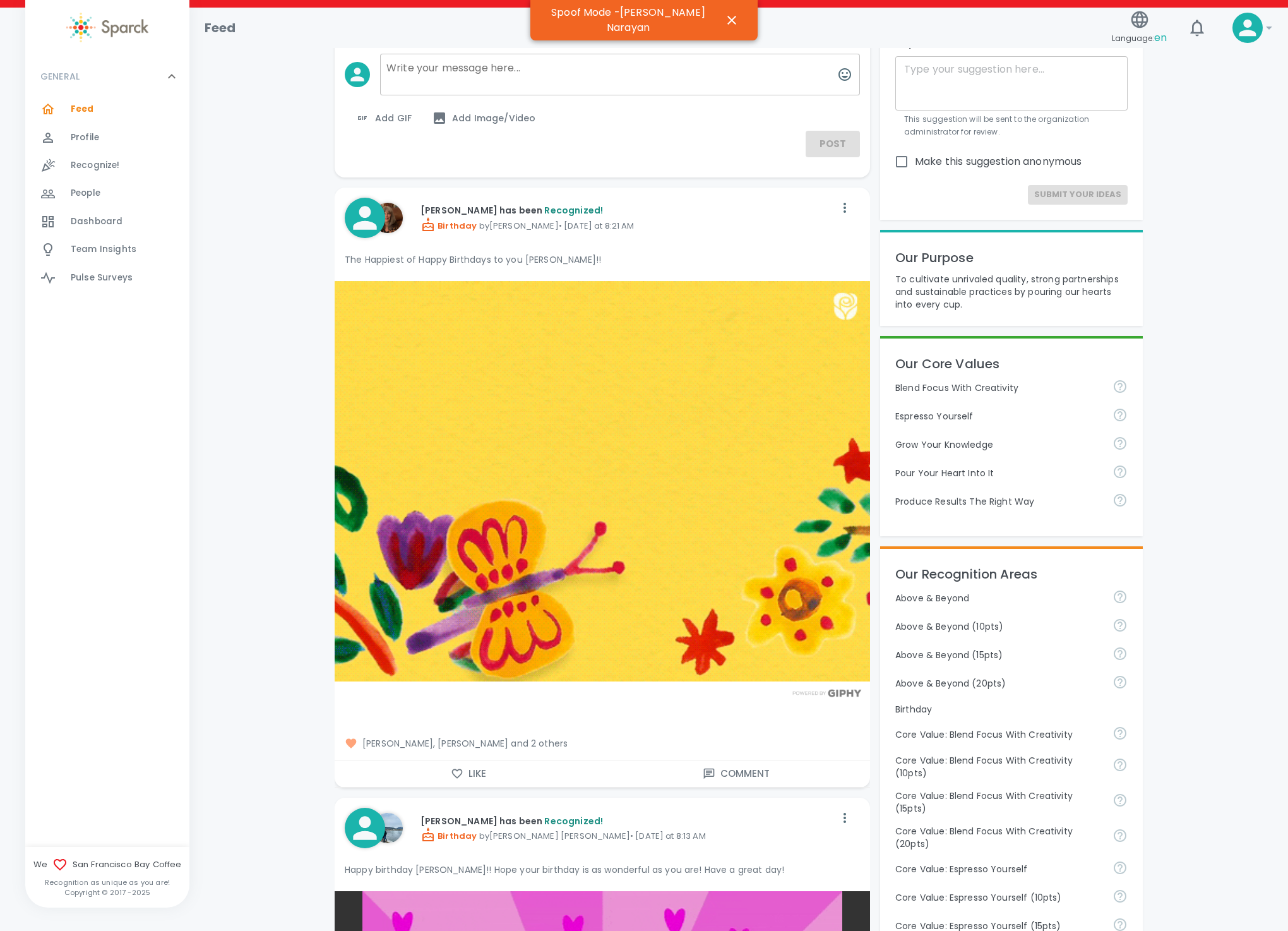
scroll to position [0, 0]
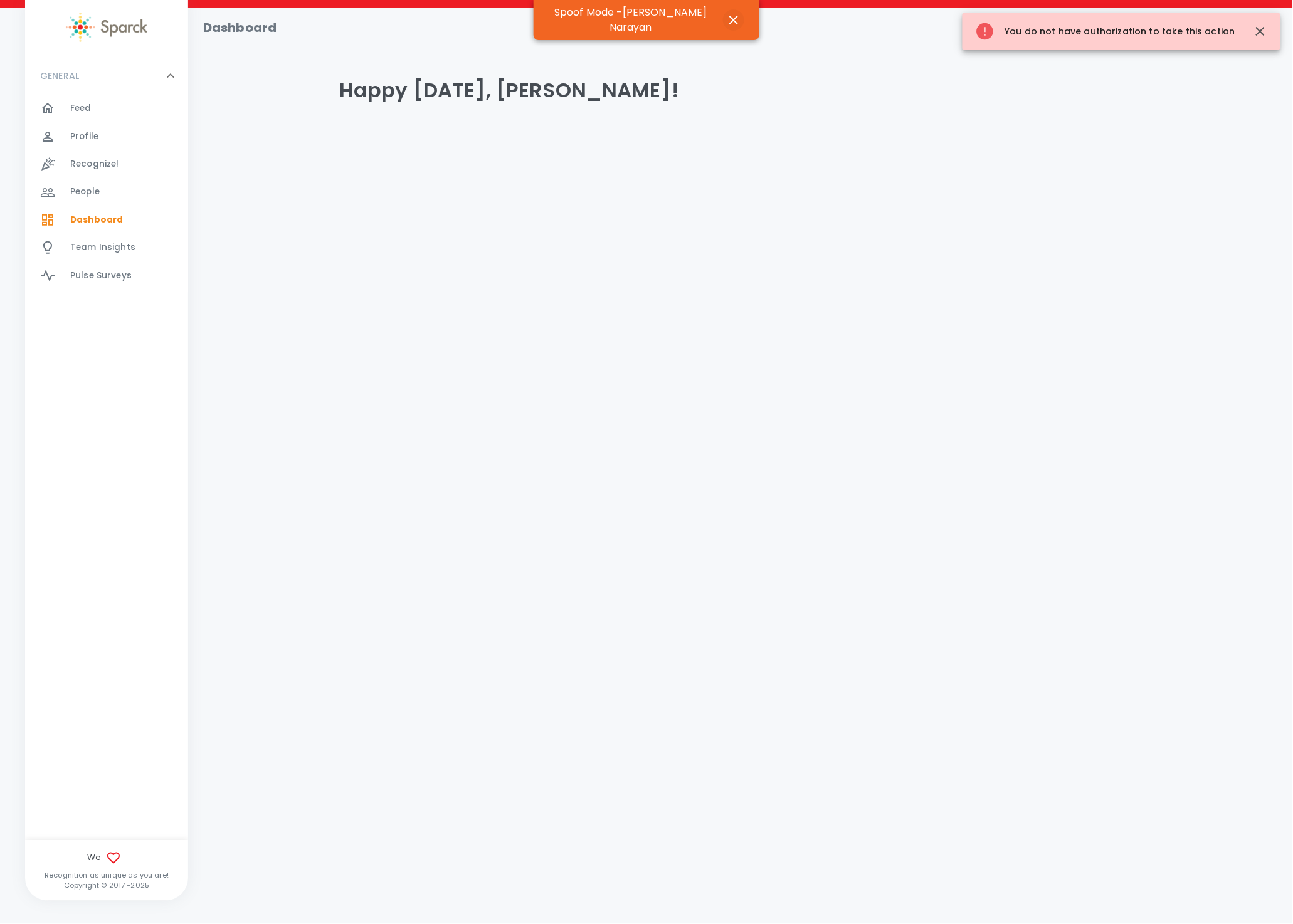
click at [731, 15] on icon "button" at bounding box center [734, 21] width 15 height 15
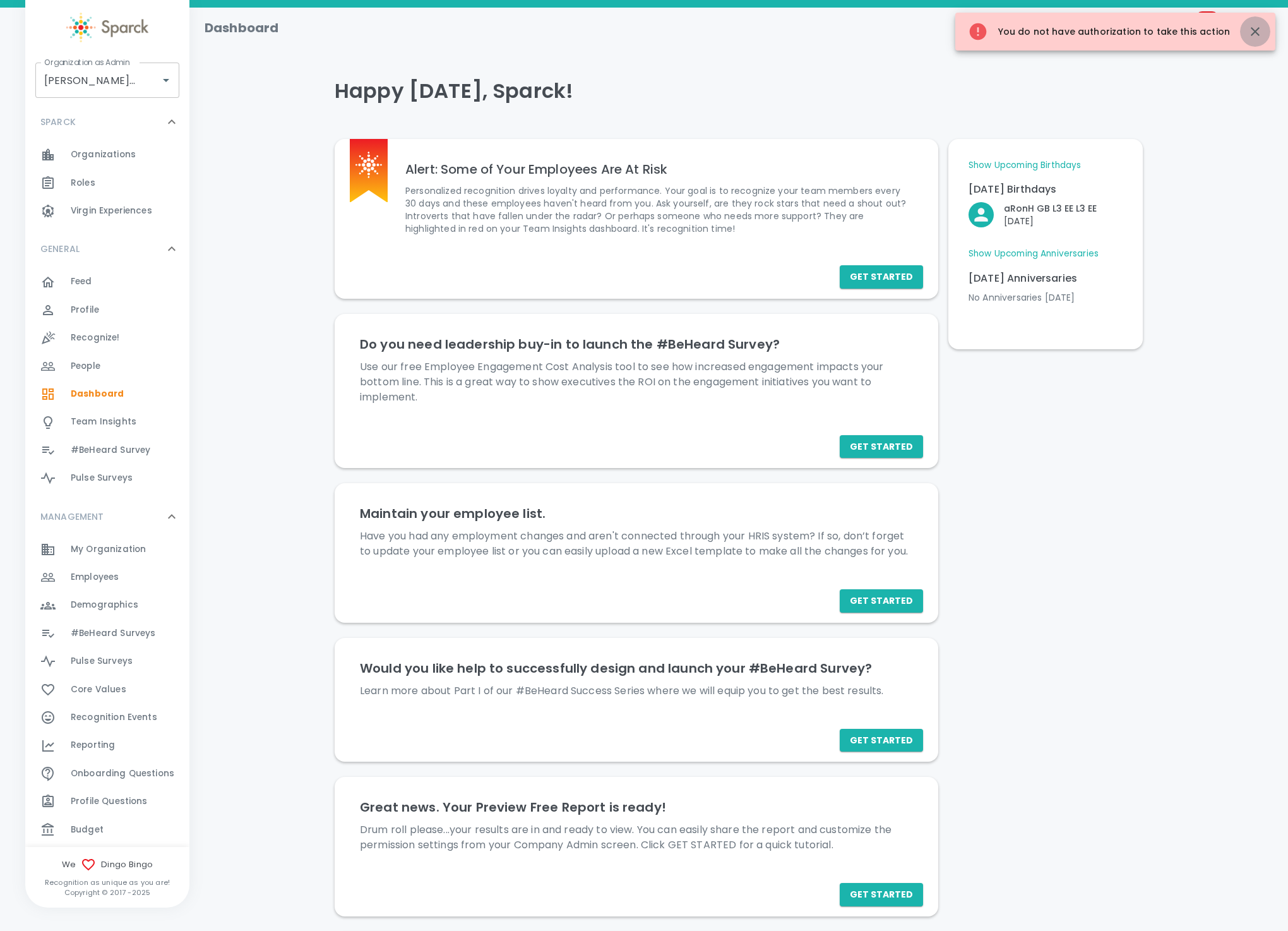
click at [1263, 34] on button "button" at bounding box center [1255, 31] width 30 height 30
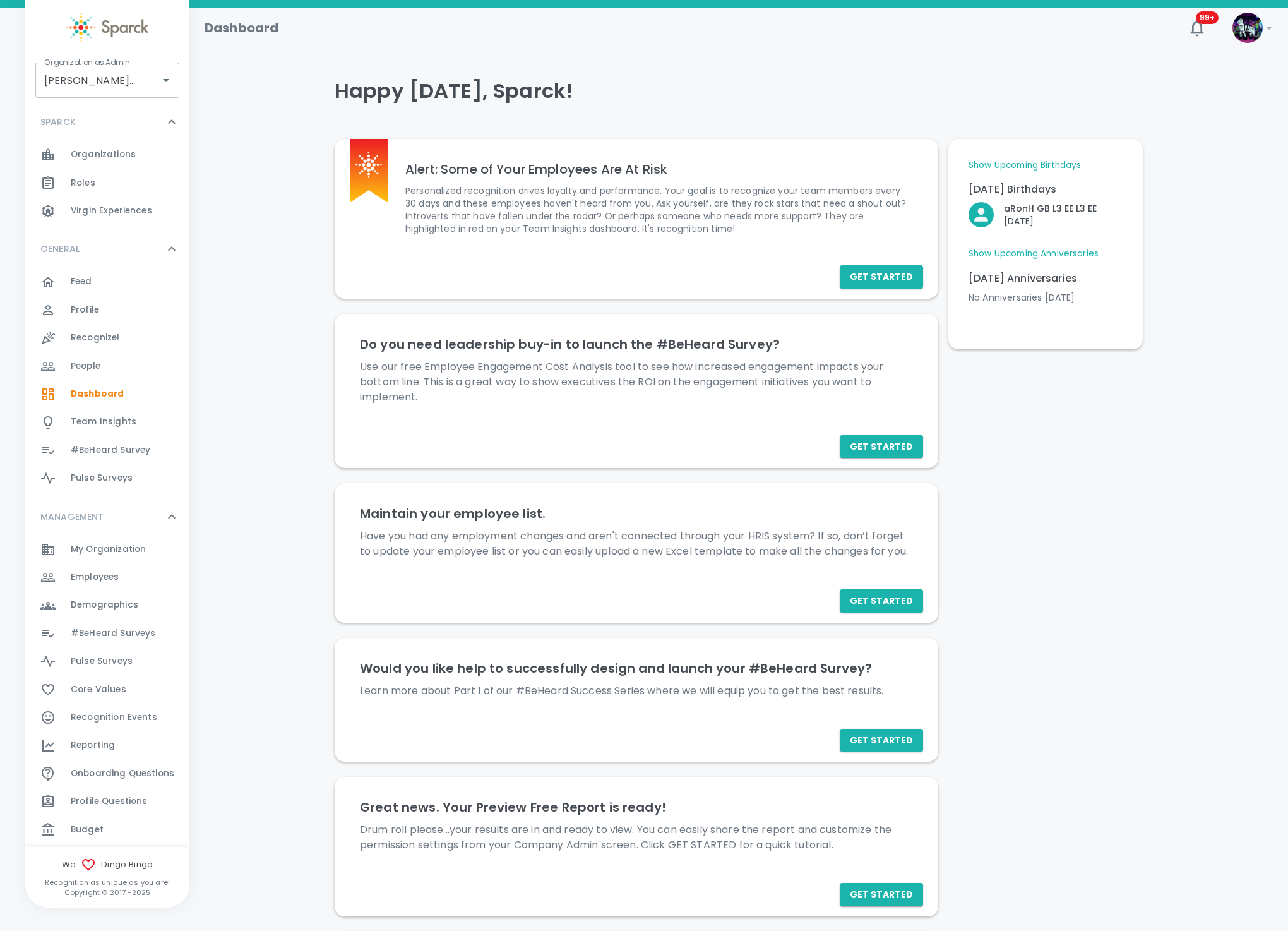
click at [119, 729] on div "Recognition Events 0" at bounding box center [107, 718] width 164 height 28
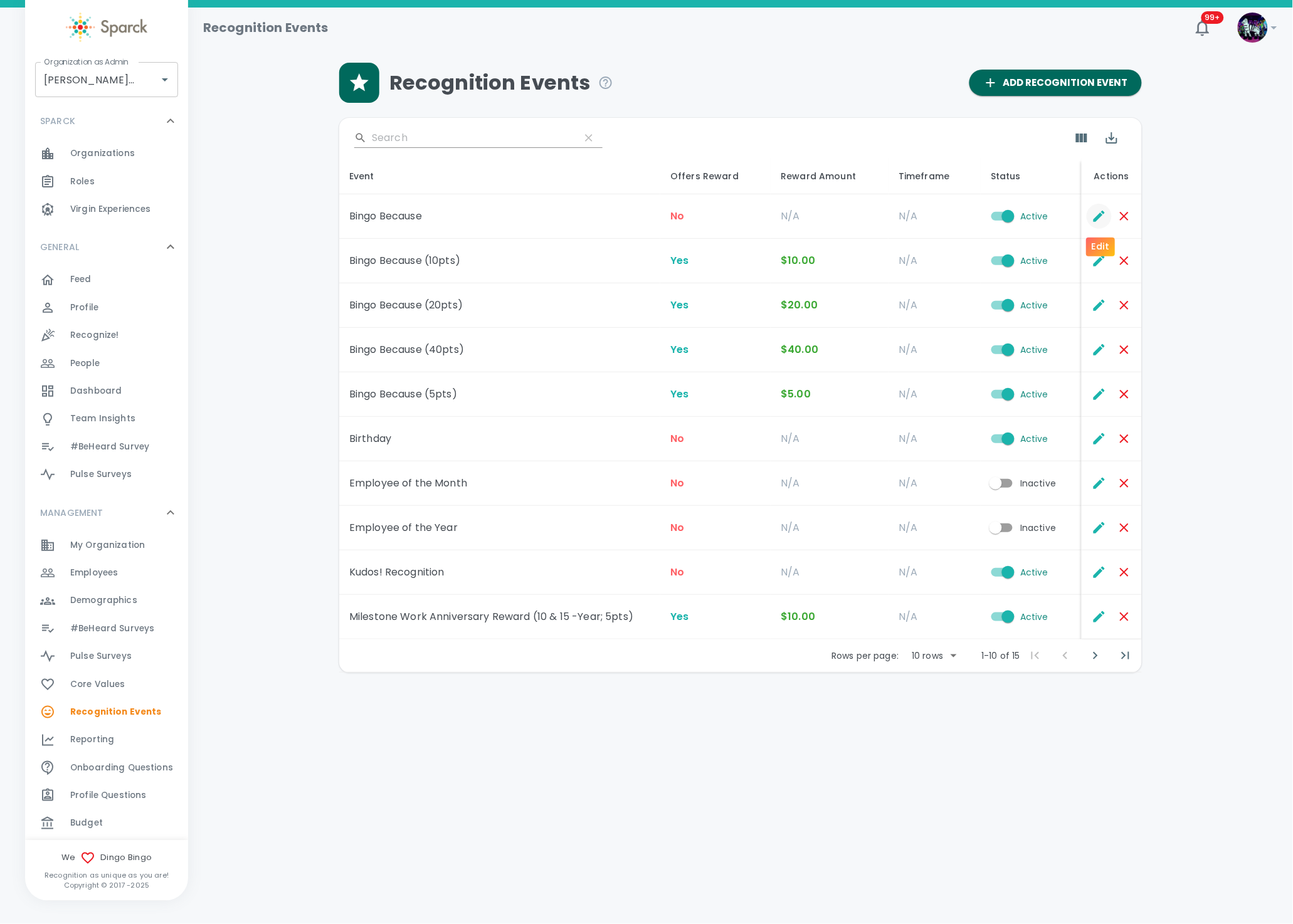
click at [1099, 210] on icon "Edit" at bounding box center [1100, 217] width 15 height 15
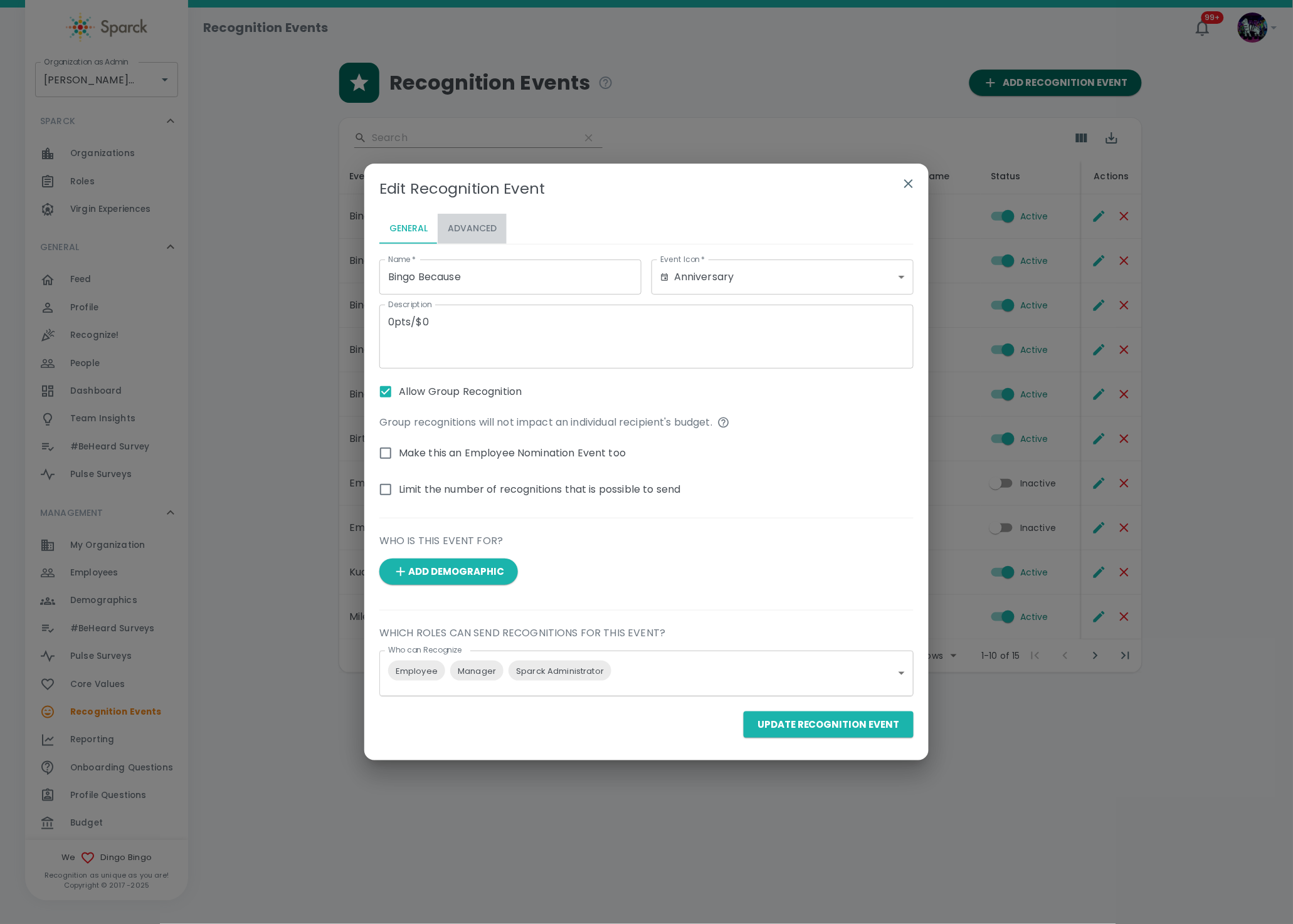
click at [474, 226] on button "Advanced" at bounding box center [472, 229] width 69 height 30
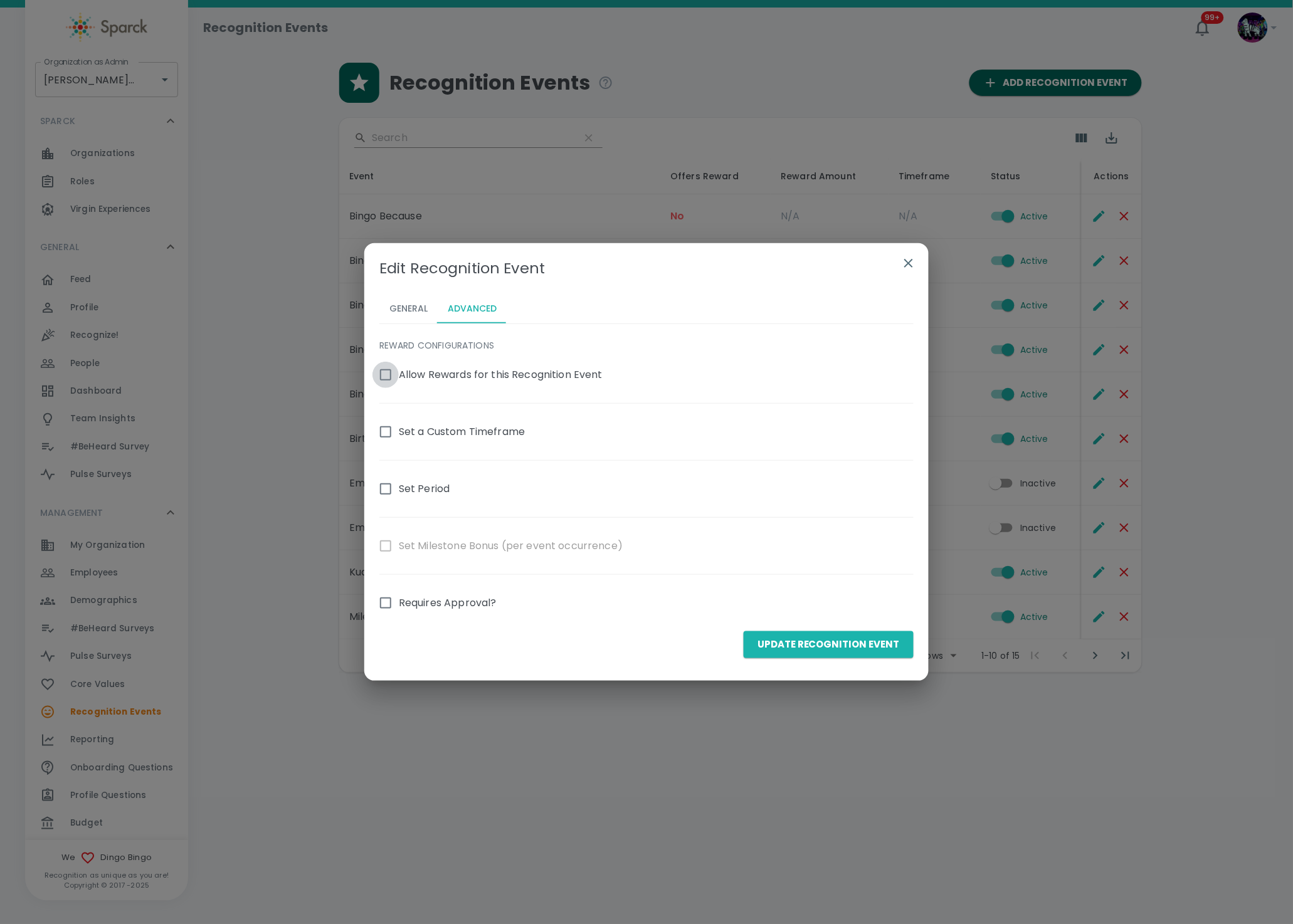
click at [389, 375] on input "Allow Rewards for this Recognition Event" at bounding box center [385, 375] width 27 height 27
checkbox input "true"
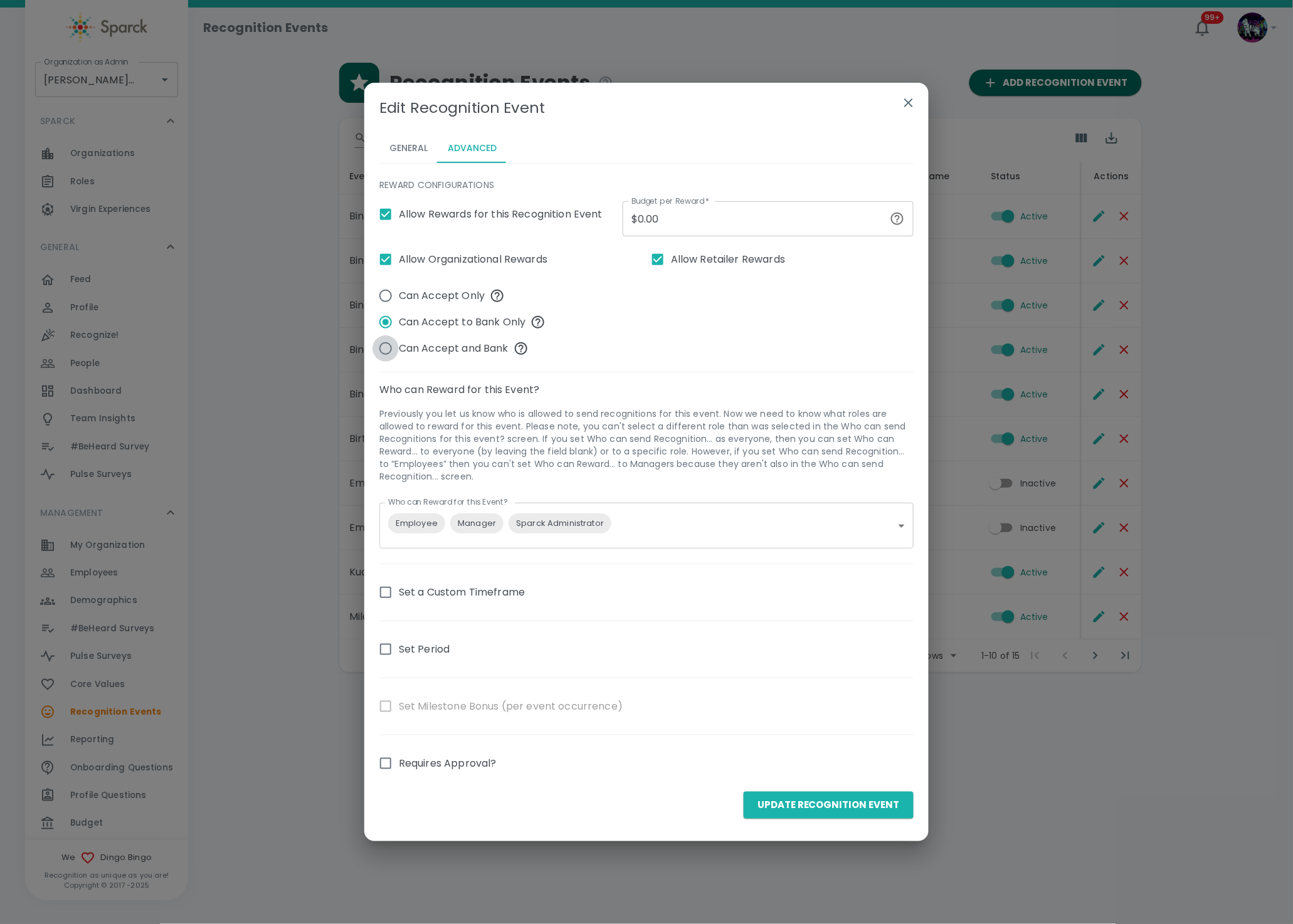
click at [386, 352] on input "Can Accept and Bank" at bounding box center [385, 348] width 27 height 27
radio input "true"
click at [642, 217] on input "$0.00" at bounding box center [754, 218] width 262 height 35
click at [408, 143] on button "General" at bounding box center [408, 148] width 58 height 30
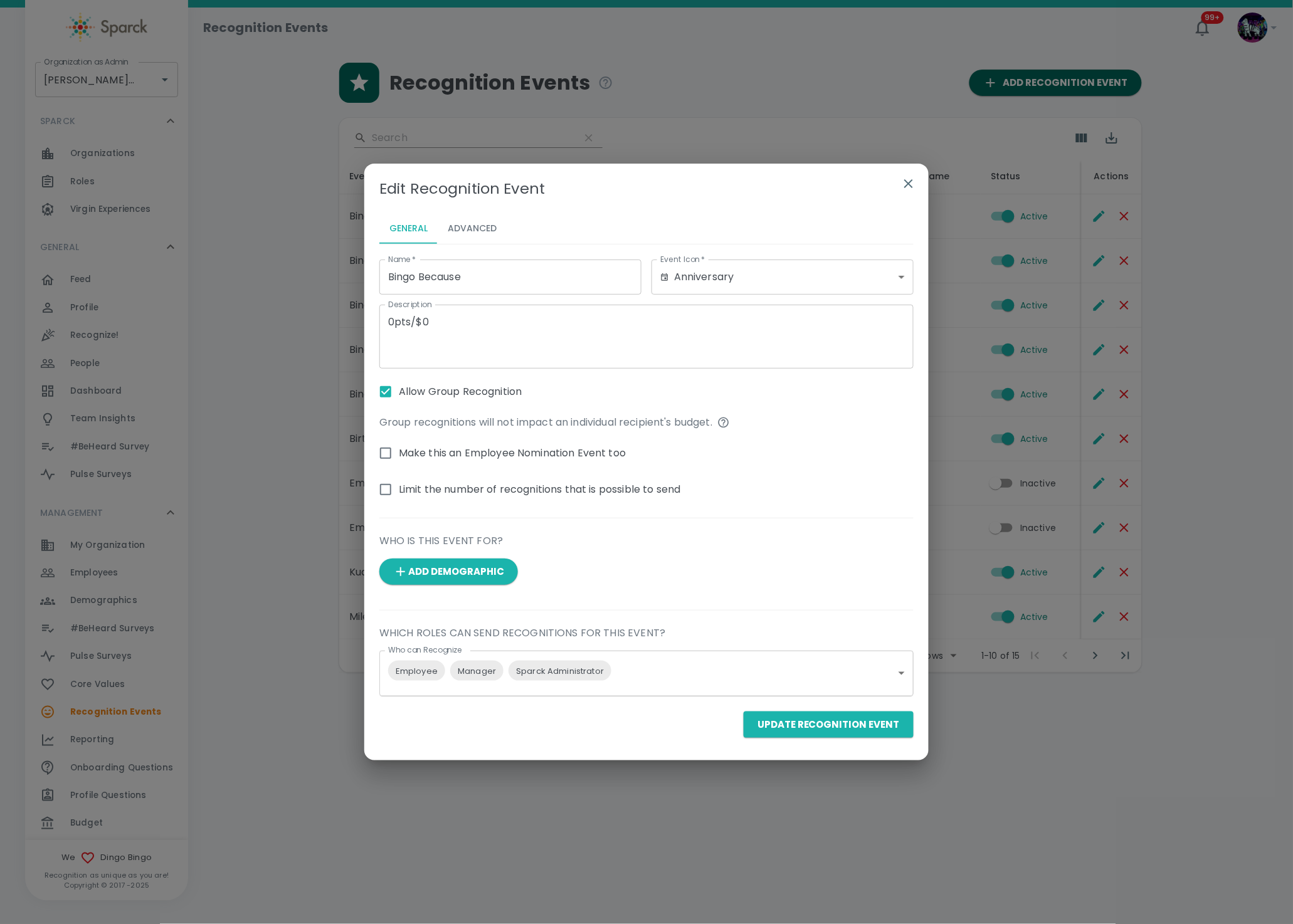
click at [477, 226] on button "Advanced" at bounding box center [472, 229] width 69 height 30
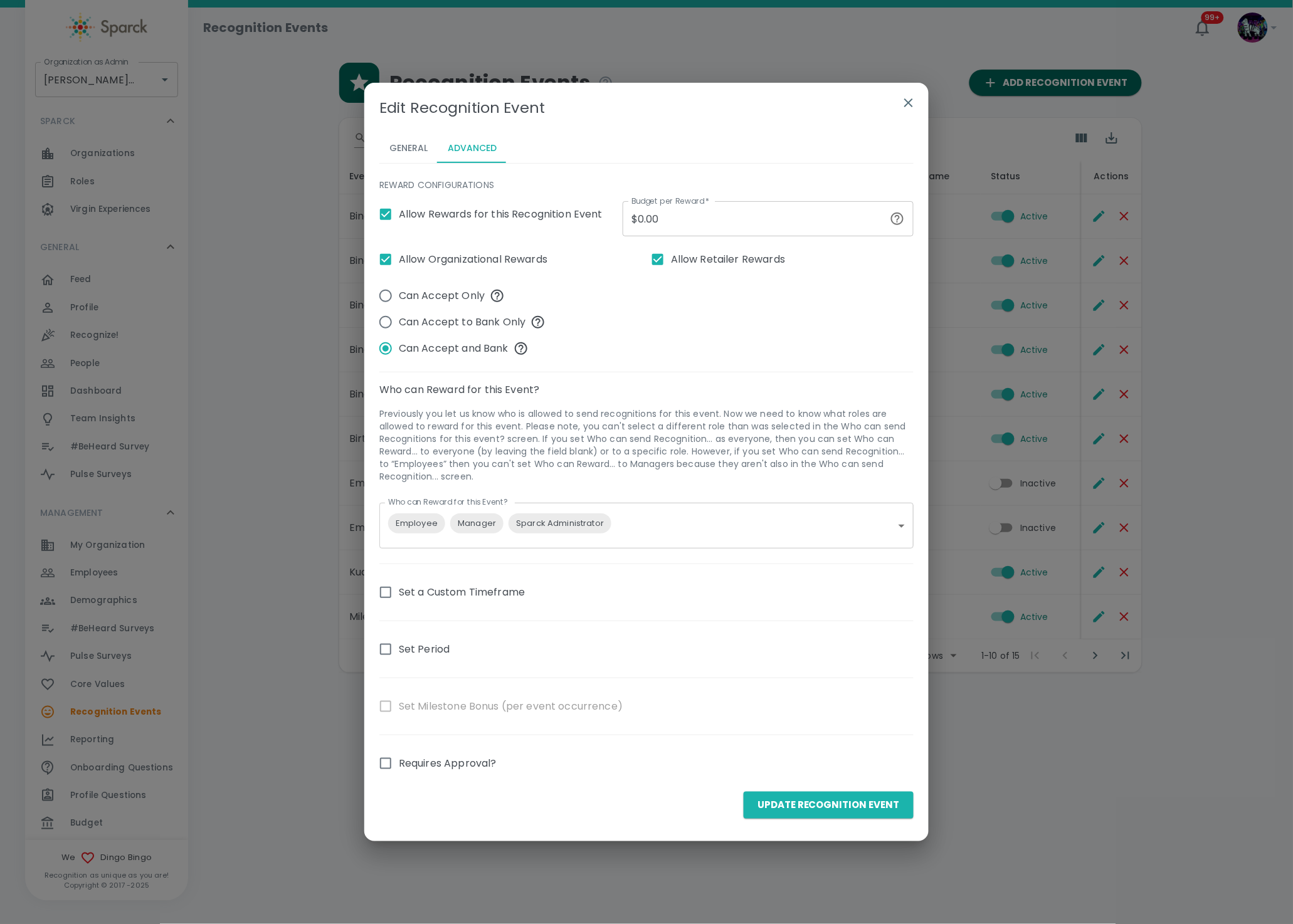
click at [426, 523] on body "Skip Navigation Recognition Events 99+ ! Organization as Admin Dingo Bingo • 14…" at bounding box center [646, 369] width 1293 height 738
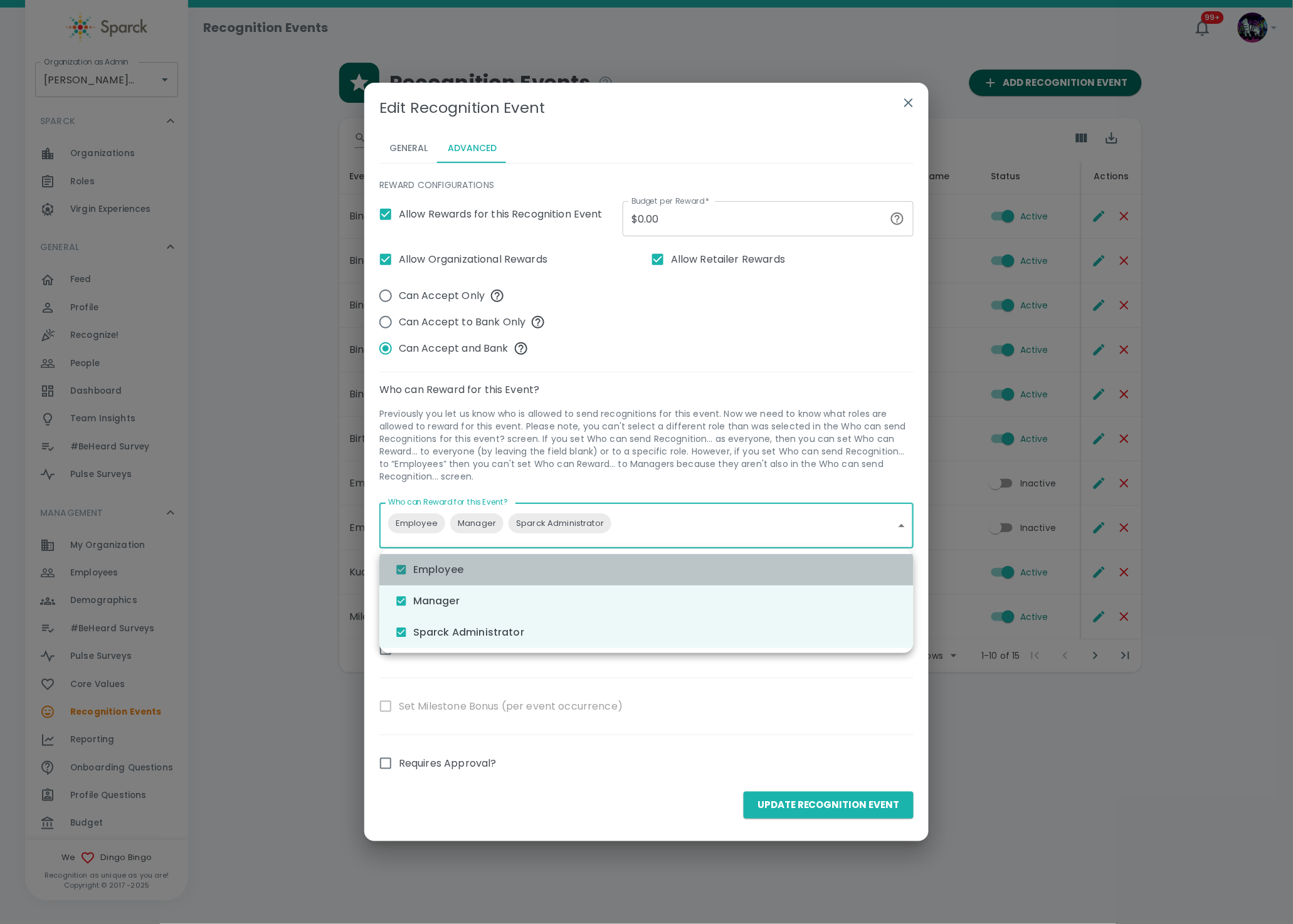
click at [383, 574] on li "Employee" at bounding box center [646, 570] width 535 height 31
type input "3138,3140"
checkbox input "false"
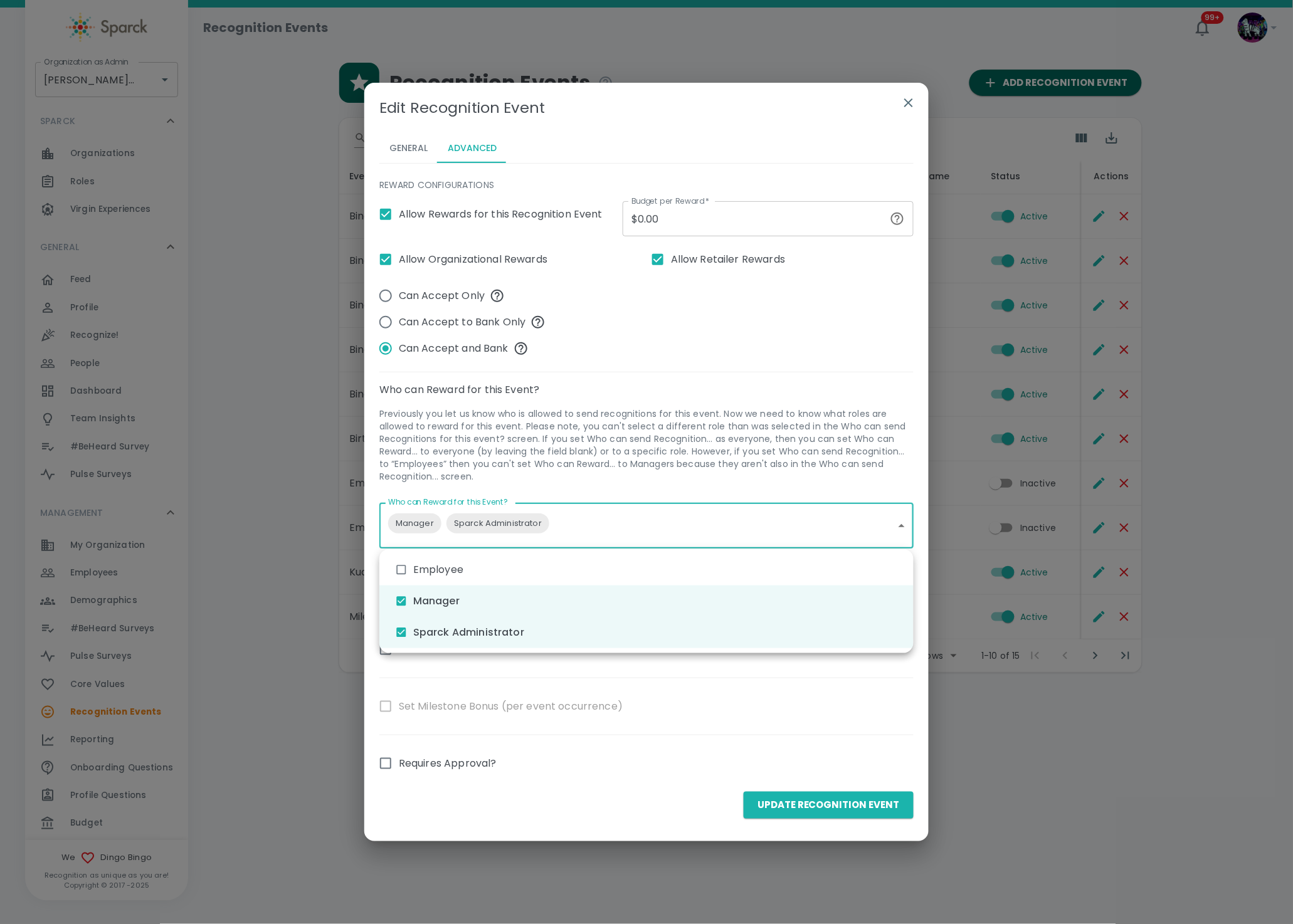
click at [641, 469] on div at bounding box center [646, 462] width 1293 height 924
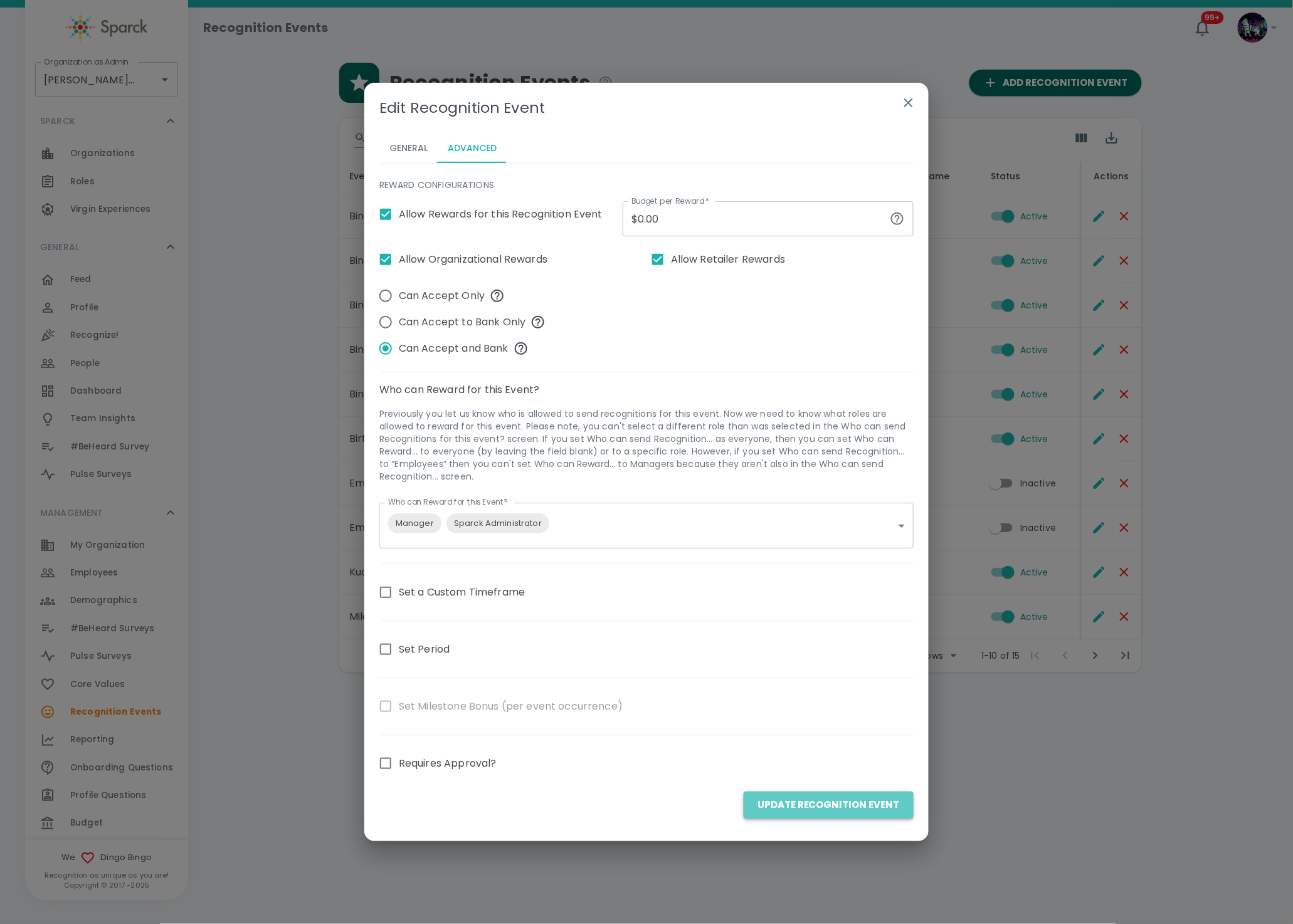
click at [869, 814] on button "Update Recognition Event" at bounding box center [829, 805] width 170 height 27
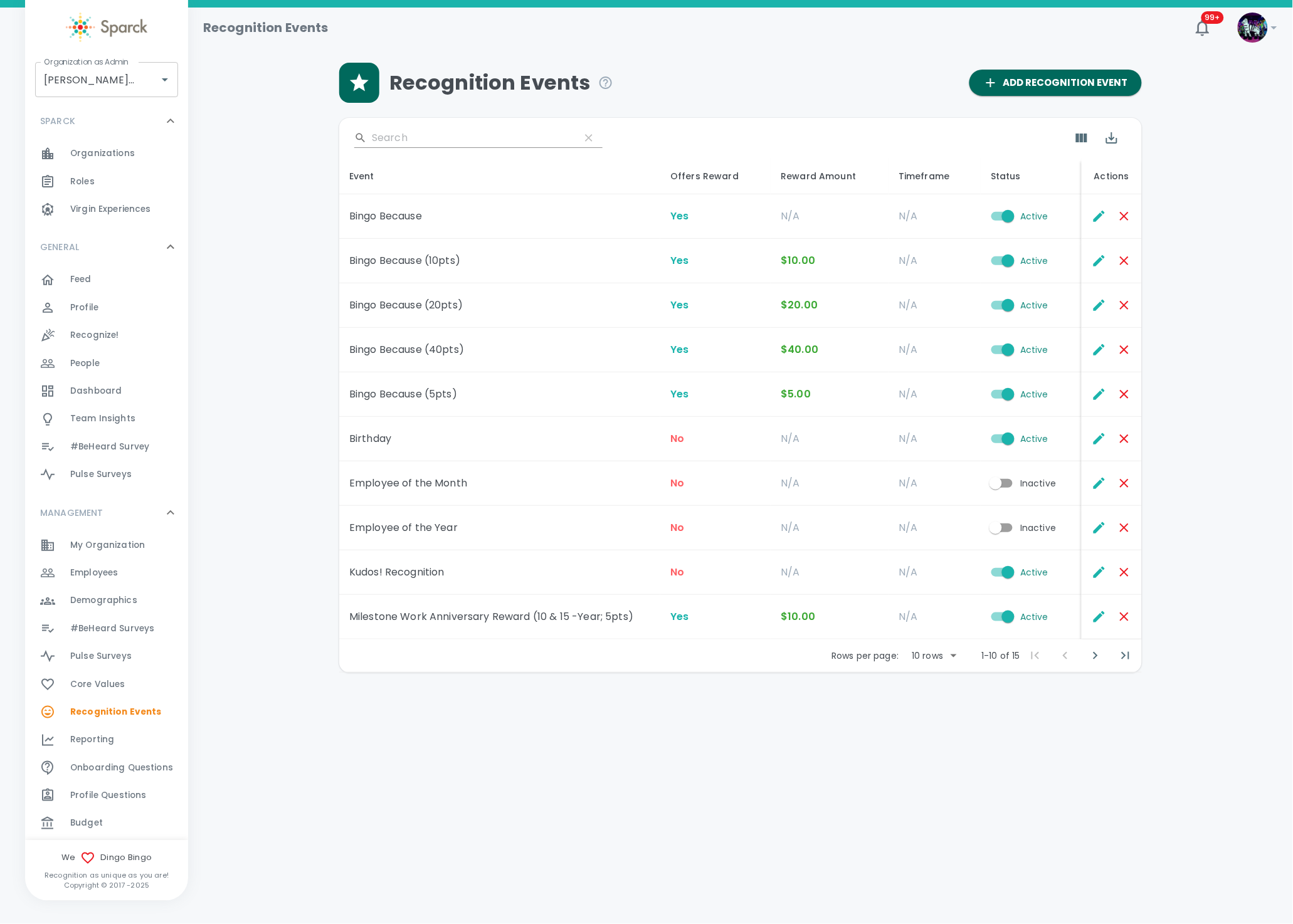
click at [1085, 220] on div at bounding box center [1112, 216] width 54 height 25
click at [1094, 257] on icon "Edit" at bounding box center [1100, 261] width 15 height 15
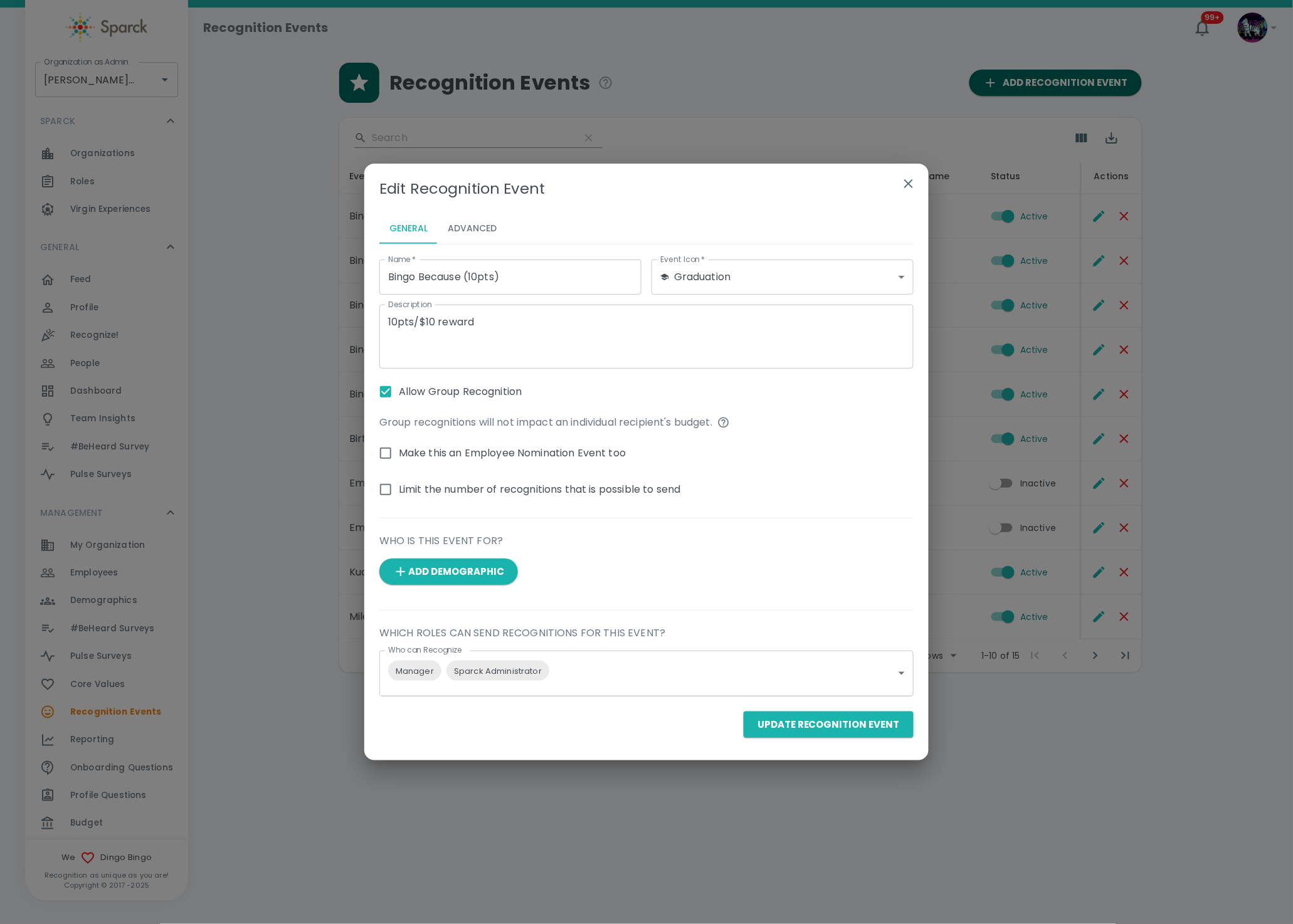
click at [447, 231] on button "Advanced" at bounding box center [472, 229] width 69 height 30
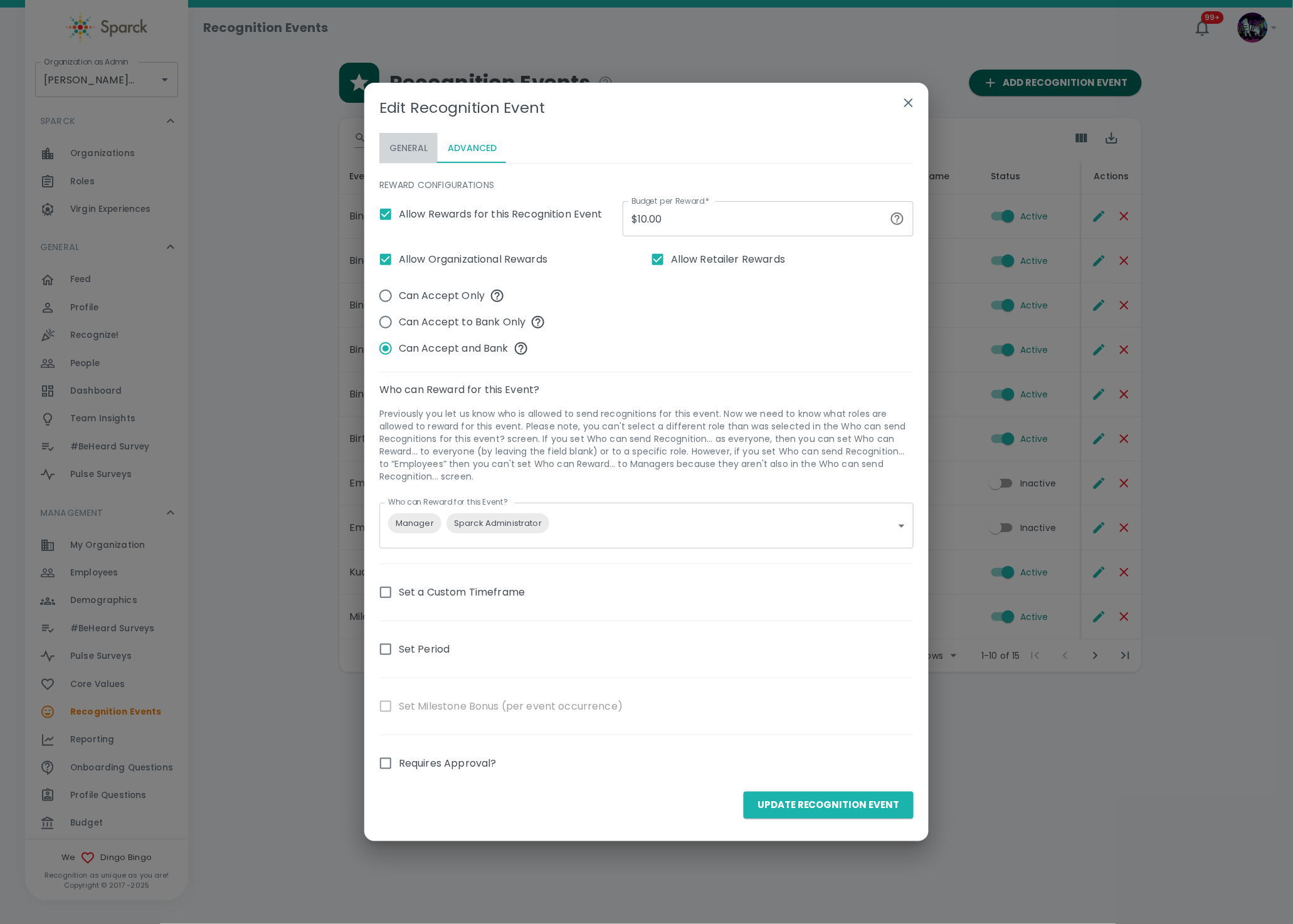
click at [414, 144] on button "General" at bounding box center [408, 148] width 58 height 30
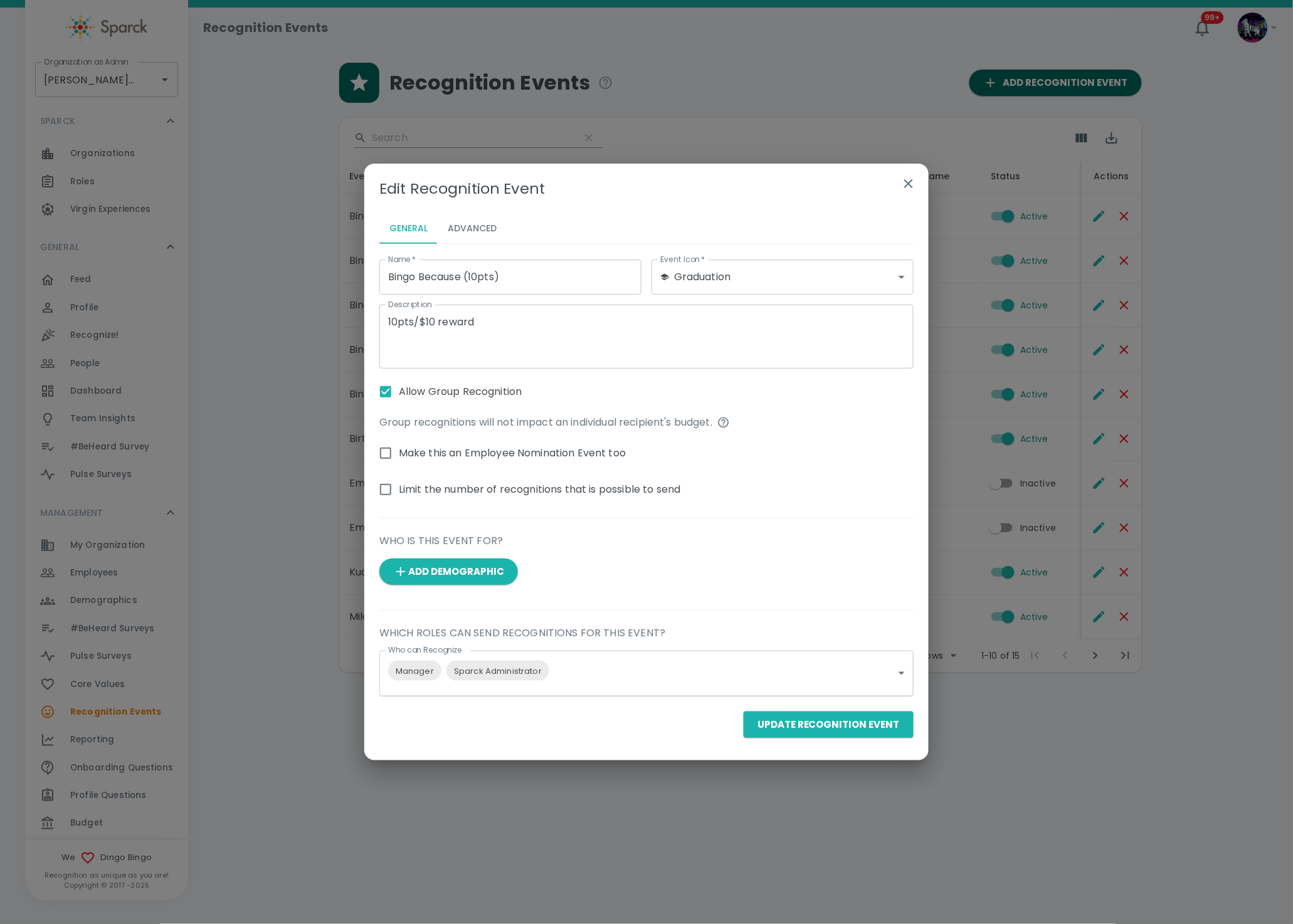
click at [468, 225] on button "Advanced" at bounding box center [472, 229] width 69 height 30
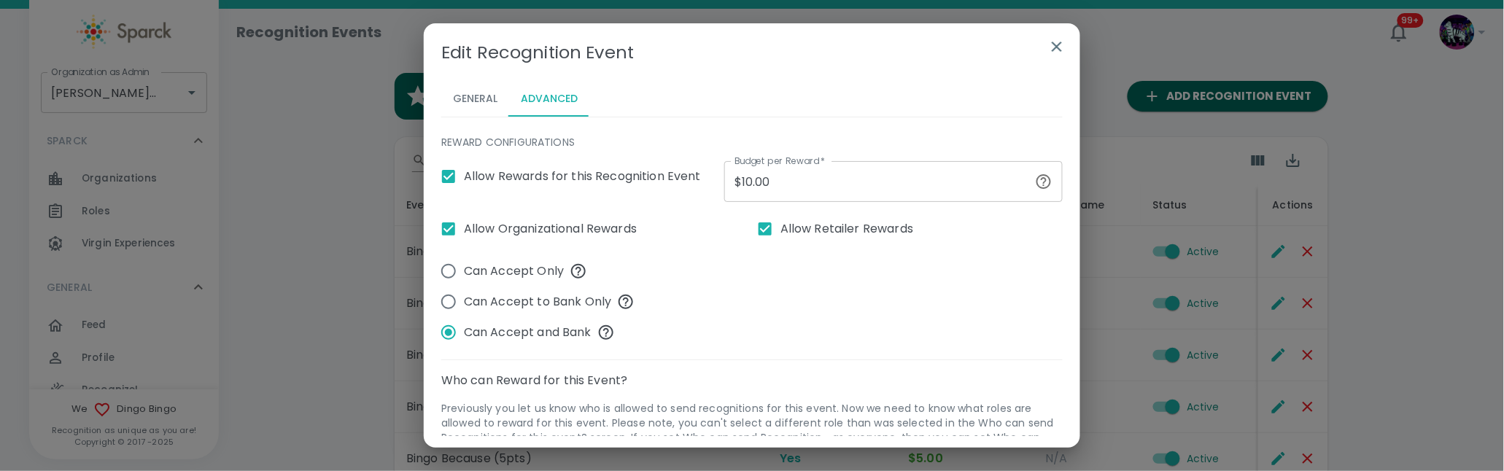
click at [795, 367] on div "Who can Reward for this Event?" at bounding box center [746, 374] width 633 height 29
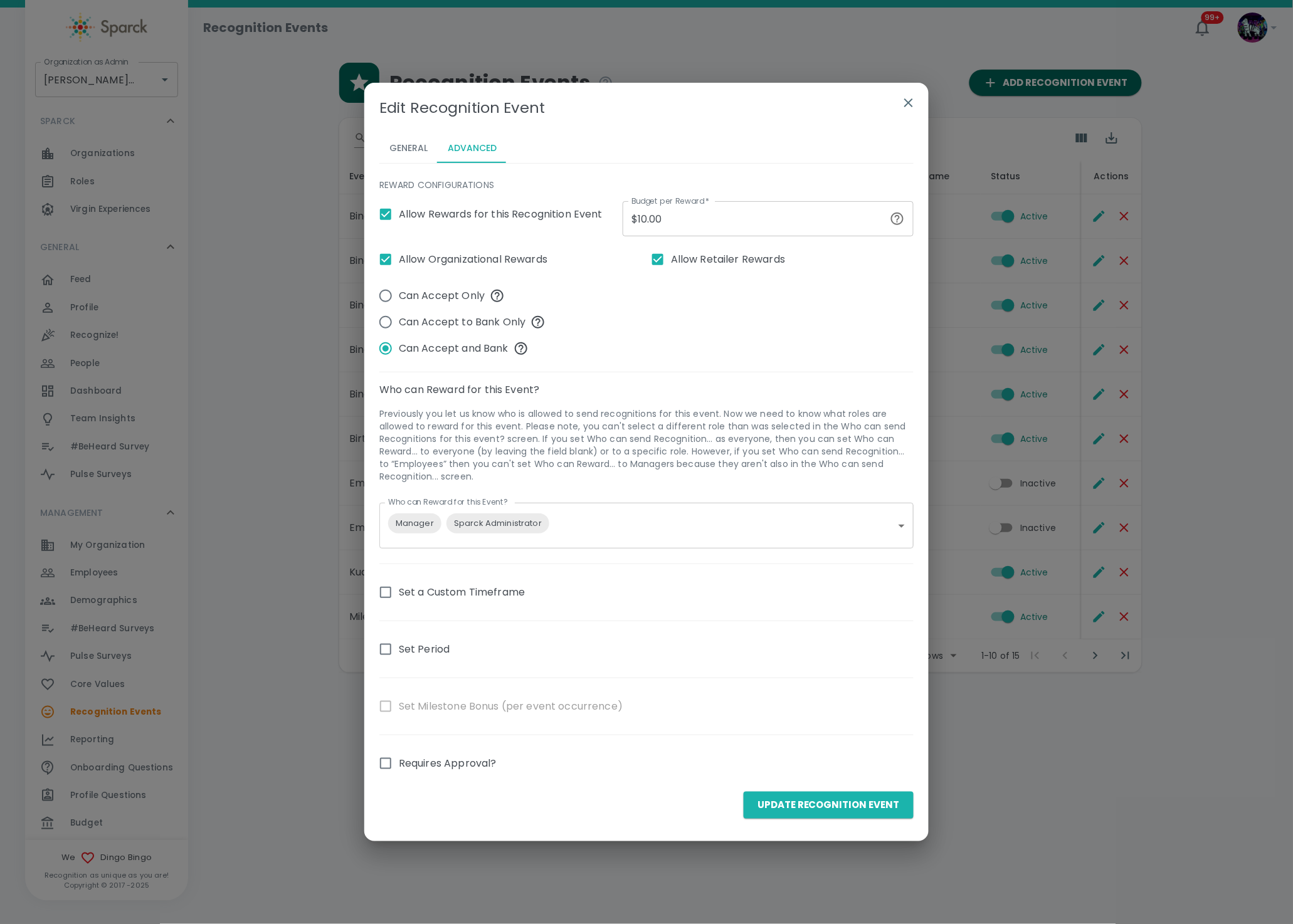
click at [906, 99] on icon "button" at bounding box center [909, 103] width 15 height 15
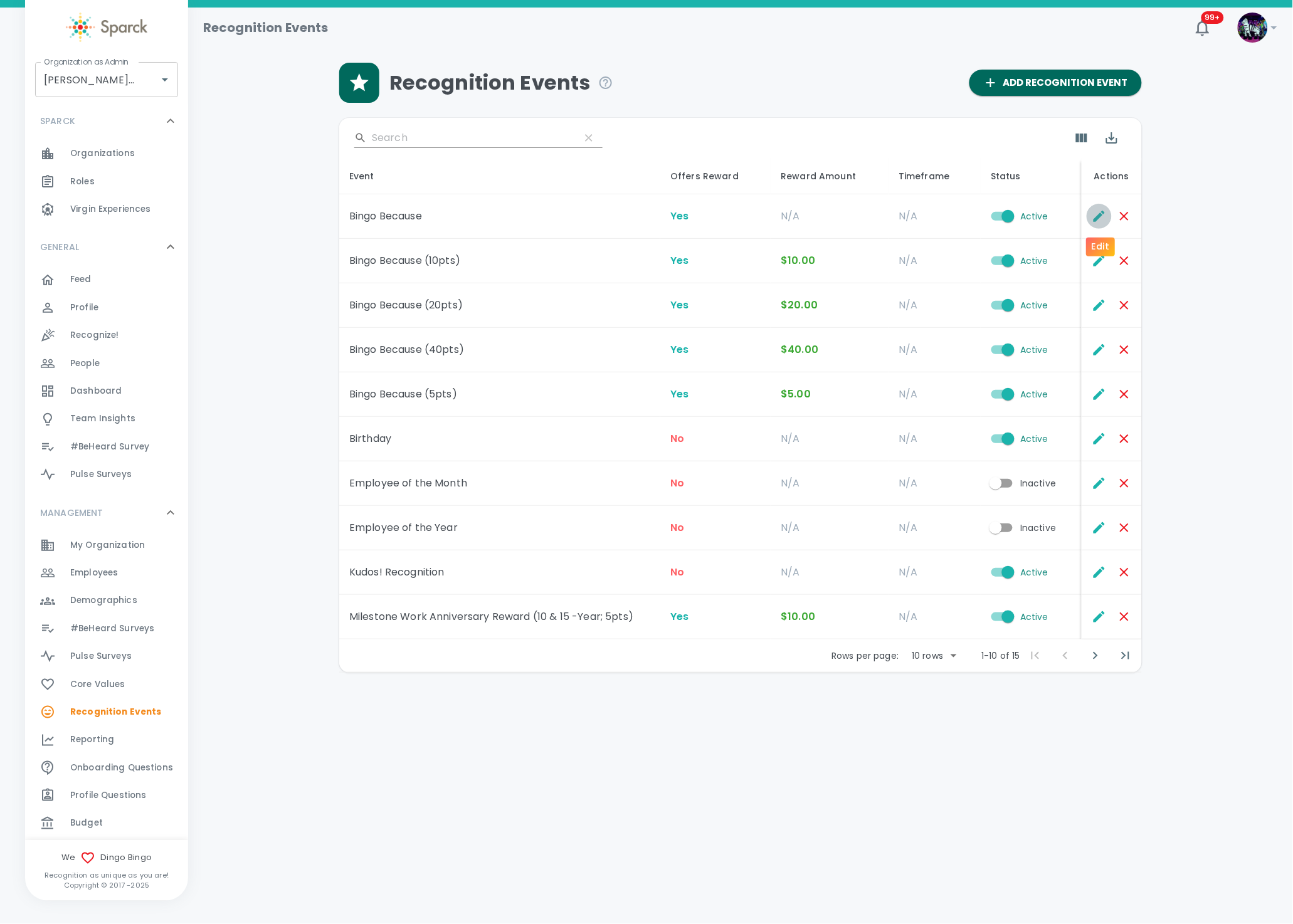
click at [1099, 210] on icon "Edit" at bounding box center [1100, 217] width 15 height 15
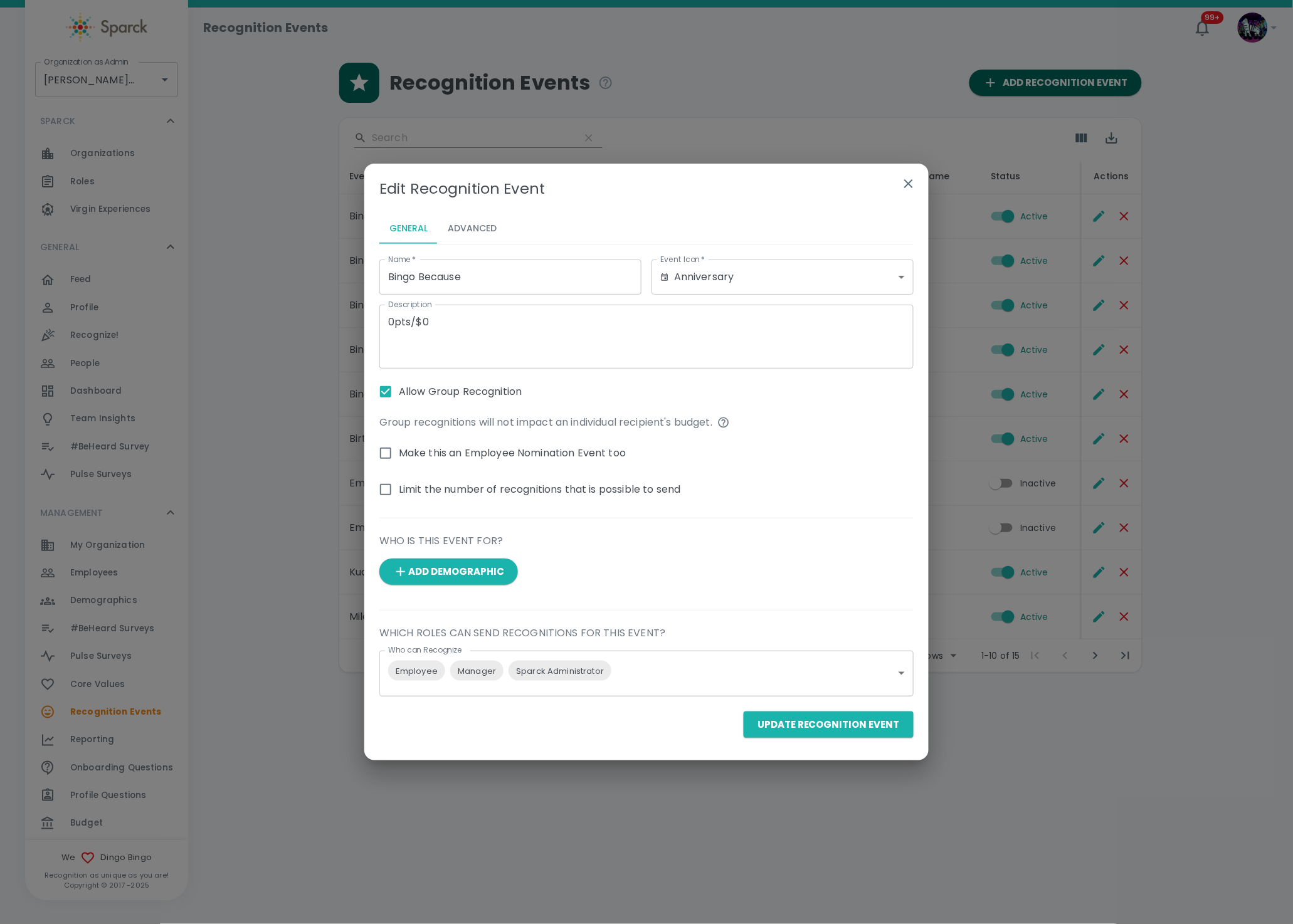
click at [457, 236] on button "Advanced" at bounding box center [472, 229] width 69 height 30
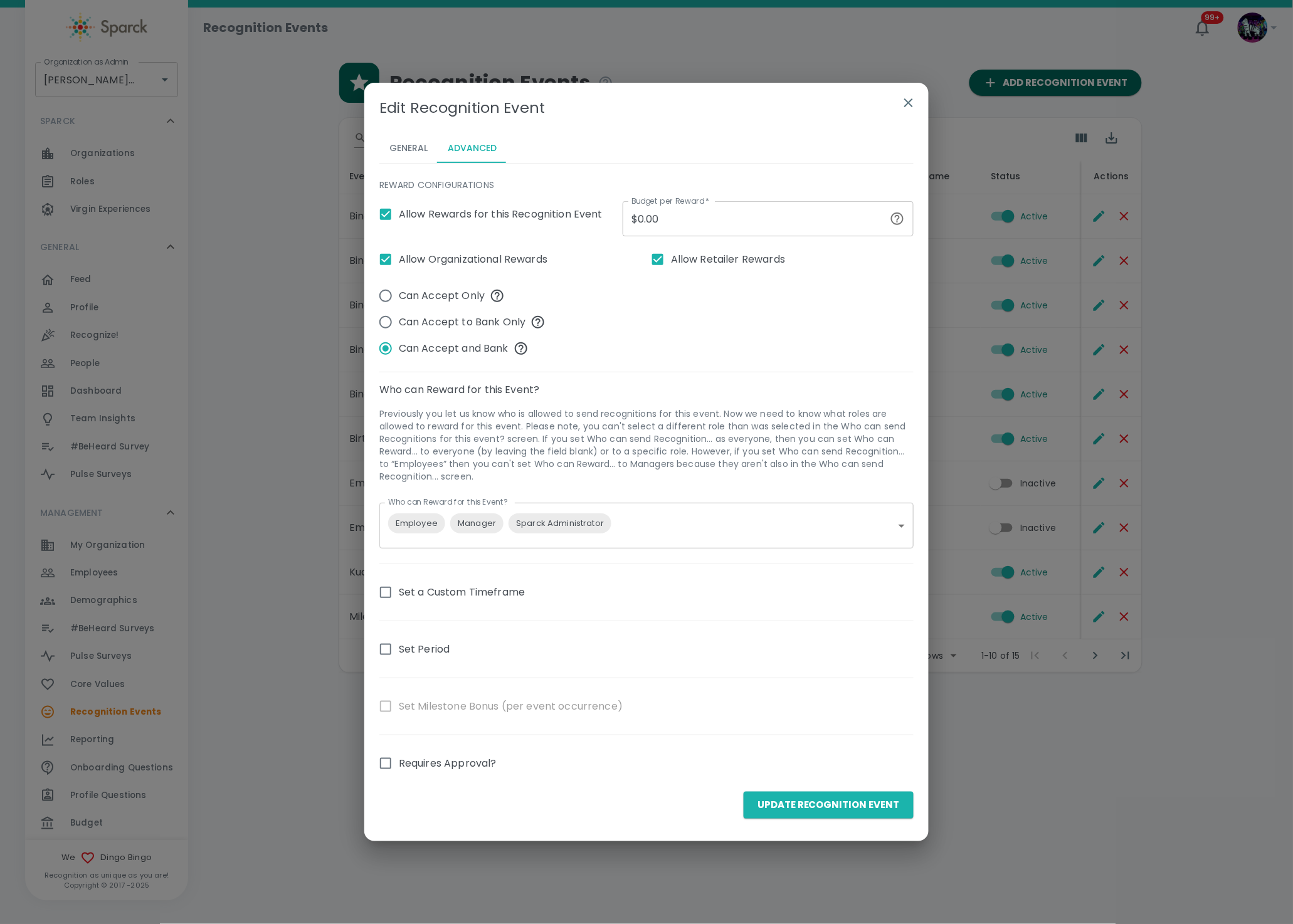
click at [909, 98] on icon "button" at bounding box center [909, 103] width 15 height 15
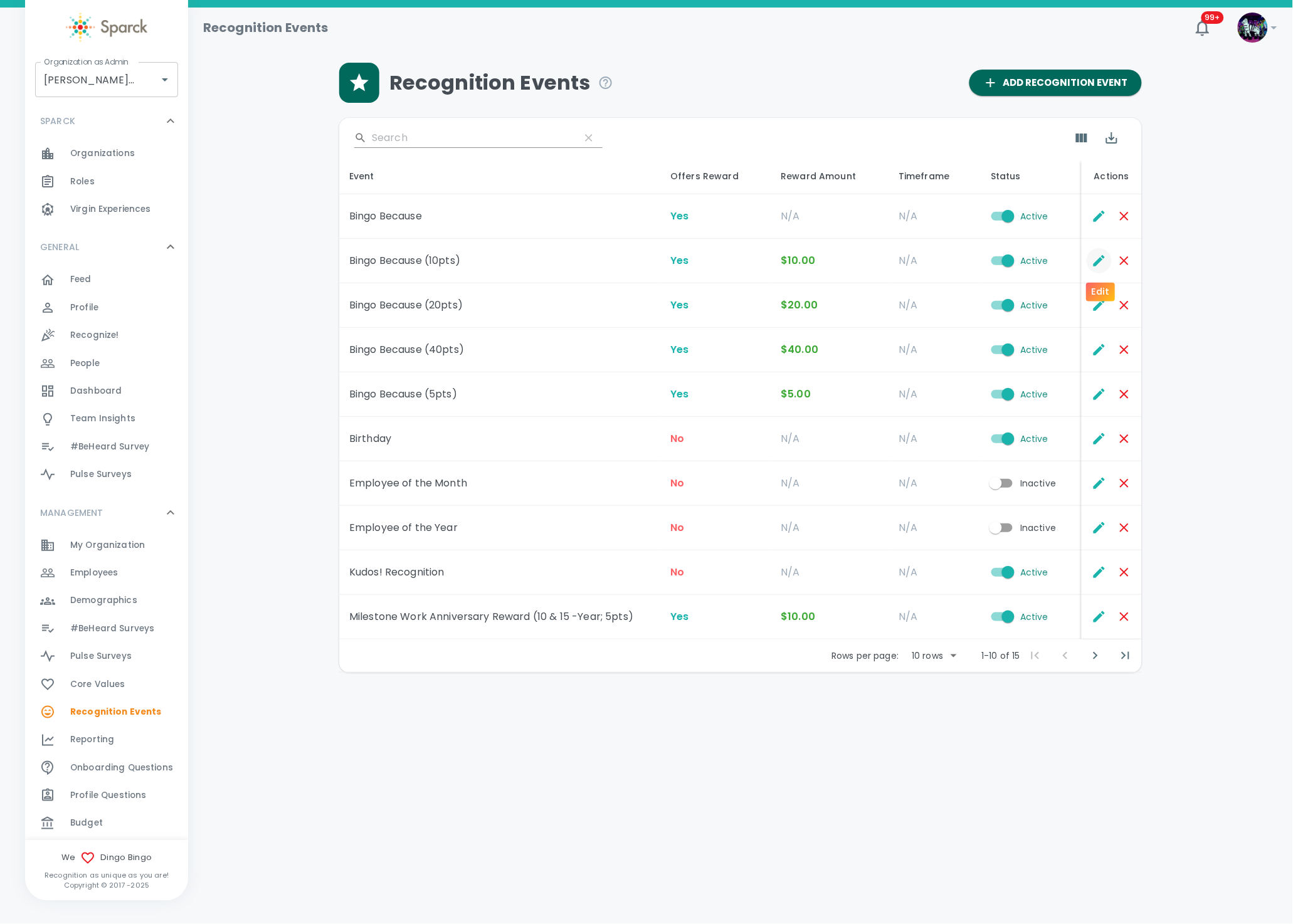
click at [1098, 260] on icon "Edit" at bounding box center [1100, 261] width 15 height 15
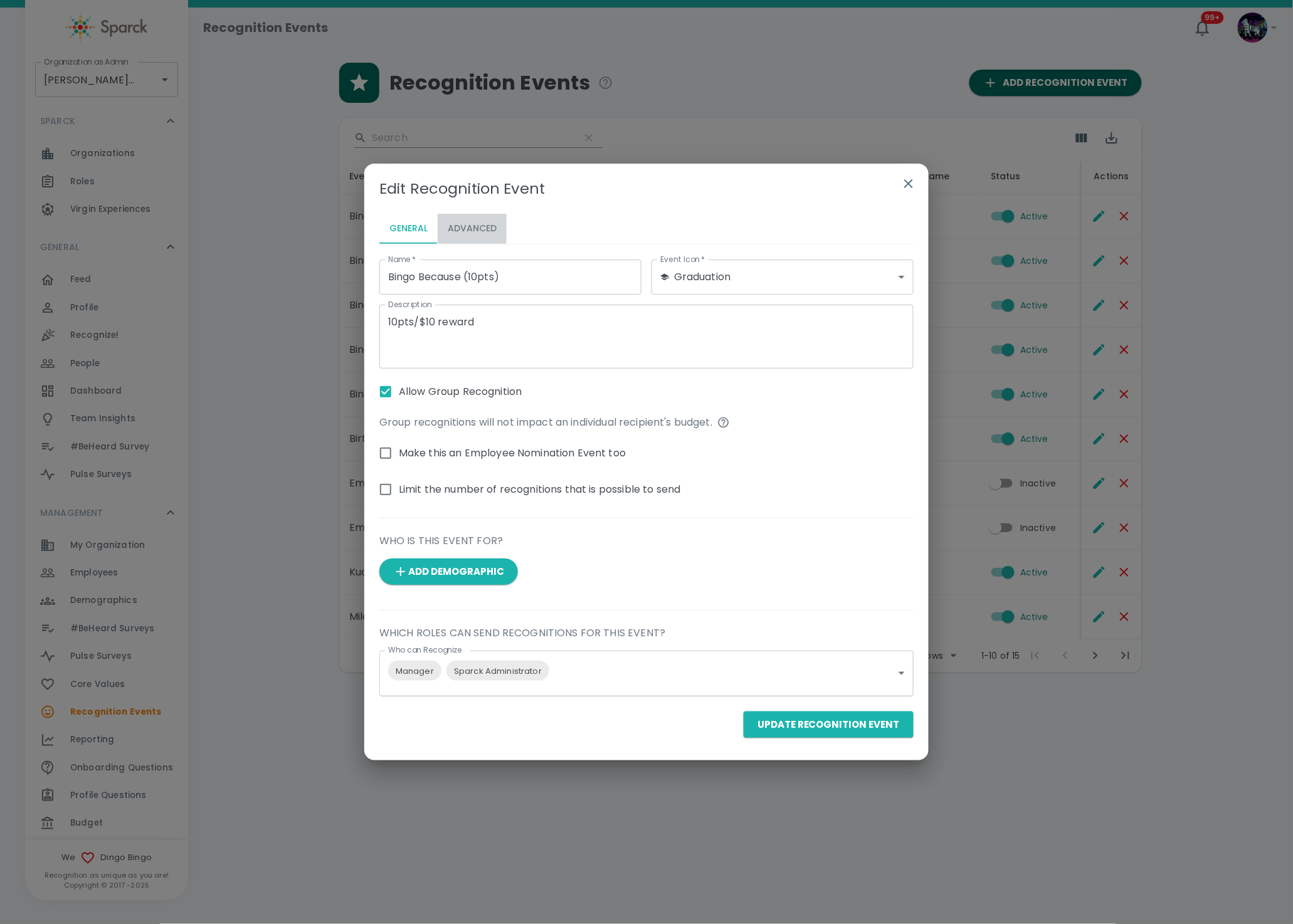
click at [455, 231] on button "Advanced" at bounding box center [472, 229] width 69 height 30
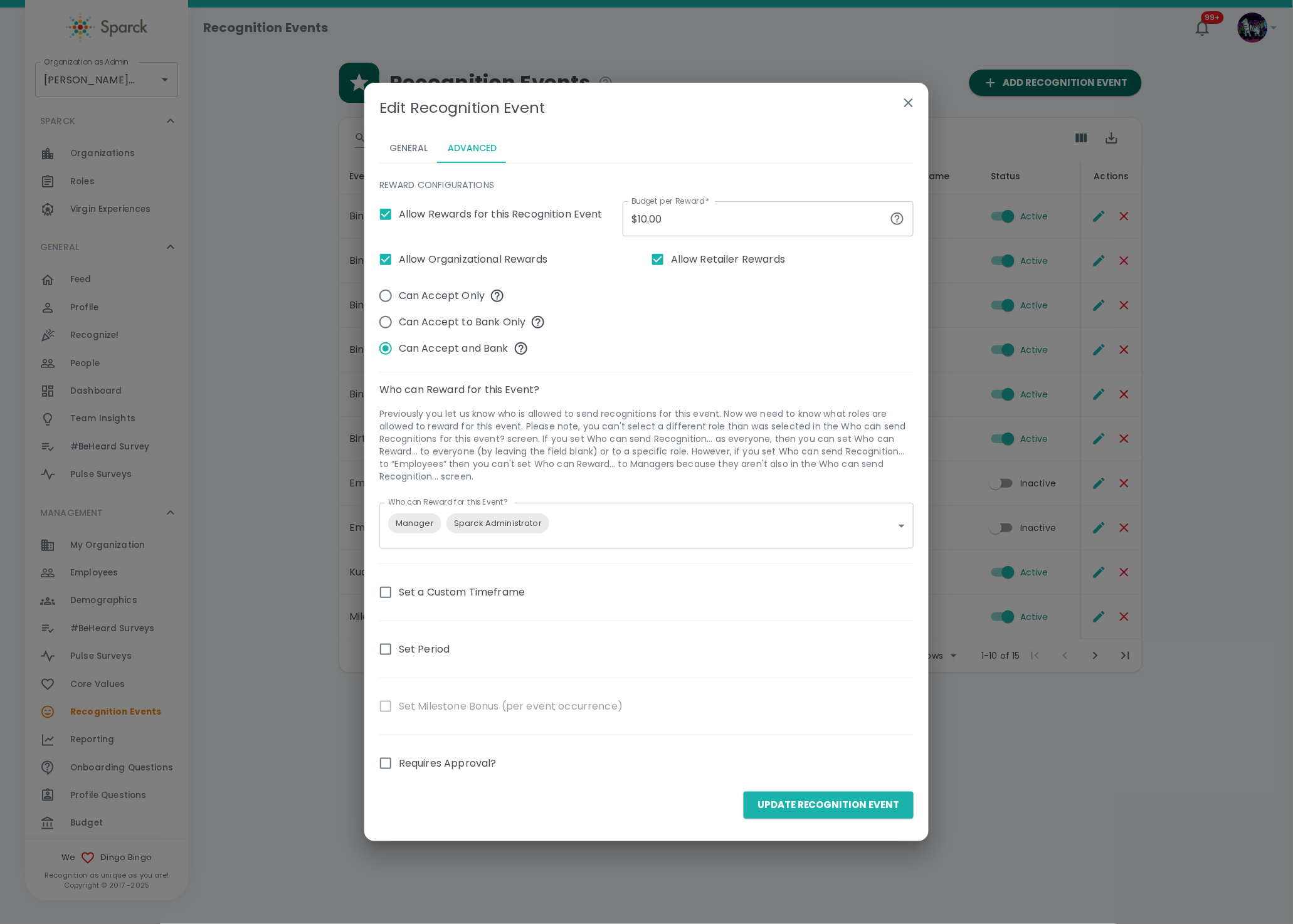
click at [913, 100] on icon "button" at bounding box center [909, 103] width 15 height 15
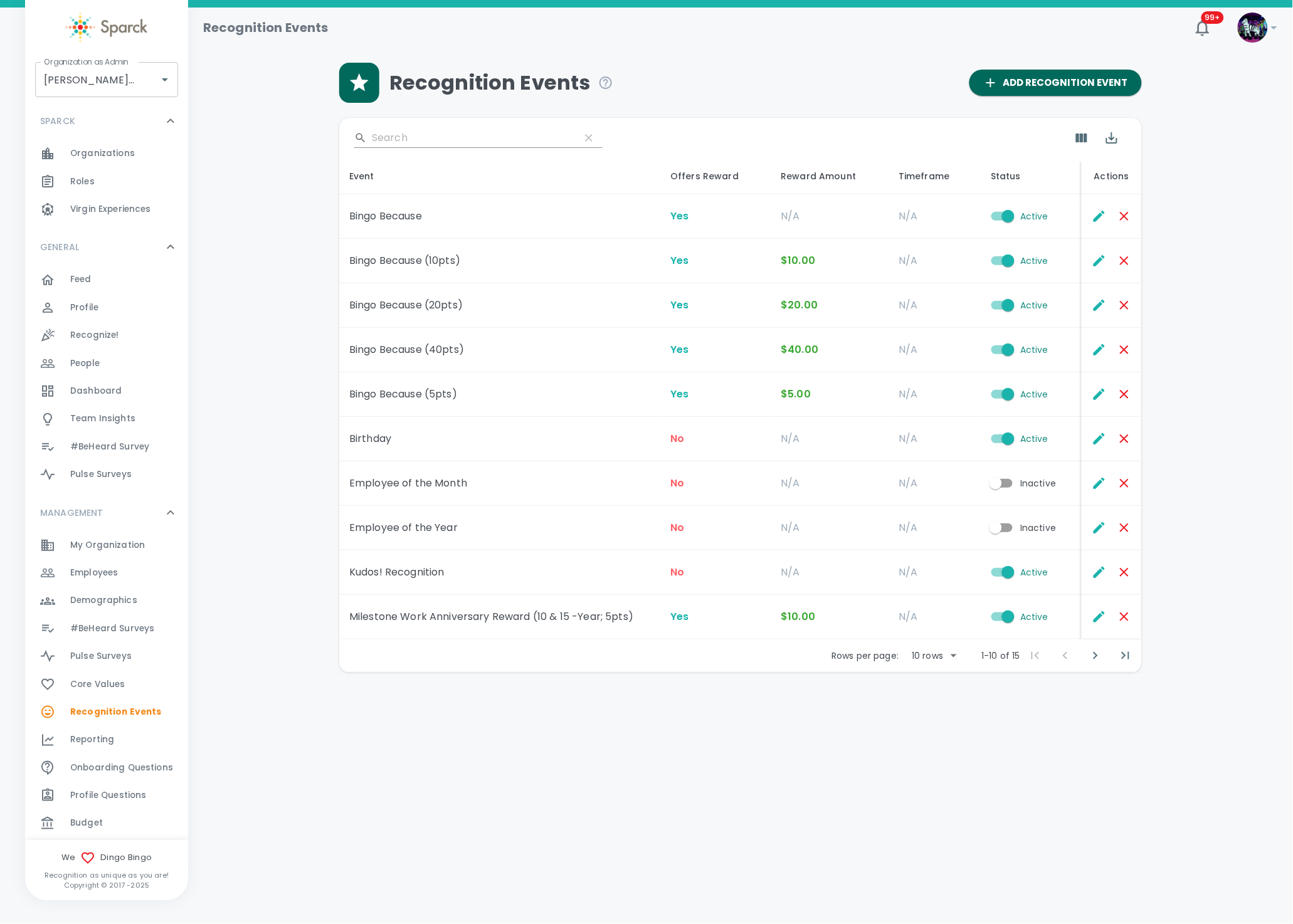
click at [944, 658] on body "Skip Navigation Recognition Events 99+ ! Organization as Admin Dingo Bingo • 14…" at bounding box center [646, 369] width 1293 height 738
click at [942, 743] on li "50" at bounding box center [933, 750] width 58 height 22
type input "50"
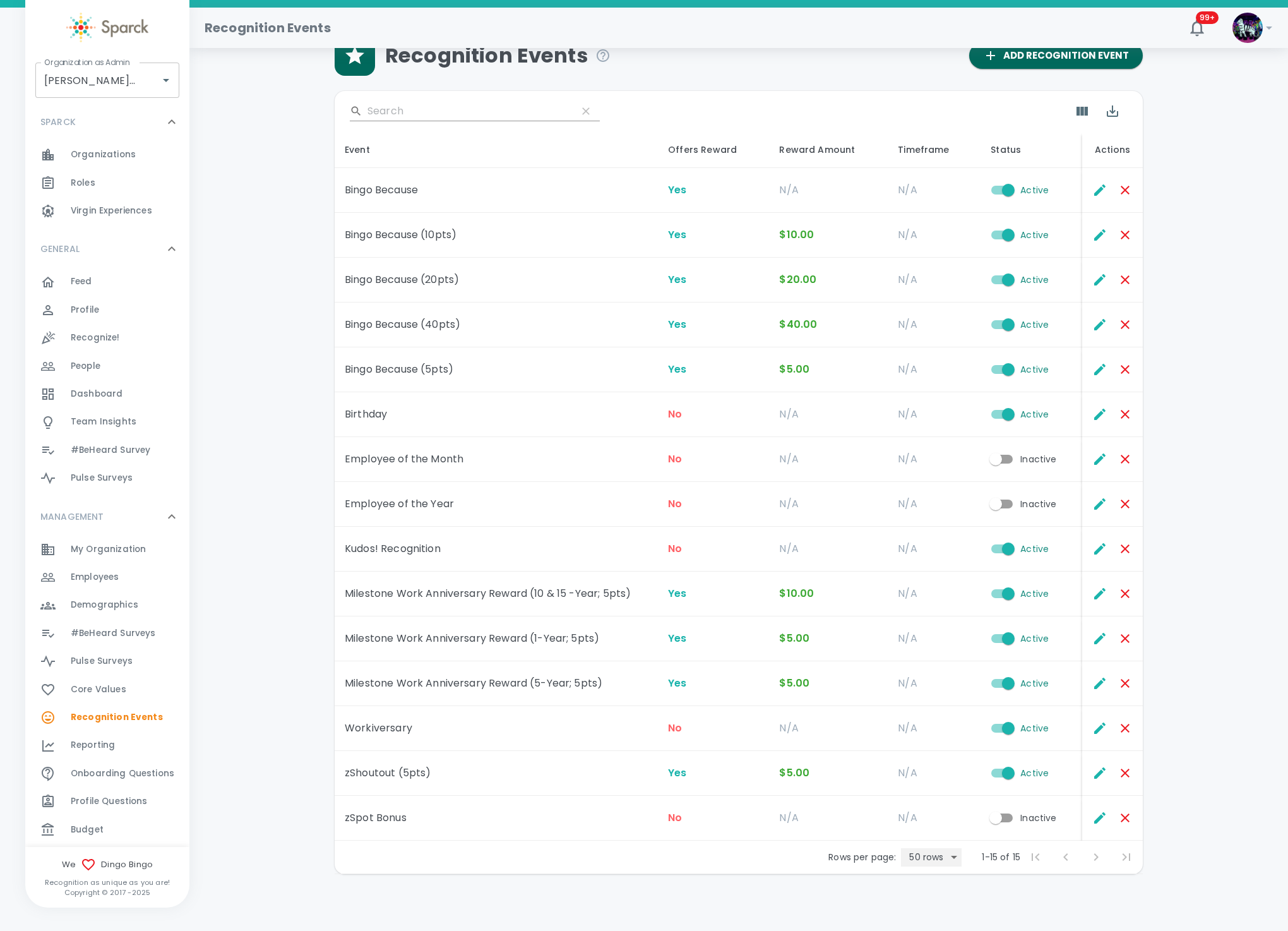
scroll to position [37, 0]
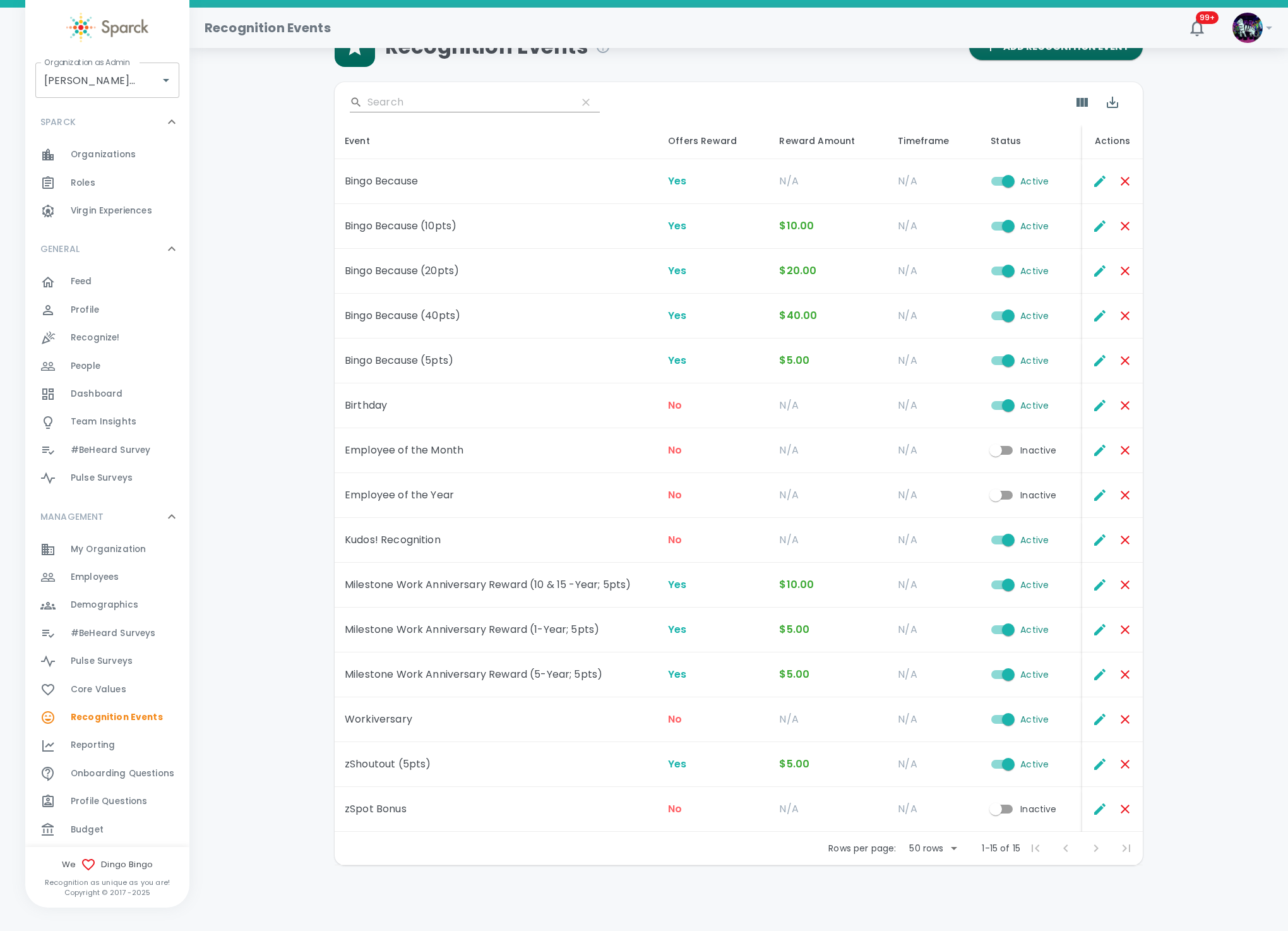
click at [423, 676] on td "Milestone Work Anniversary Reward (5-Year; 5pts)" at bounding box center [497, 676] width 324 height 45
drag, startPoint x: 415, startPoint y: 716, endPoint x: 344, endPoint y: 714, distance: 71.0
click at [344, 714] on td "Workiversary" at bounding box center [497, 721] width 324 height 45
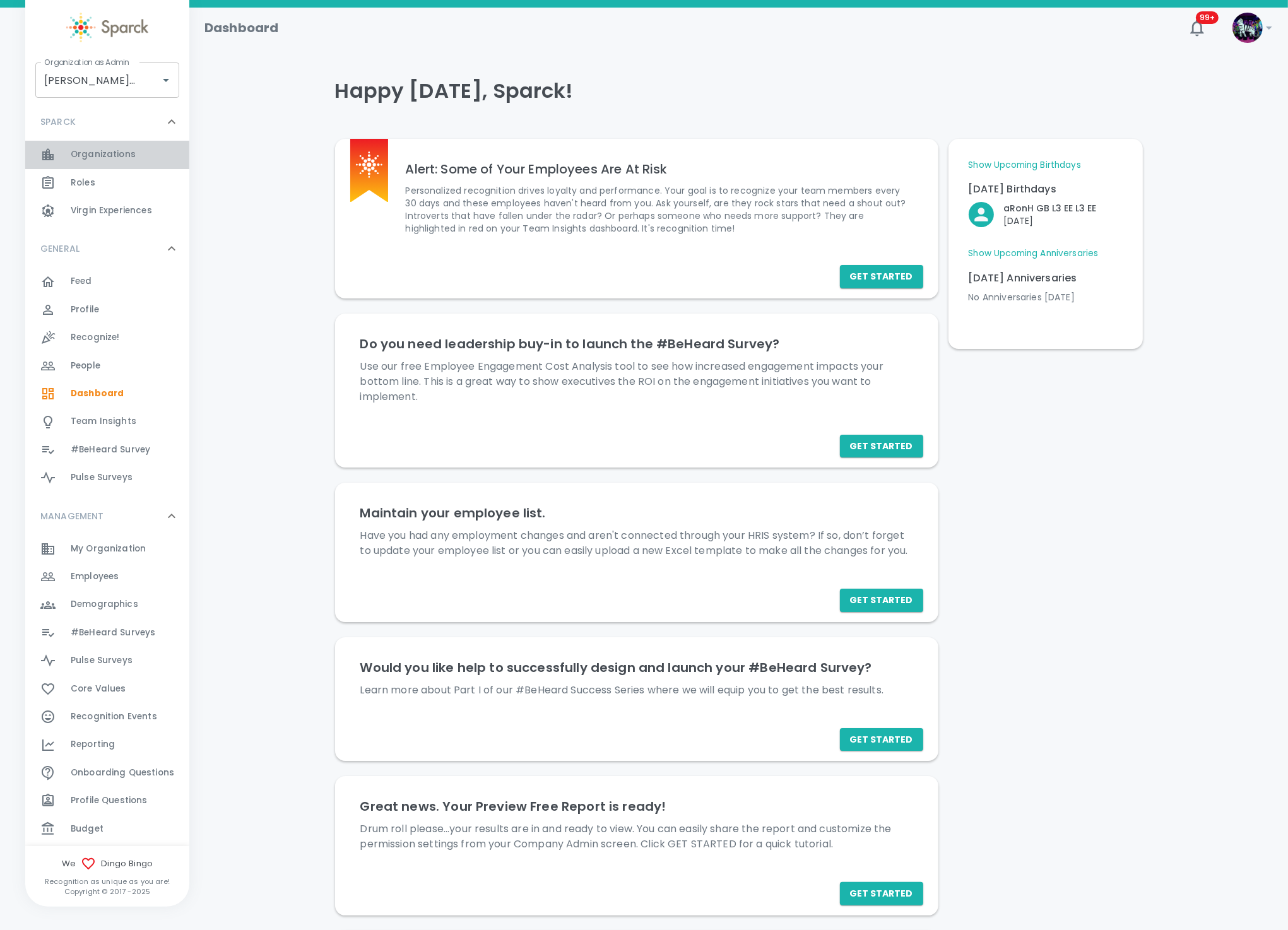
click at [112, 157] on span "Organizations" at bounding box center [103, 154] width 65 height 13
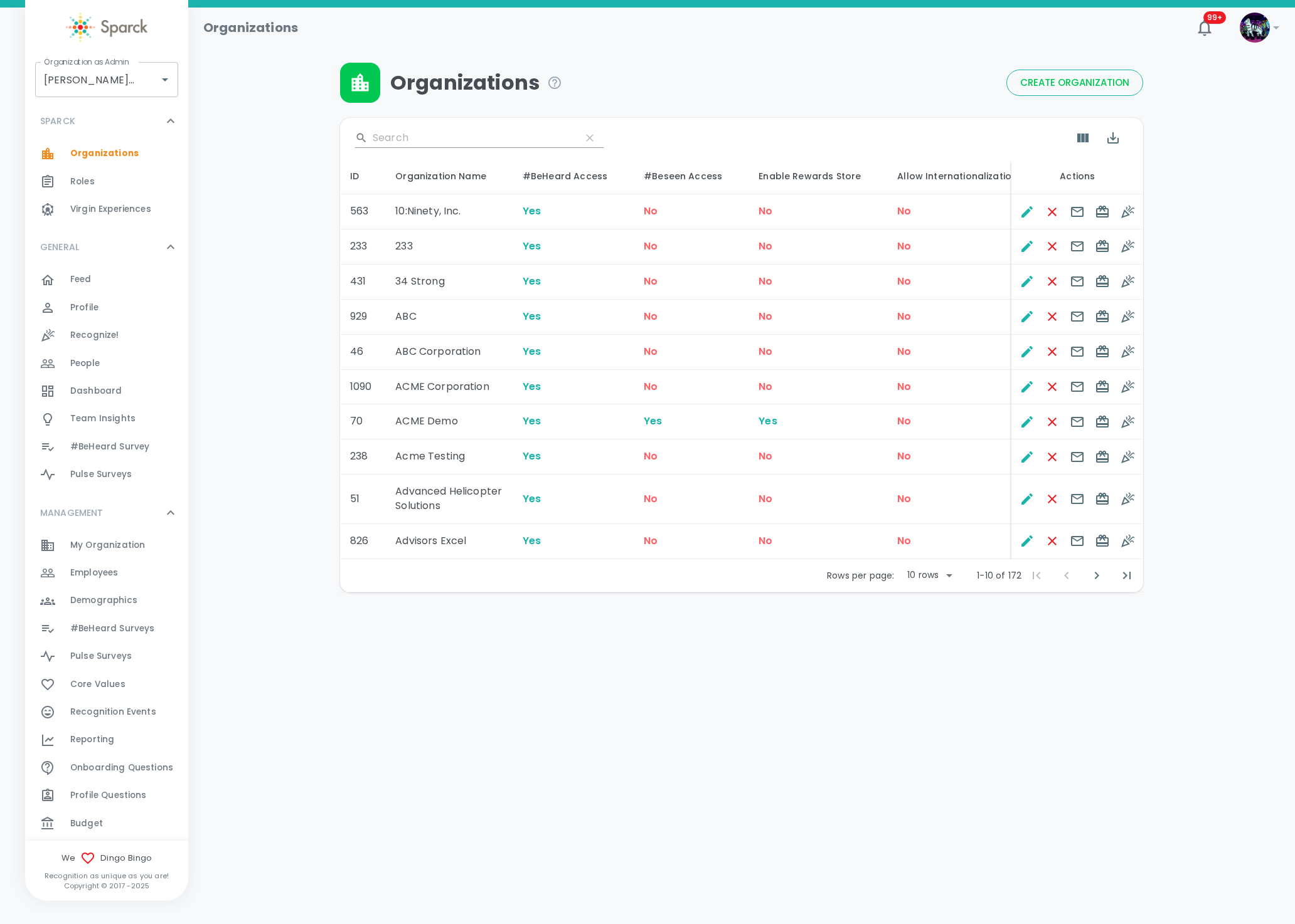
click at [1044, 70] on button "Create Organization" at bounding box center [1074, 83] width 137 height 27
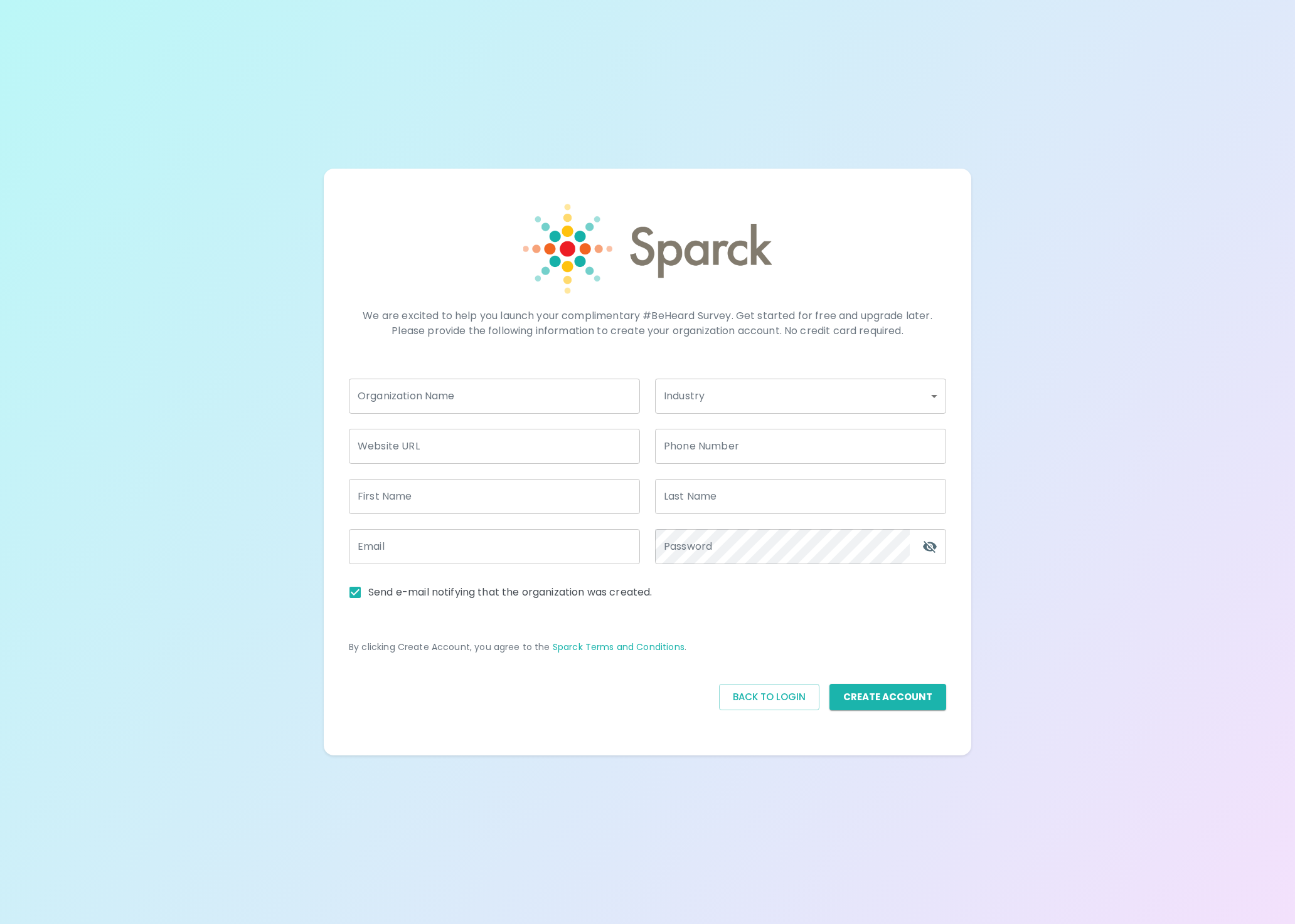
type input "[EMAIL_ADDRESS][DOMAIN_NAME]"
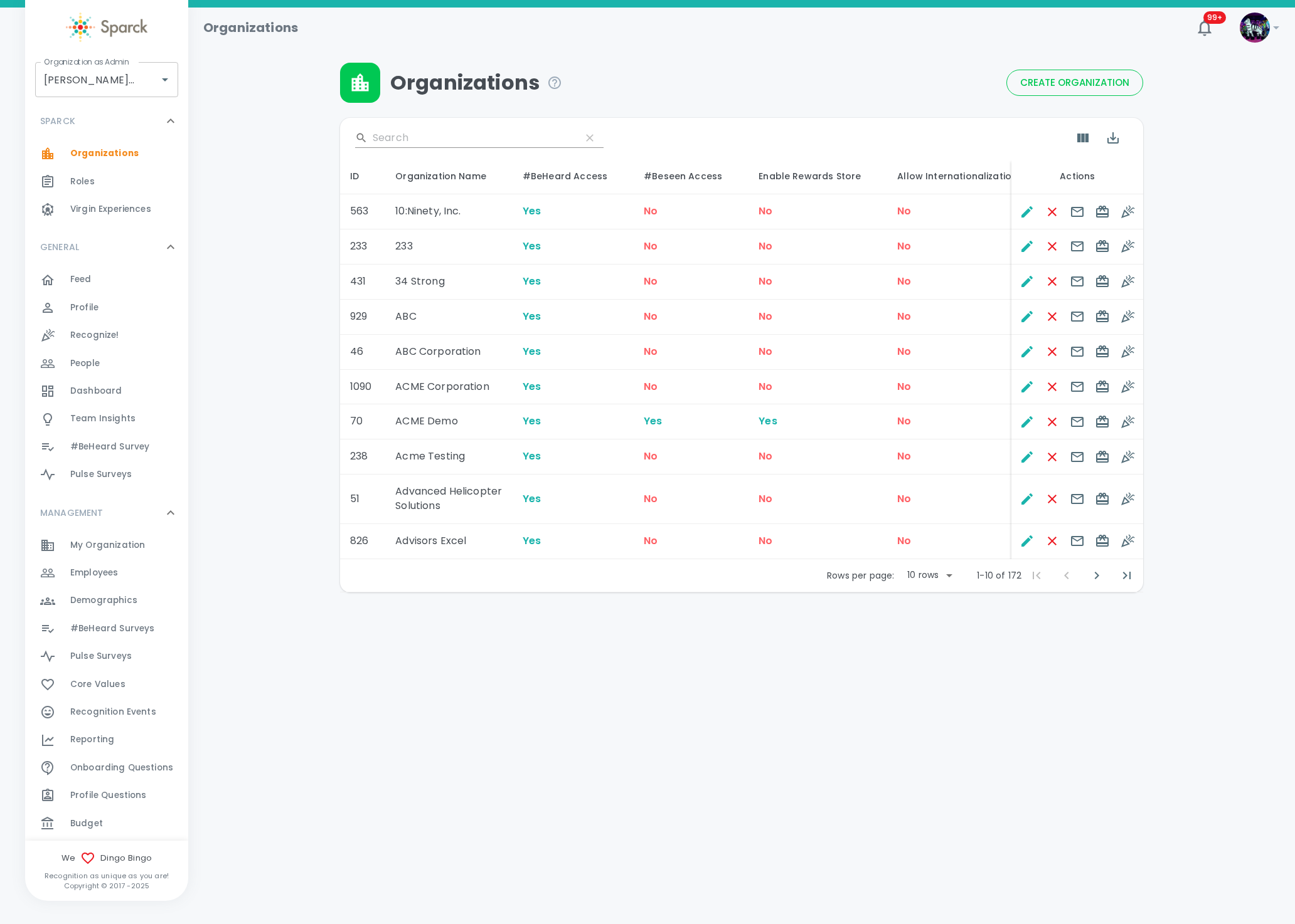
click at [121, 744] on div "Reporting 0" at bounding box center [129, 740] width 118 height 17
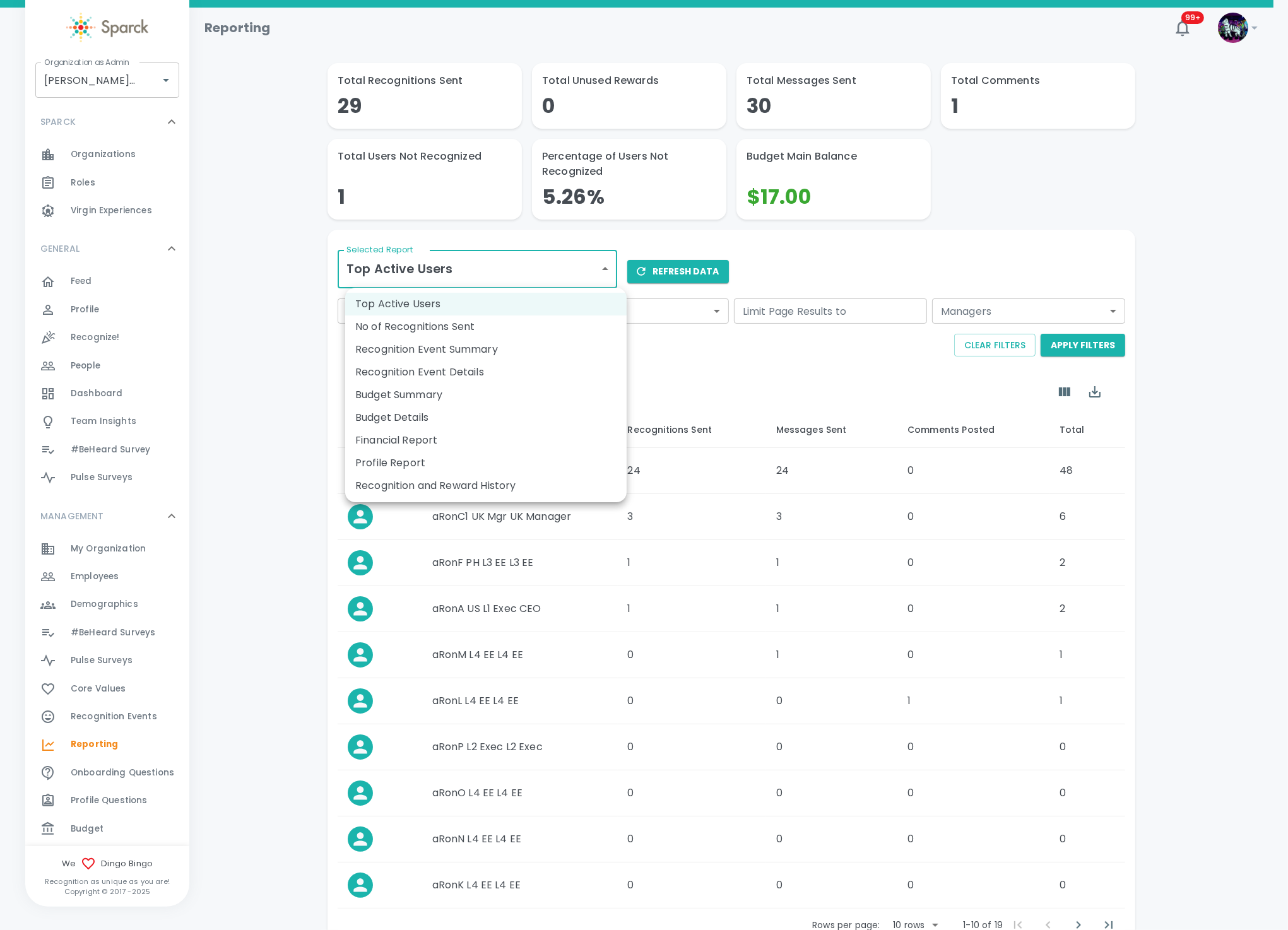
click at [445, 265] on body "Skip Navigation Reporting 99+ ! Organization as [PERSON_NAME] • 1486 Organizati…" at bounding box center [644, 509] width 1288 height 1018
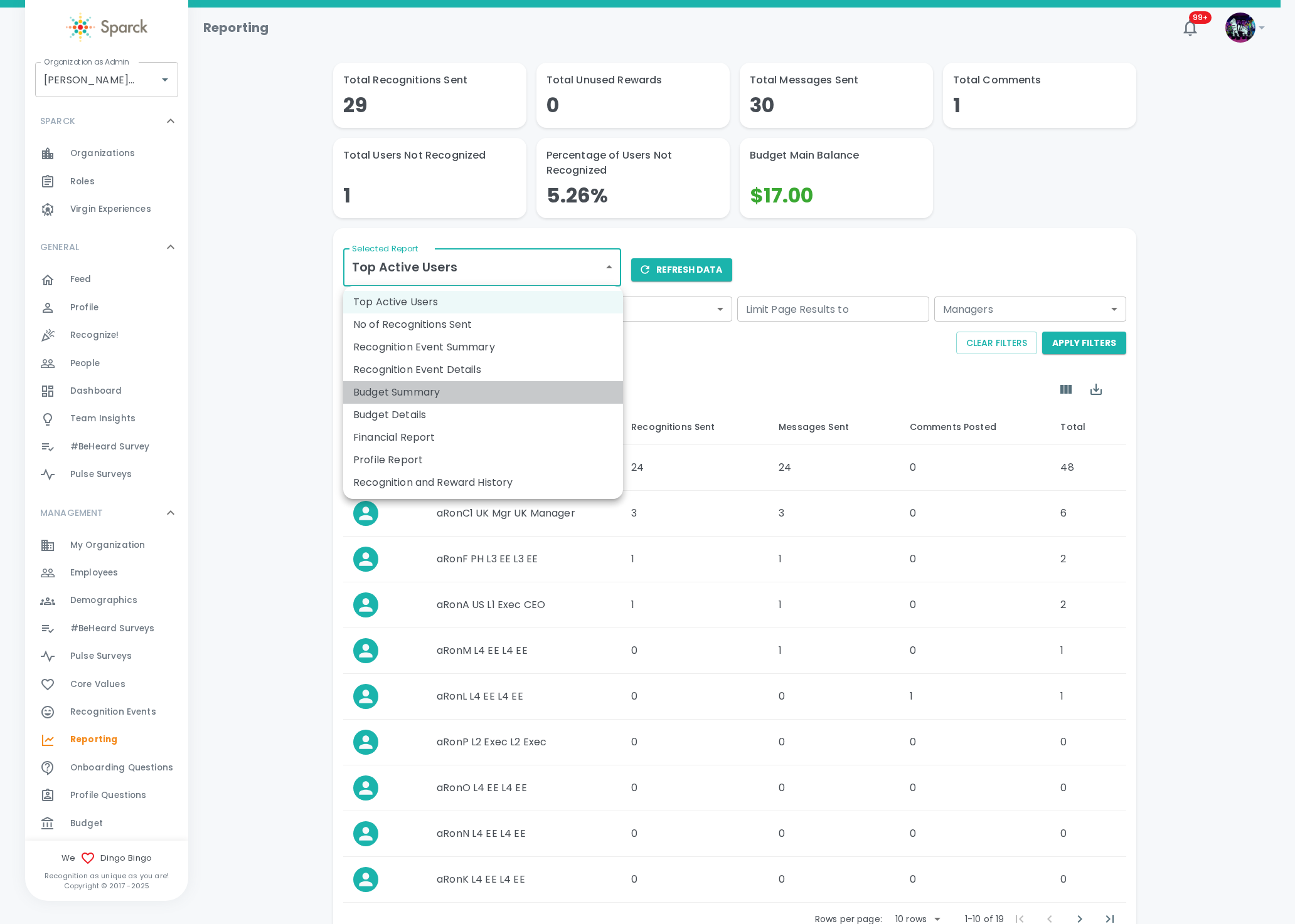
click at [466, 394] on li "Budget Summary" at bounding box center [482, 393] width 279 height 22
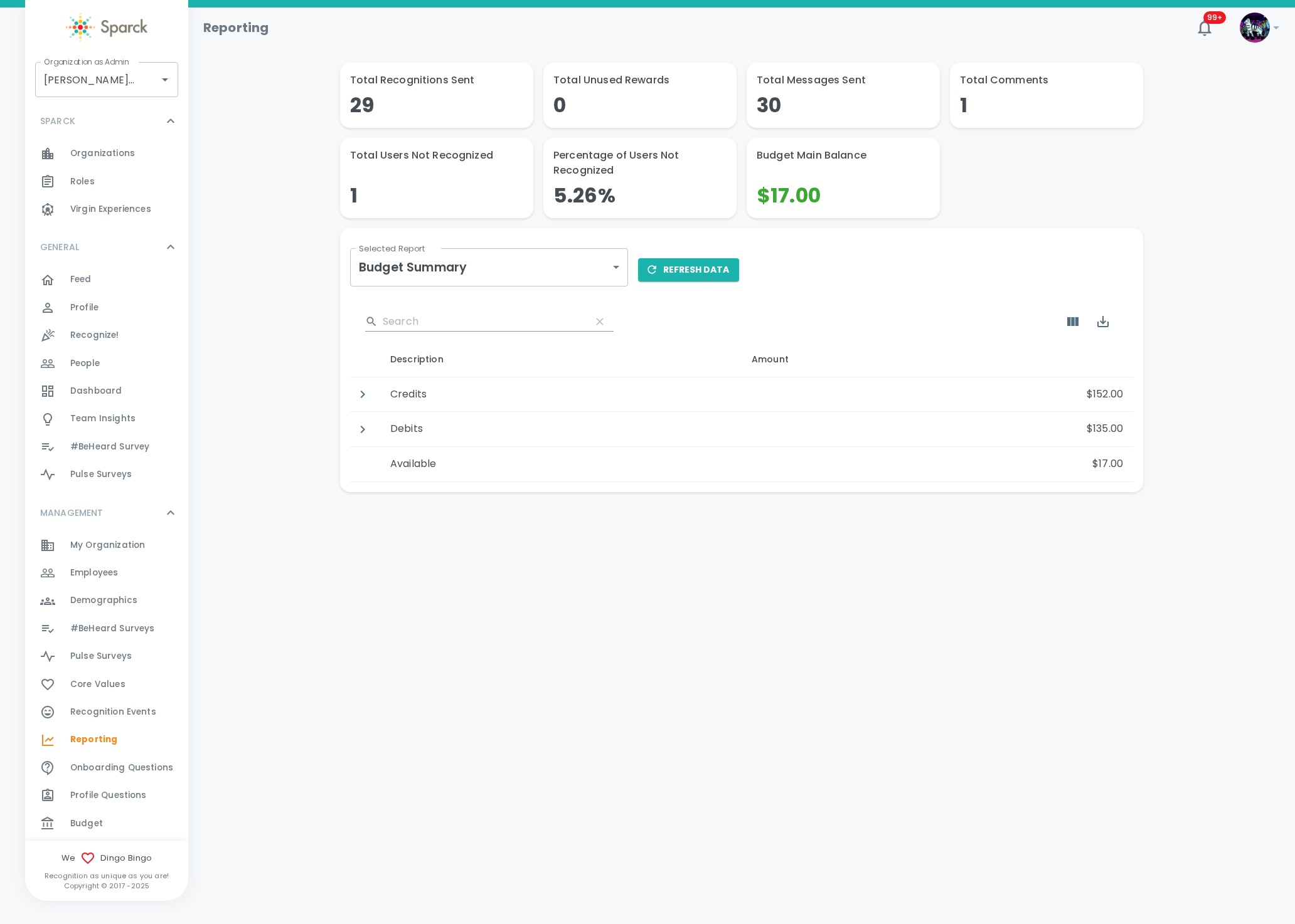
click at [95, 819] on span "Budget" at bounding box center [87, 823] width 33 height 13
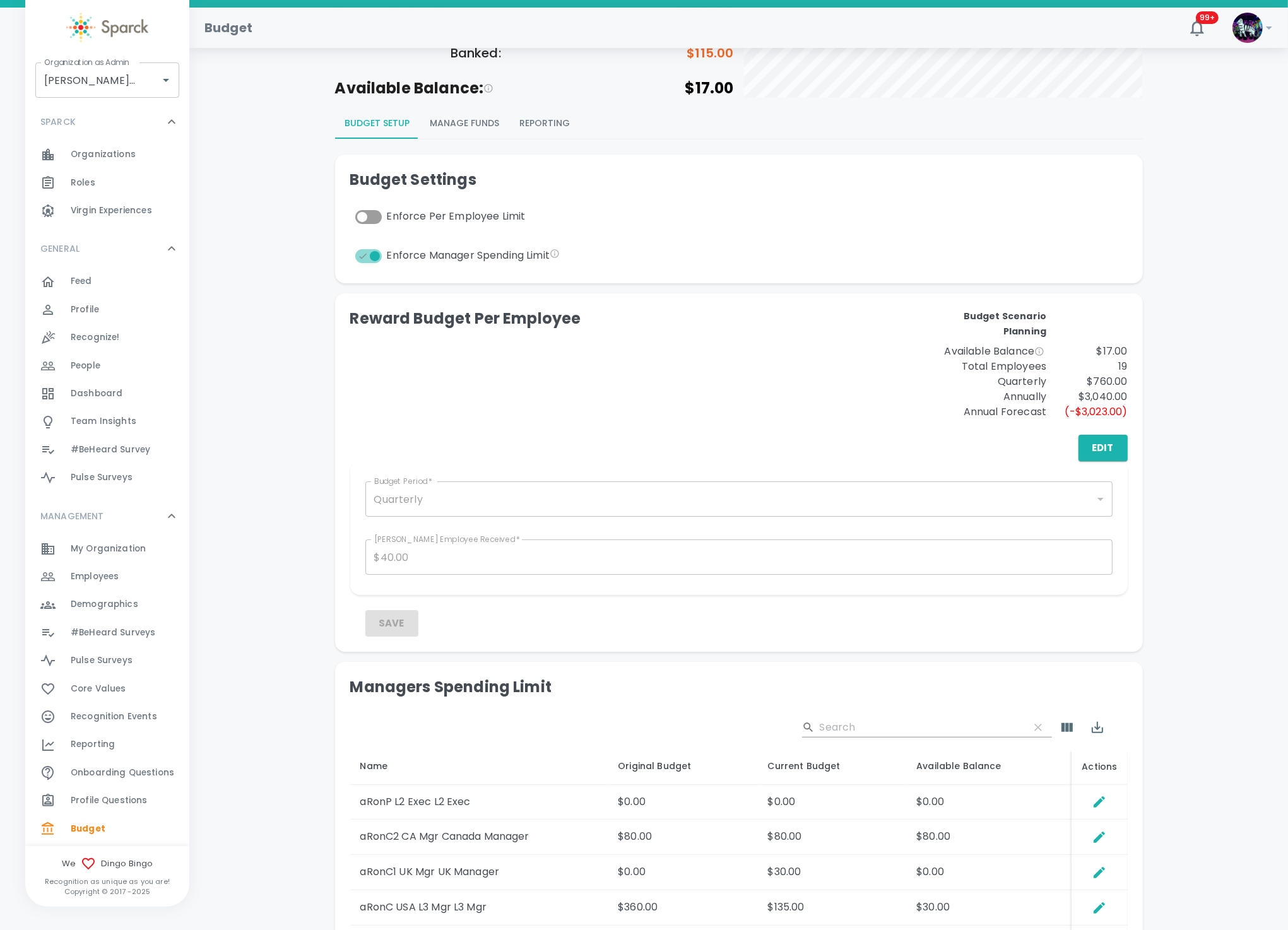
scroll to position [94, 0]
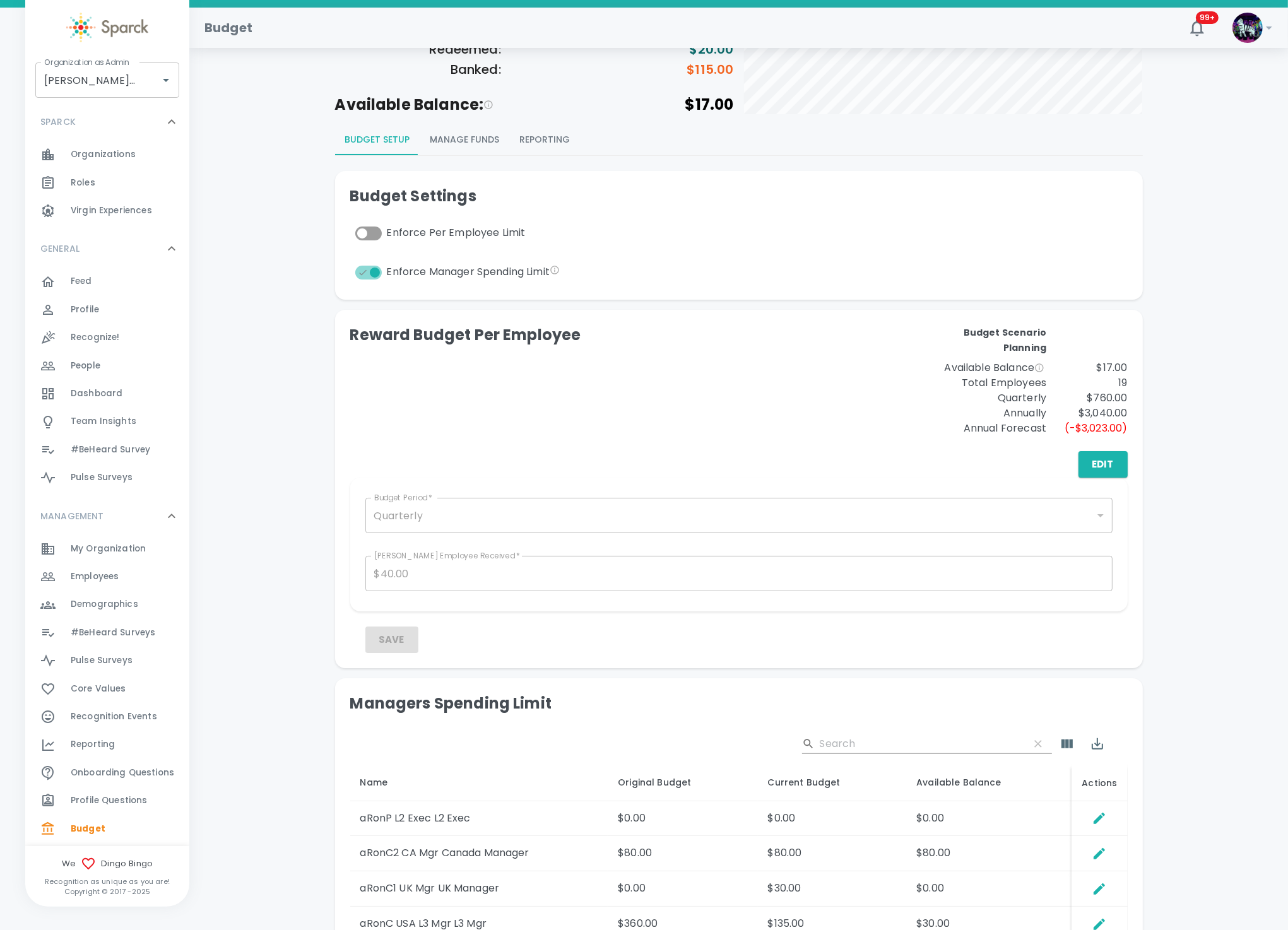
click at [69, 748] on div "Reporting 0" at bounding box center [115, 745] width 149 height 17
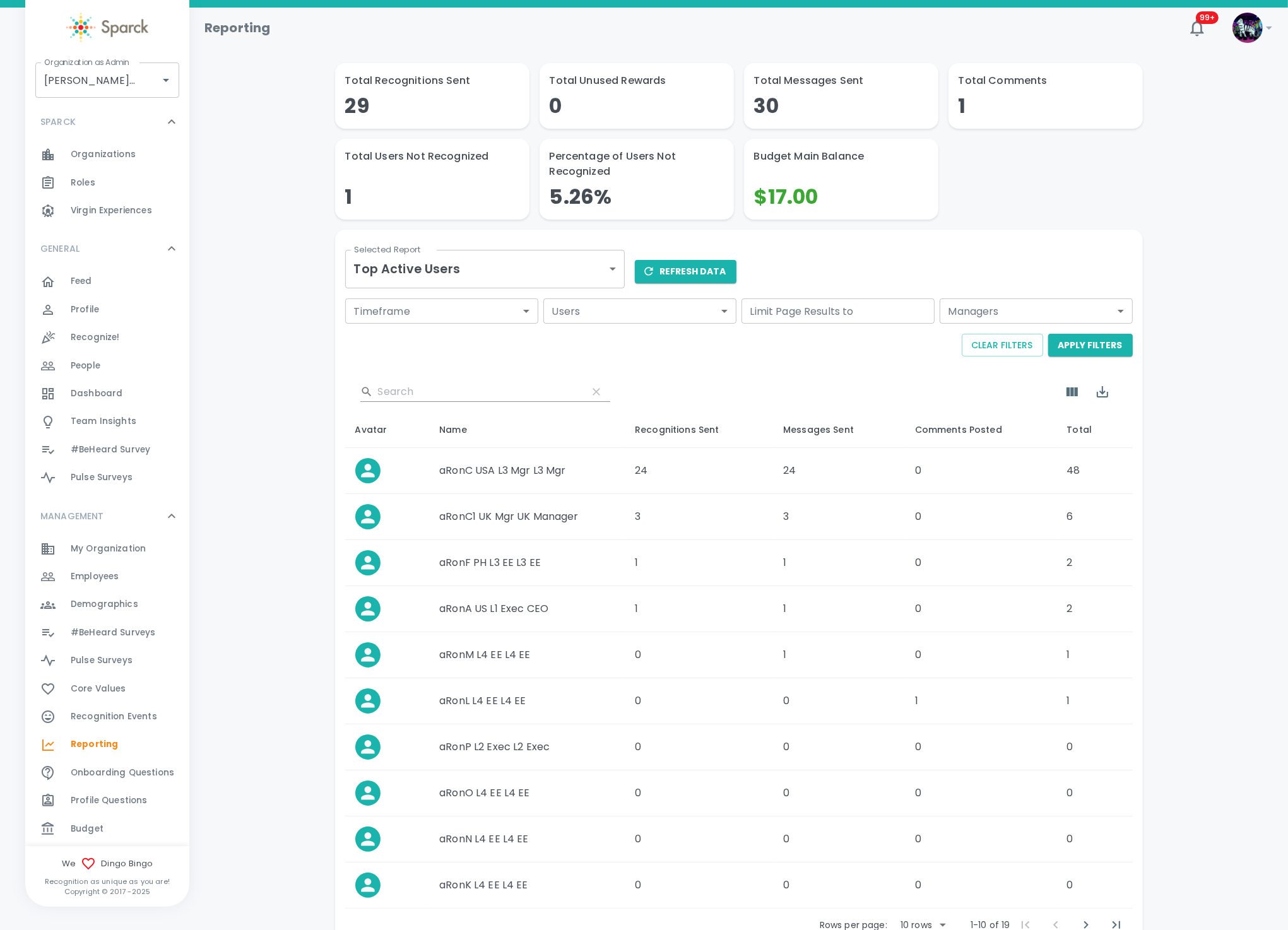
click at [531, 278] on body "Skip Navigation Reporting 99+ ! Organization as [PERSON_NAME] • 1486 Organizati…" at bounding box center [644, 509] width 1288 height 1018
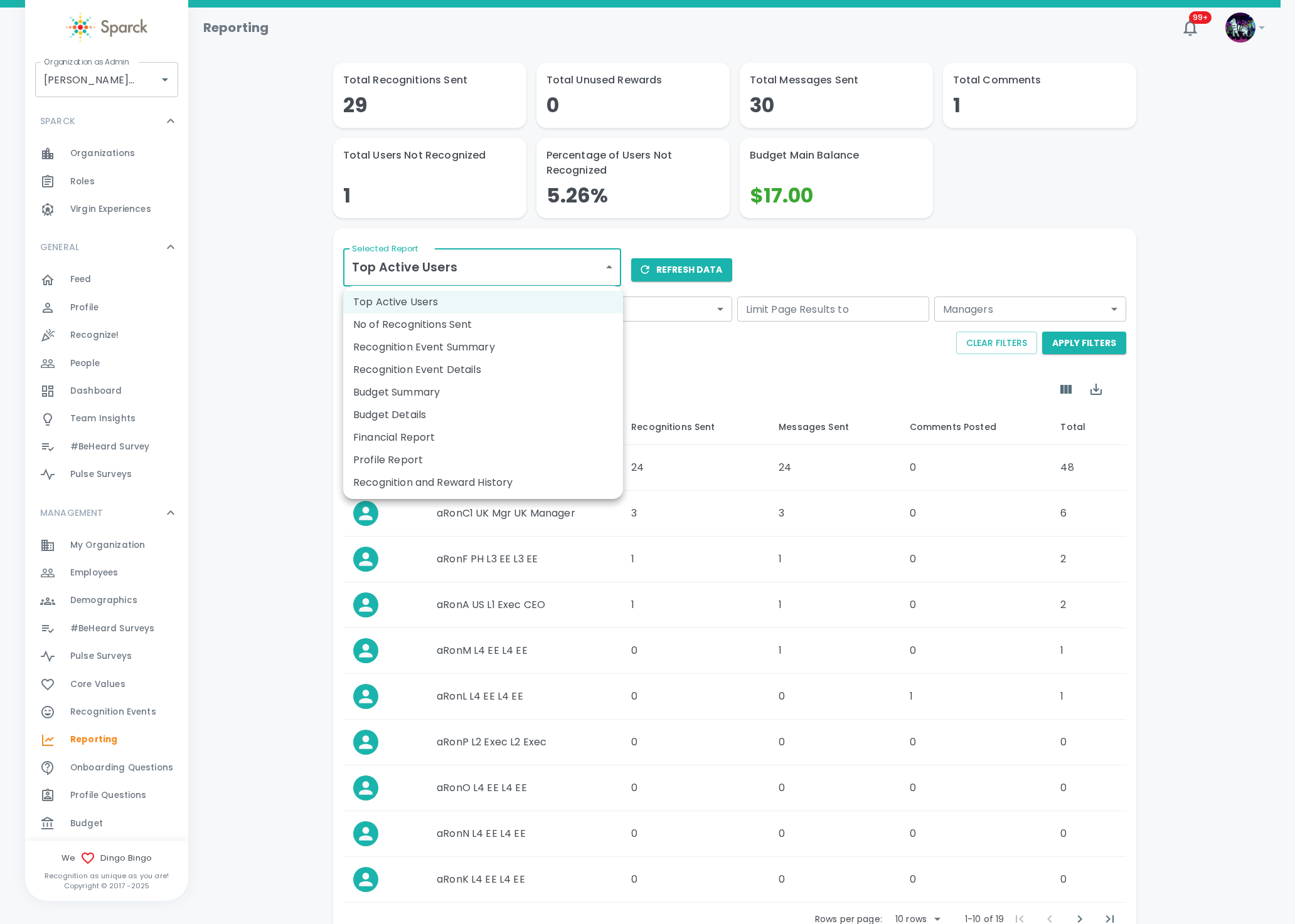
click at [540, 261] on div at bounding box center [648, 462] width 1295 height 924
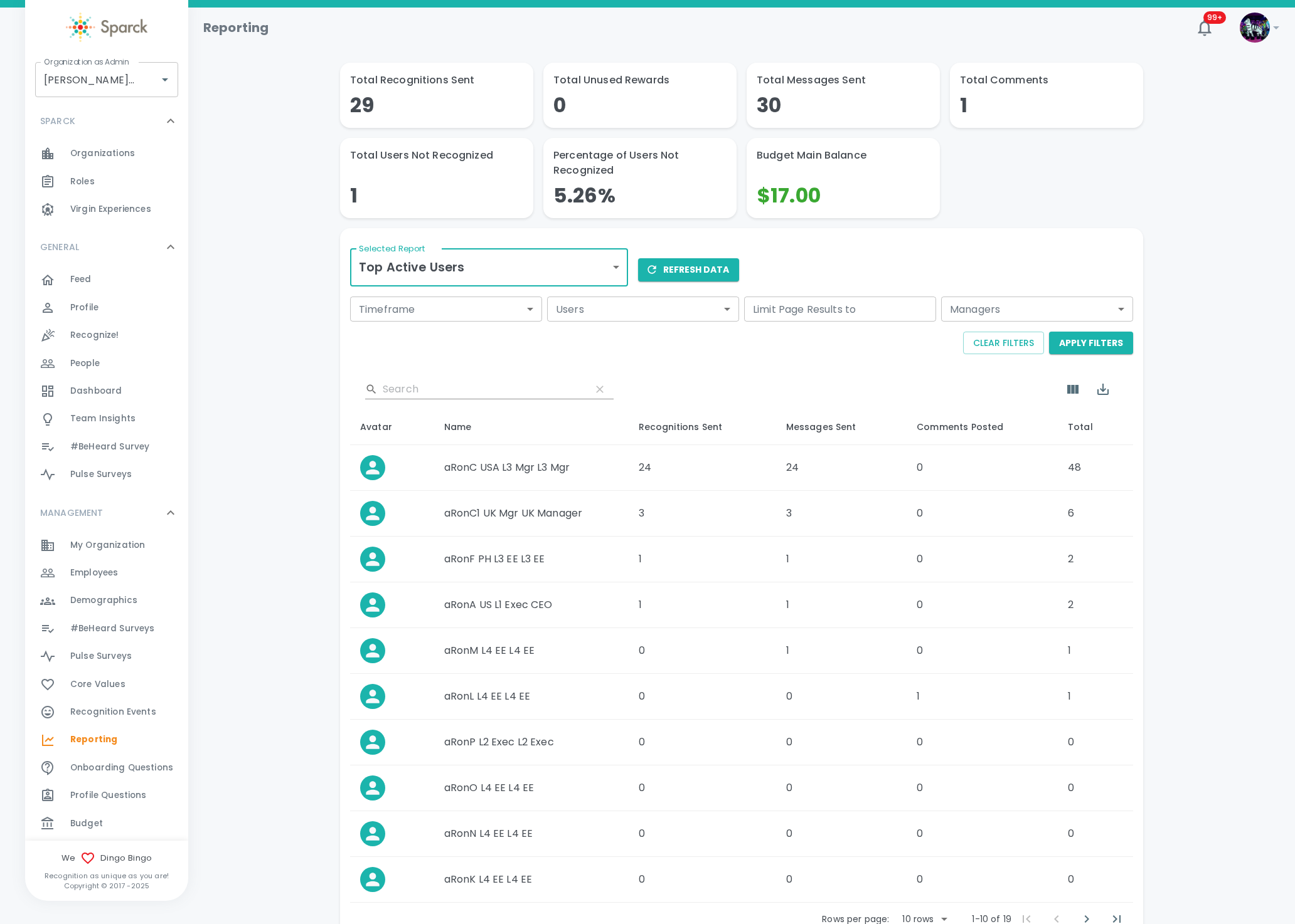
click at [543, 260] on body "Skip Navigation Reporting 99+ ! Organization as [PERSON_NAME] • 1486 Organizati…" at bounding box center [648, 505] width 1295 height 1012
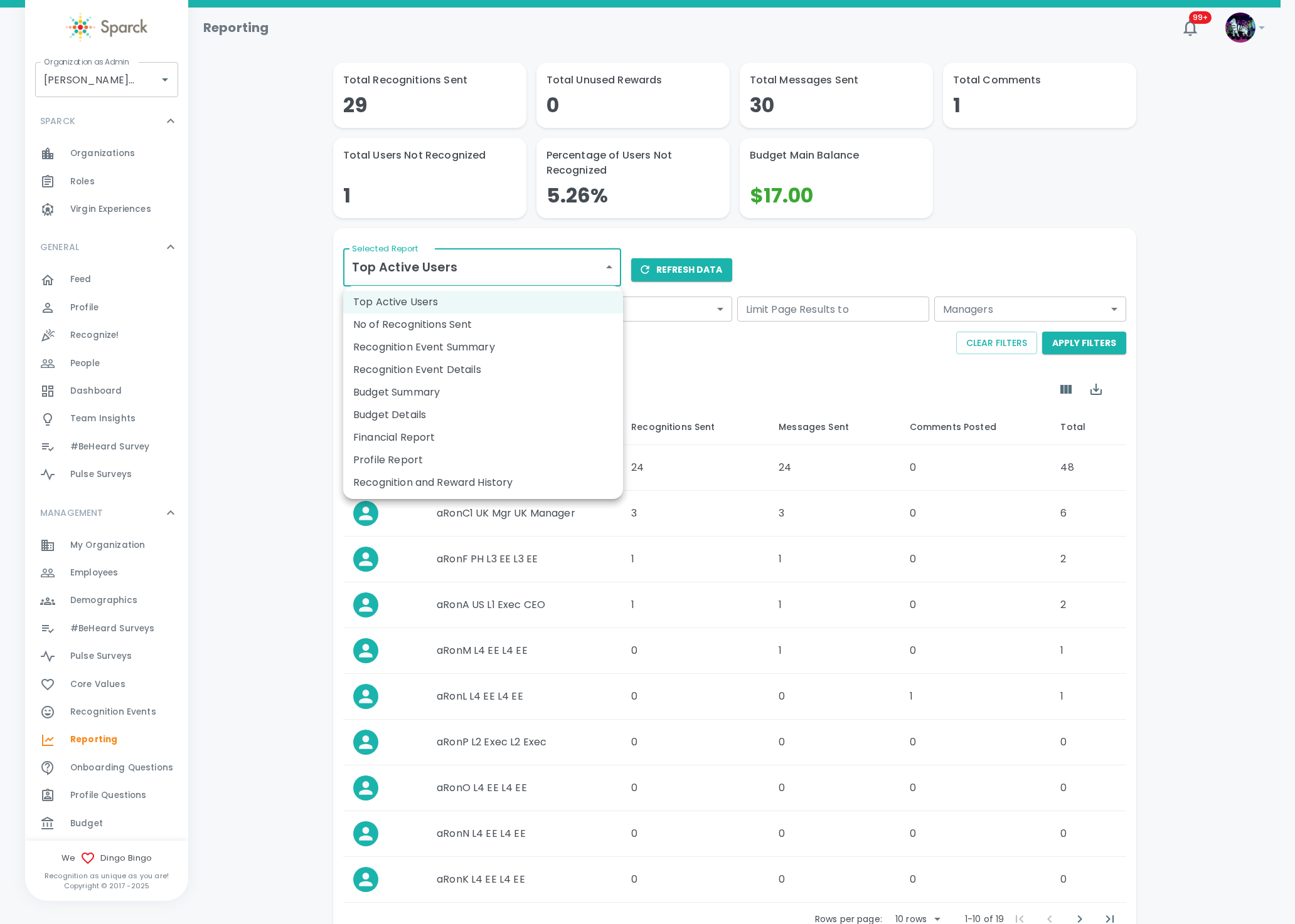
click at [442, 409] on li "Budget Details" at bounding box center [482, 415] width 279 height 22
